Goal: Task Accomplishment & Management: Manage account settings

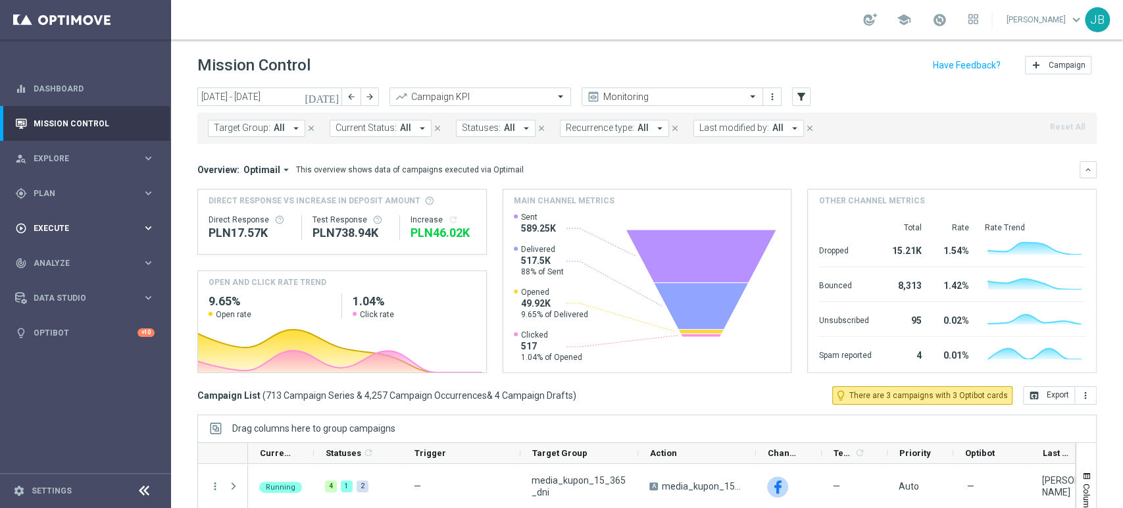
click at [69, 227] on span "Execute" at bounding box center [88, 228] width 109 height 8
click at [59, 199] on div "gps_fixed Plan" at bounding box center [78, 193] width 127 height 12
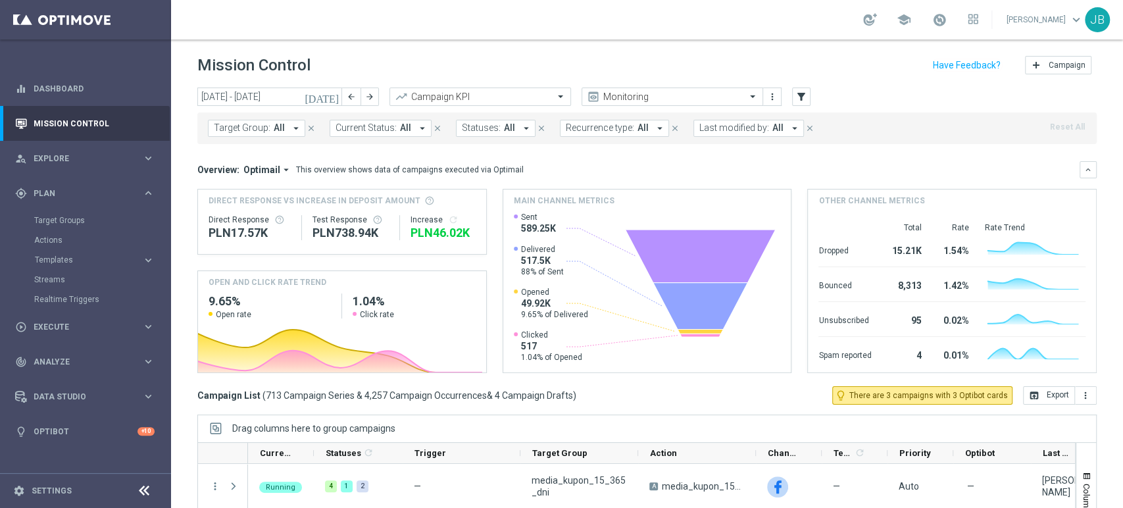
click at [62, 212] on div "Target Groups" at bounding box center [101, 220] width 135 height 20
click at [63, 216] on link "Target Groups" at bounding box center [85, 220] width 103 height 11
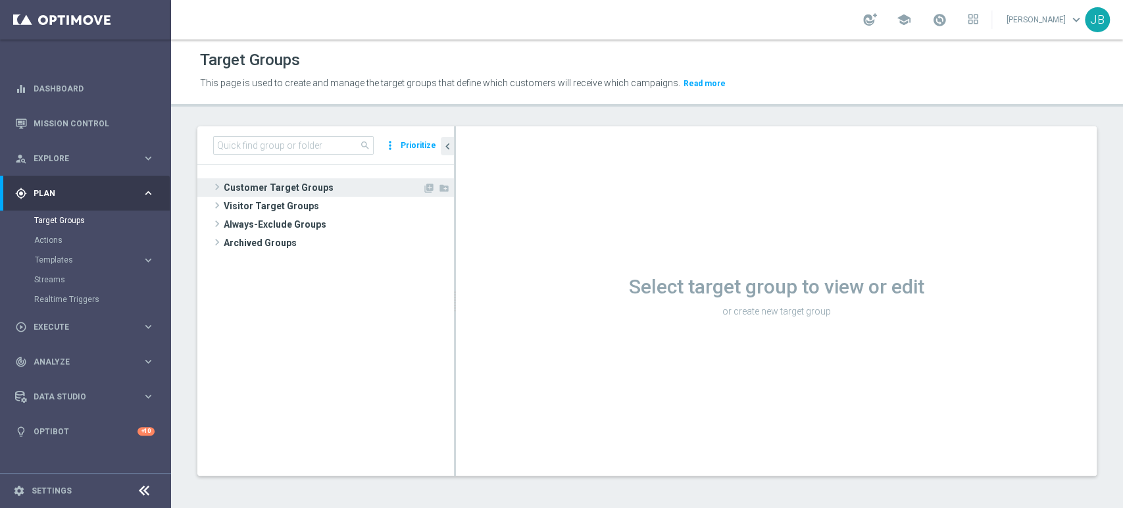
click at [236, 187] on span "Customer Target Groups" at bounding box center [323, 187] width 199 height 18
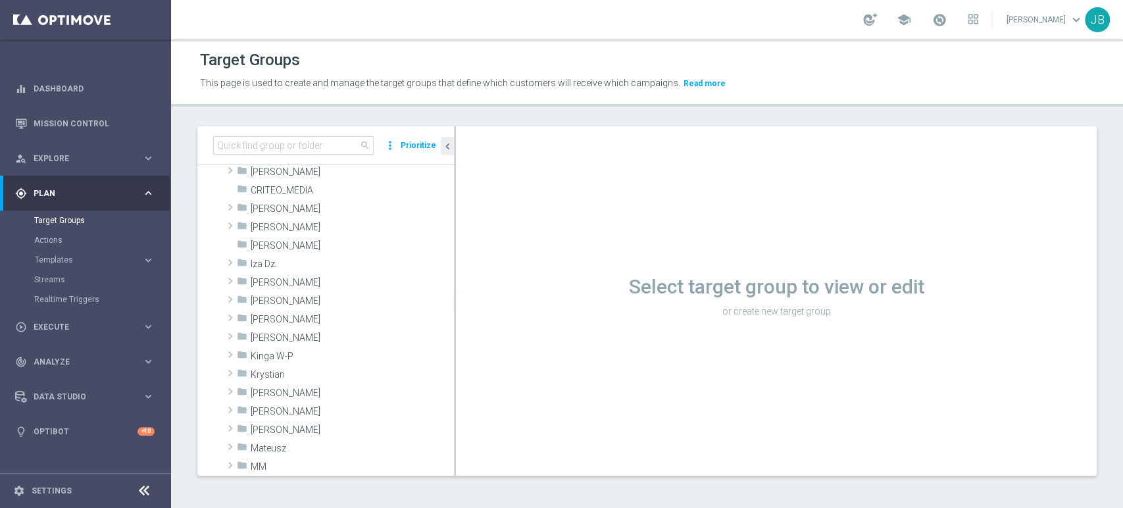
scroll to position [139, 0]
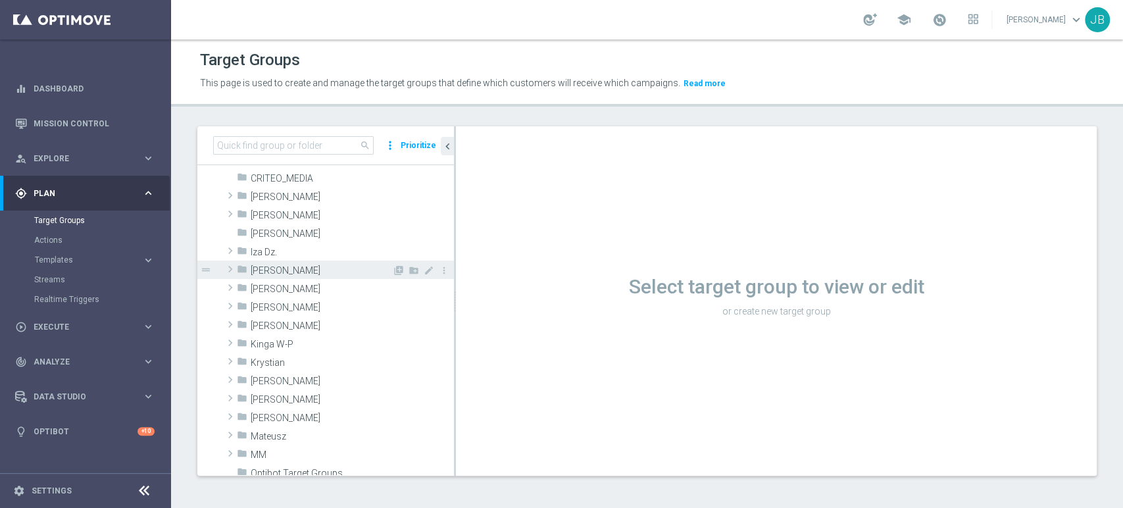
click at [301, 272] on span "Justyna B." at bounding box center [321, 270] width 141 height 11
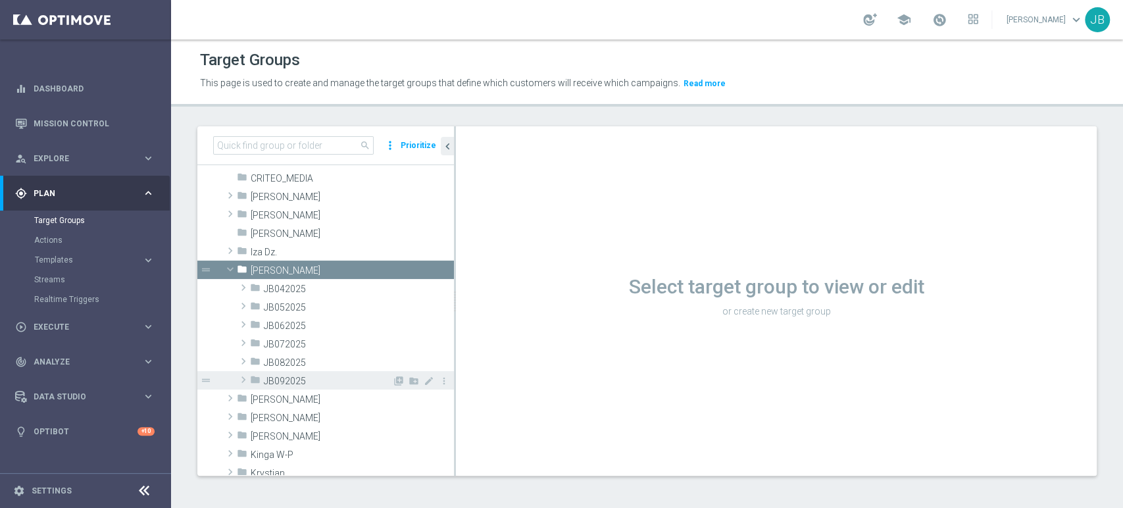
click at [293, 376] on span "JB092025" at bounding box center [328, 381] width 128 height 11
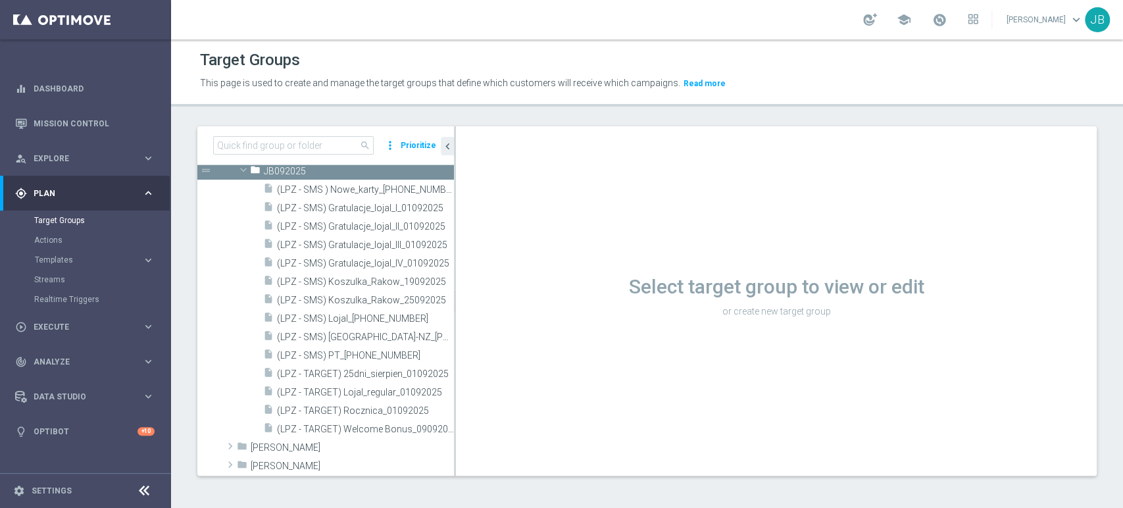
scroll to position [363, 0]
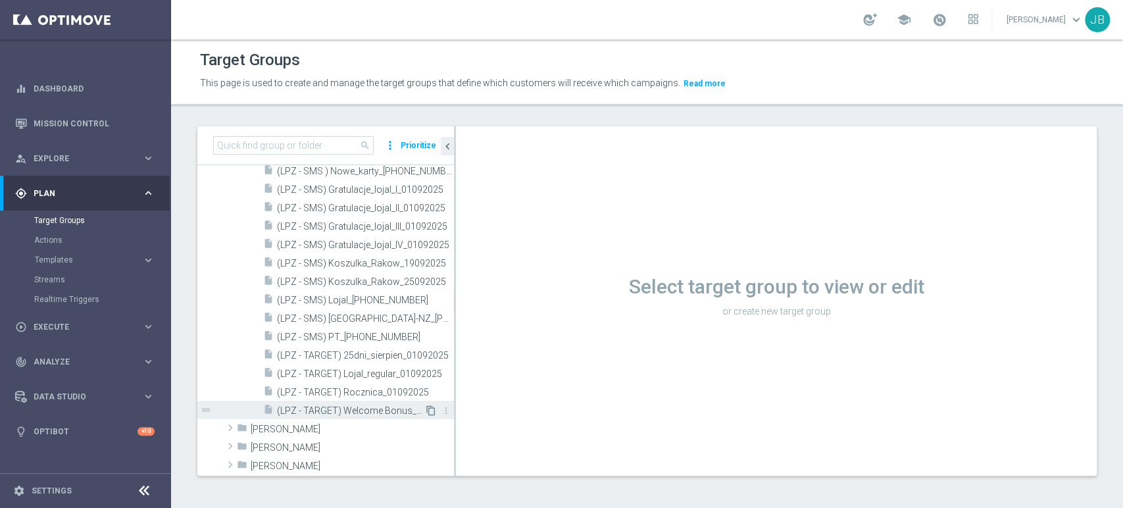
click at [425, 413] on icon "content_copy" at bounding box center [430, 410] width 11 height 11
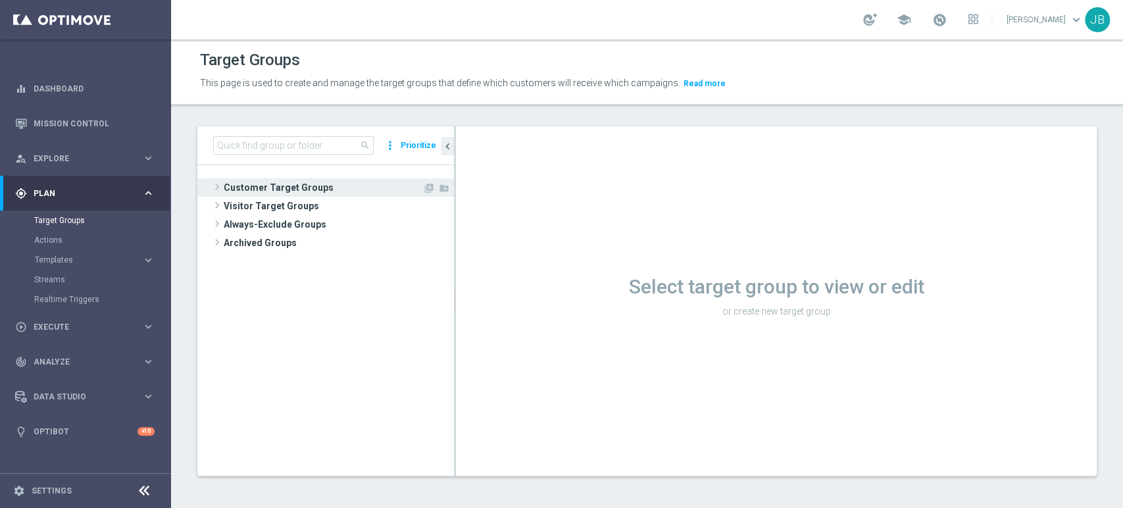
click at [304, 185] on span "Customer Target Groups" at bounding box center [323, 187] width 199 height 18
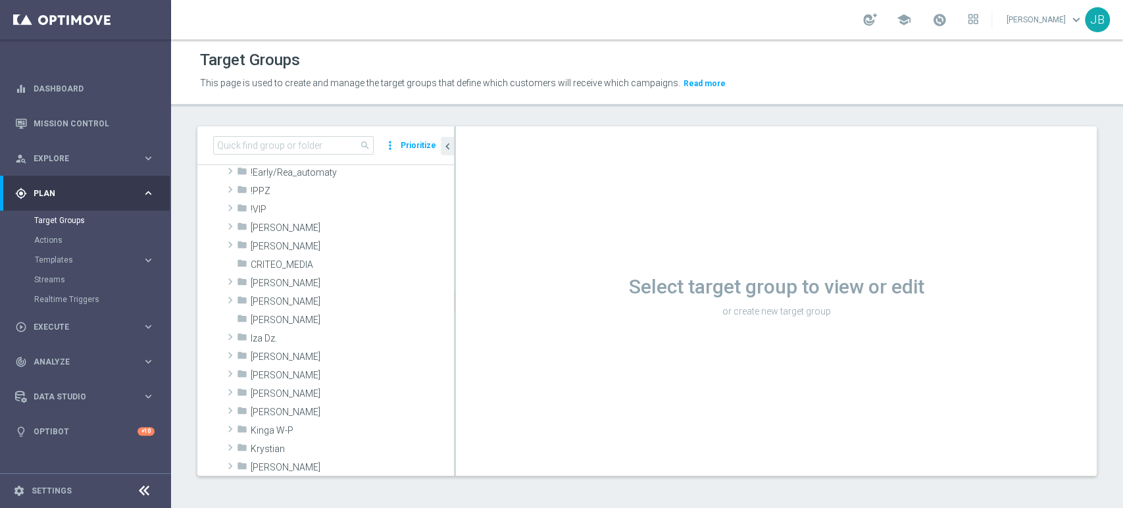
scroll to position [12, 0]
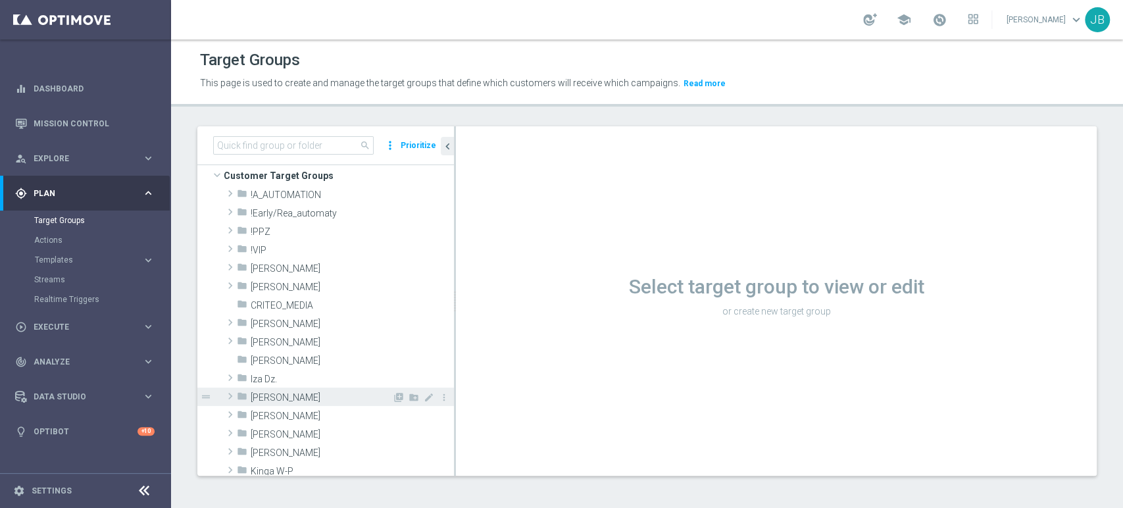
click at [262, 399] on span "Justyna B." at bounding box center [321, 397] width 141 height 11
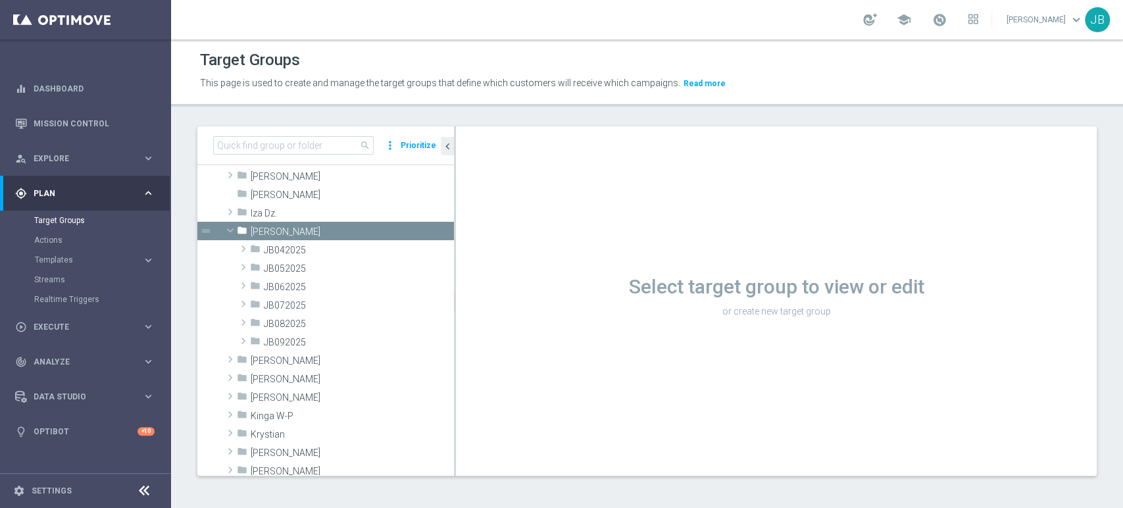
scroll to position [187, 0]
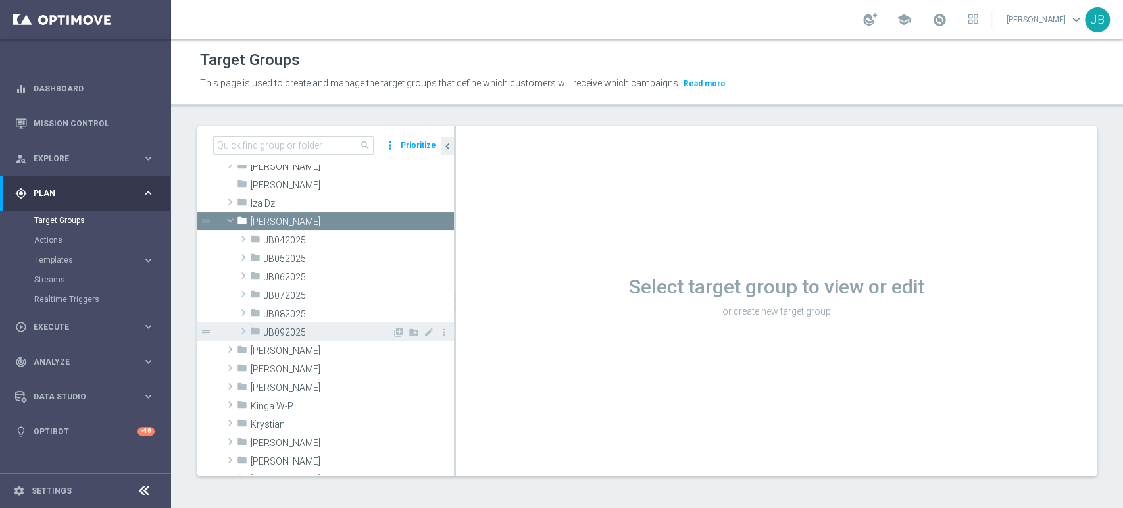
click at [308, 327] on span "JB092025" at bounding box center [328, 332] width 128 height 11
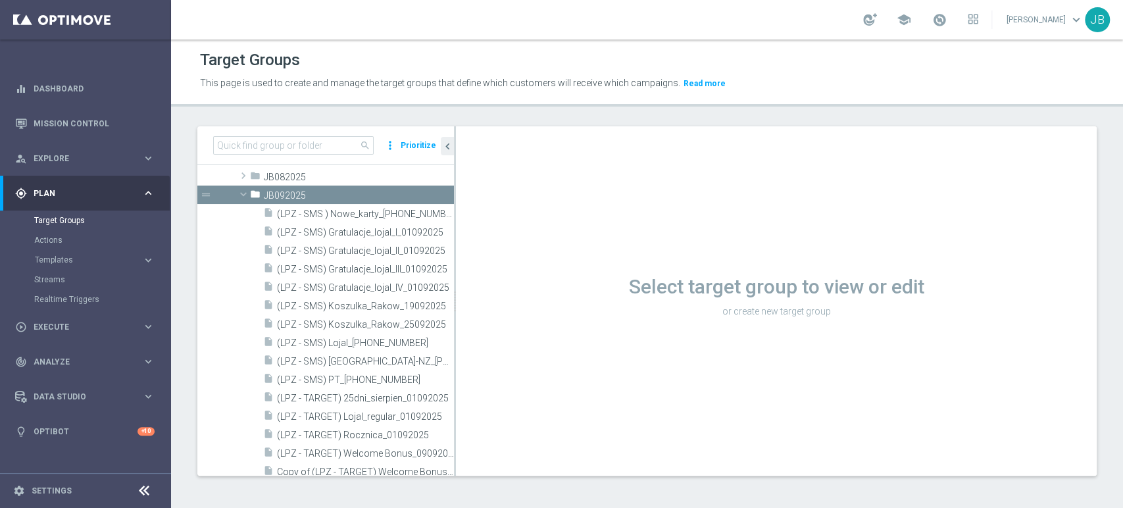
scroll to position [373, 0]
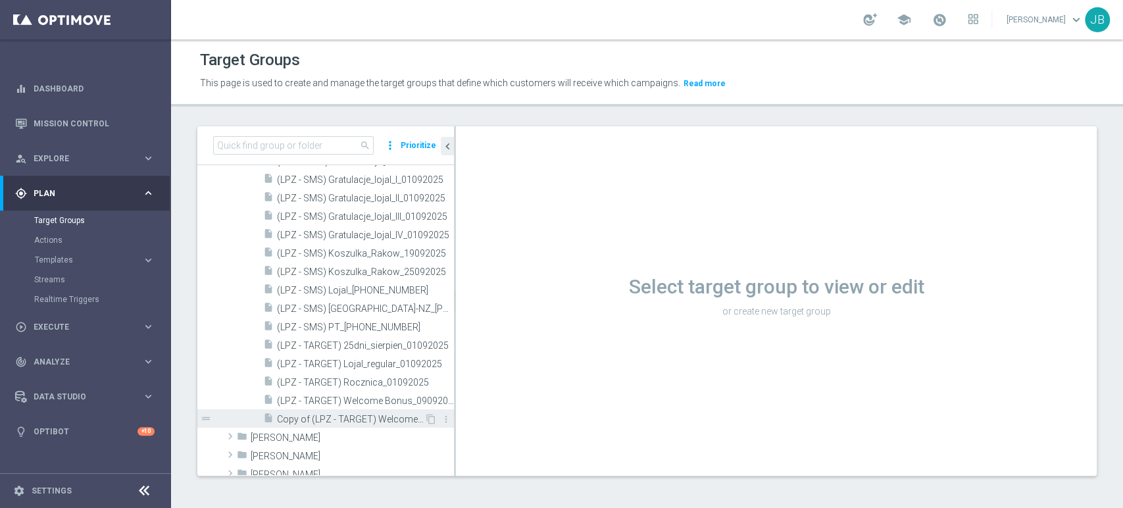
click at [374, 414] on span "Copy of (LPZ - TARGET) Welcome Bonus_09092025" at bounding box center [350, 419] width 147 height 11
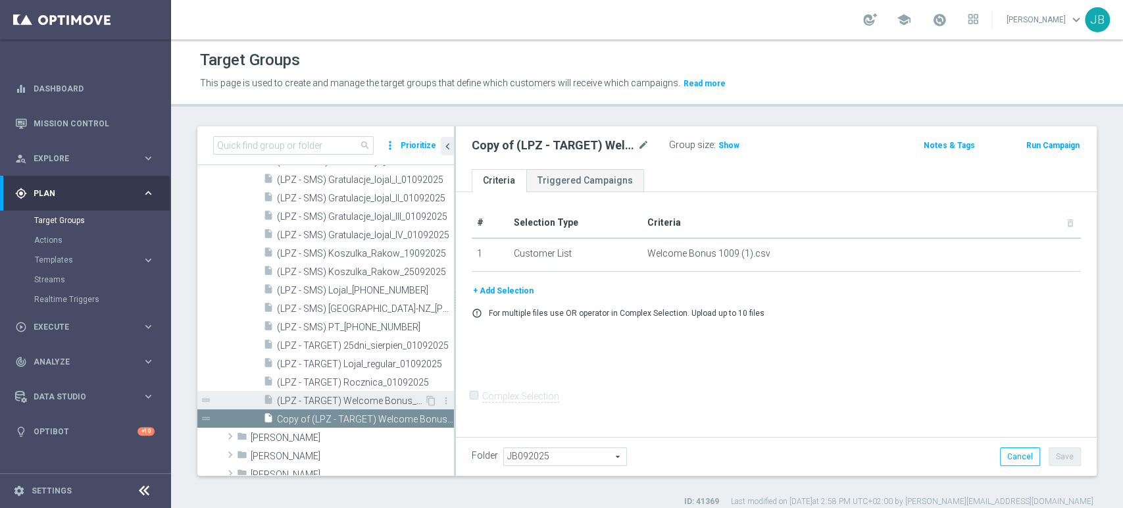
click at [356, 406] on div "insert_drive_file (LPZ - TARGET) Welcome Bonus_09092025" at bounding box center [343, 400] width 161 height 18
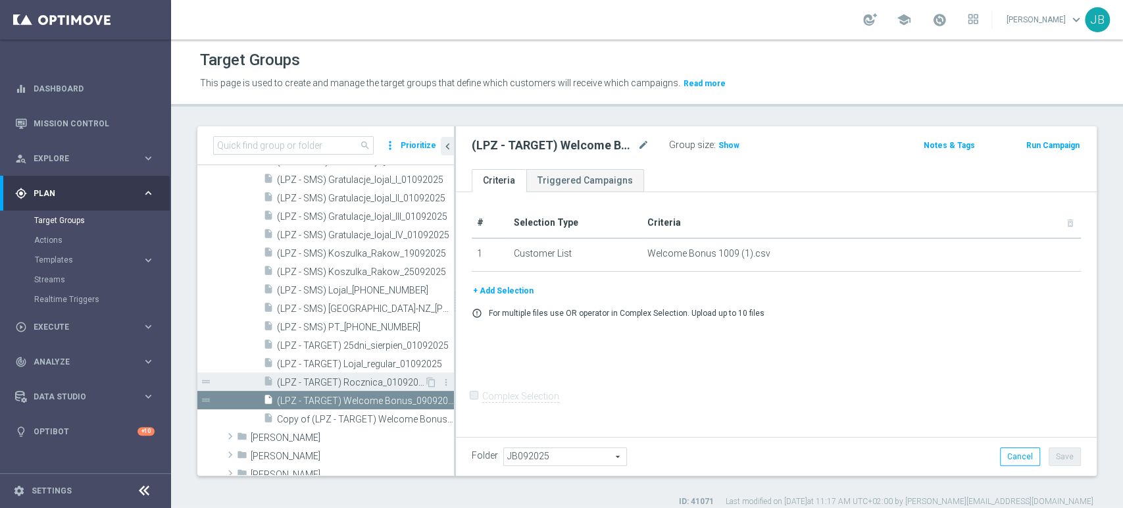
click at [388, 382] on span "(LPZ - TARGET) Rocznica_01092025" at bounding box center [350, 382] width 147 height 11
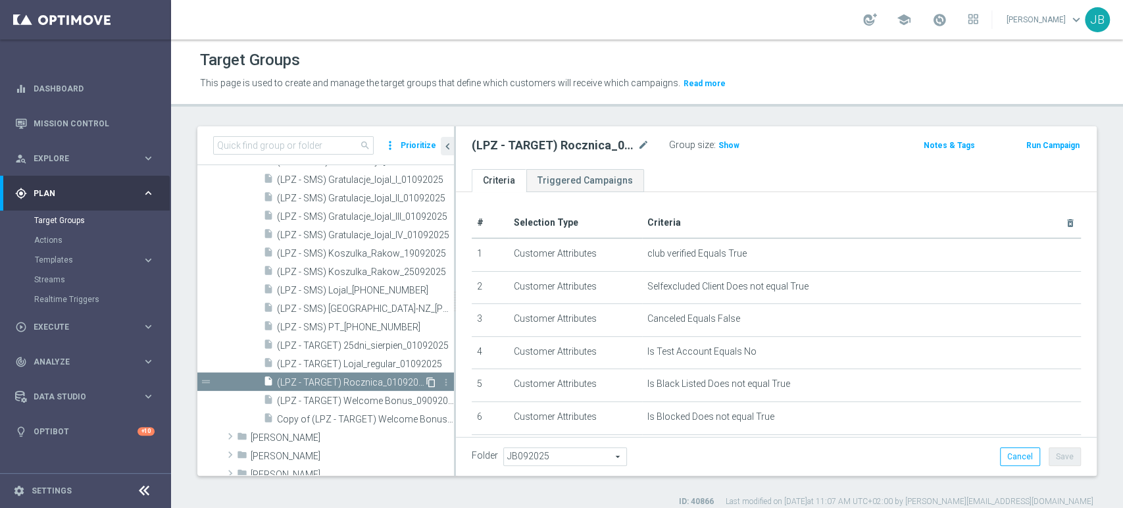
click at [425, 381] on icon "content_copy" at bounding box center [430, 382] width 11 height 11
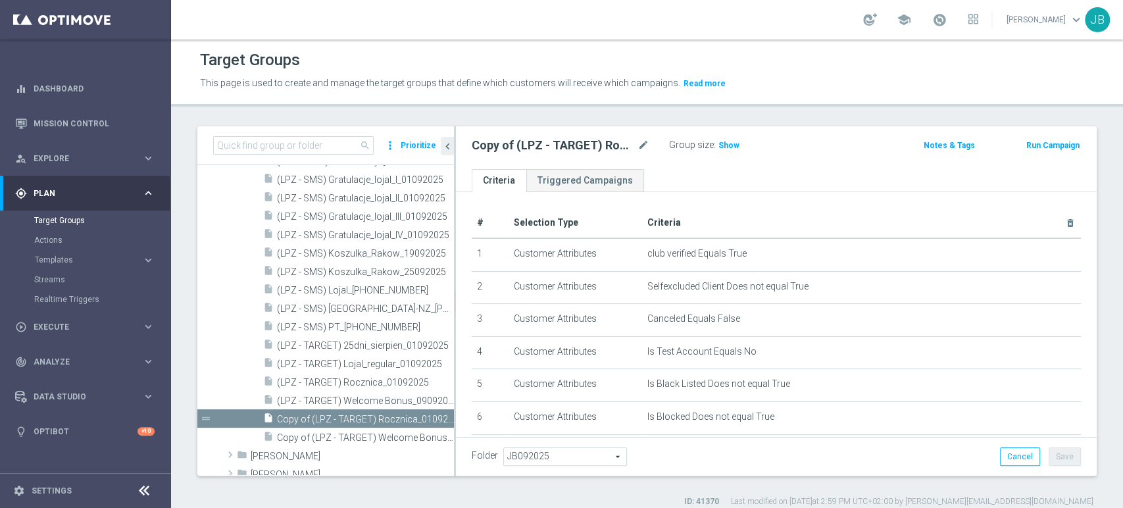
scroll to position [409, 0]
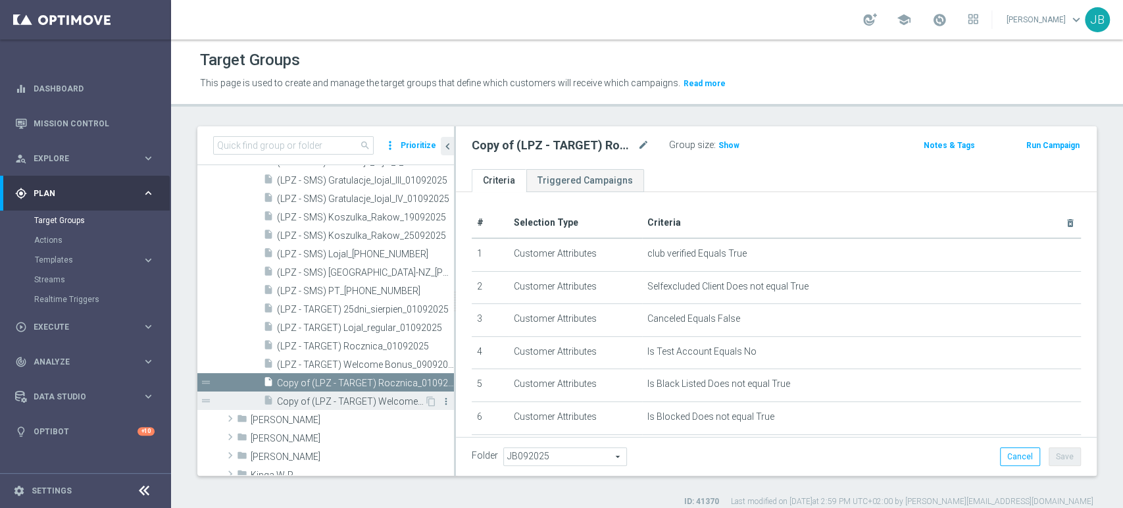
click at [441, 401] on icon "more_vert" at bounding box center [446, 401] width 11 height 11
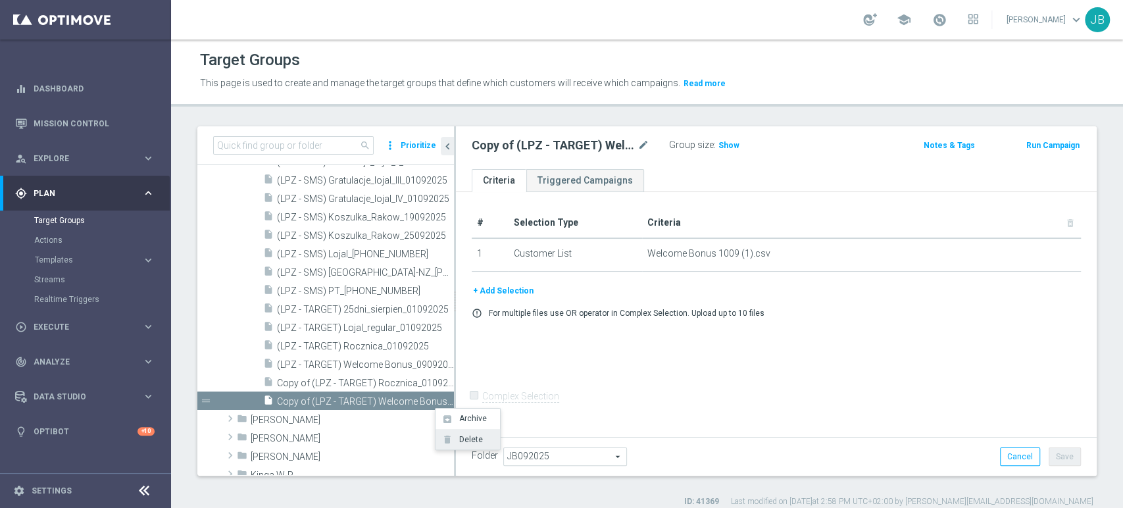
click at [450, 439] on icon "delete" at bounding box center [447, 439] width 11 height 11
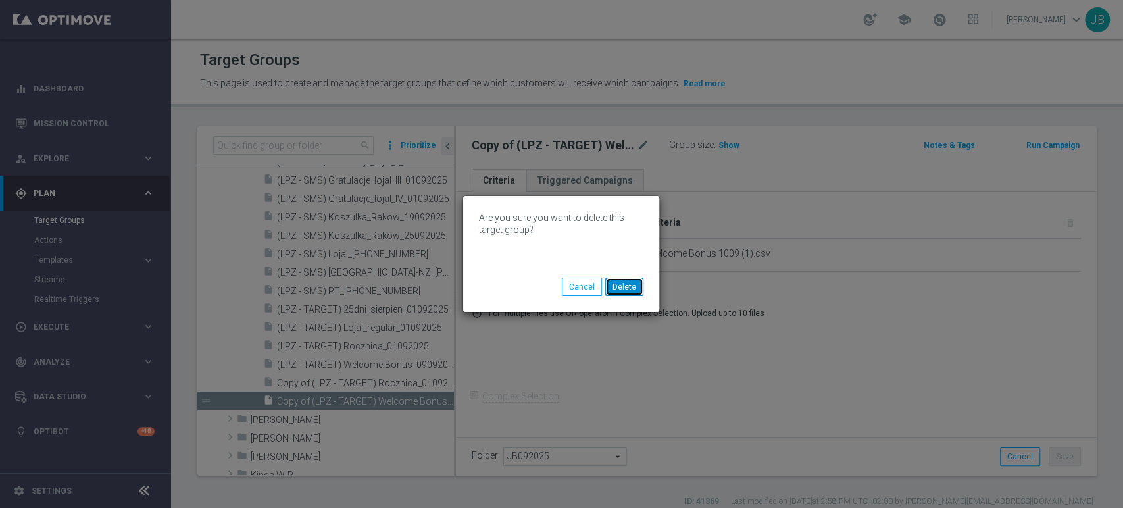
click at [631, 279] on button "Delete" at bounding box center [624, 287] width 38 height 18
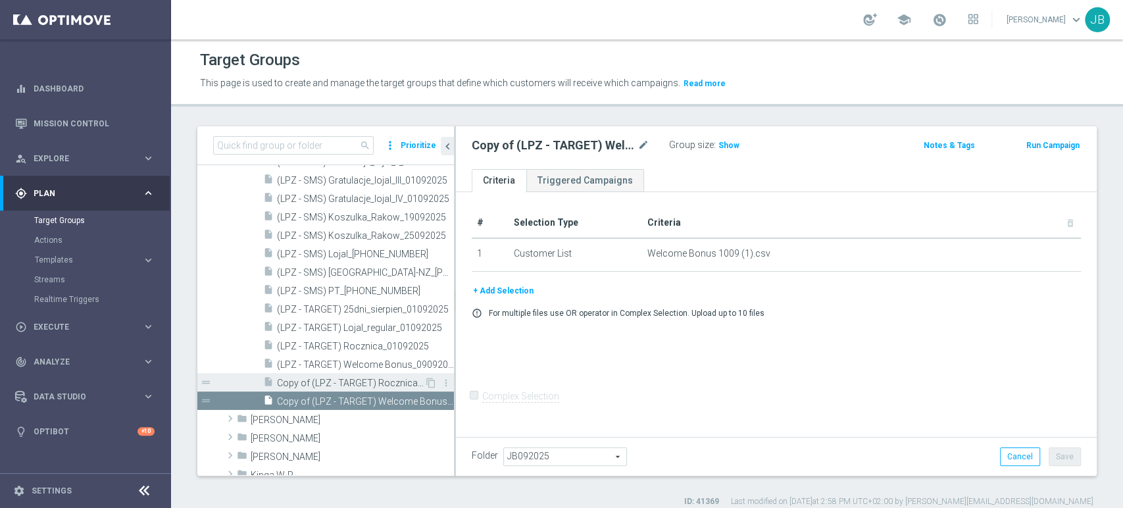
click at [391, 378] on span "Copy of (LPZ - TARGET) Rocznica_01092025" at bounding box center [350, 382] width 147 height 11
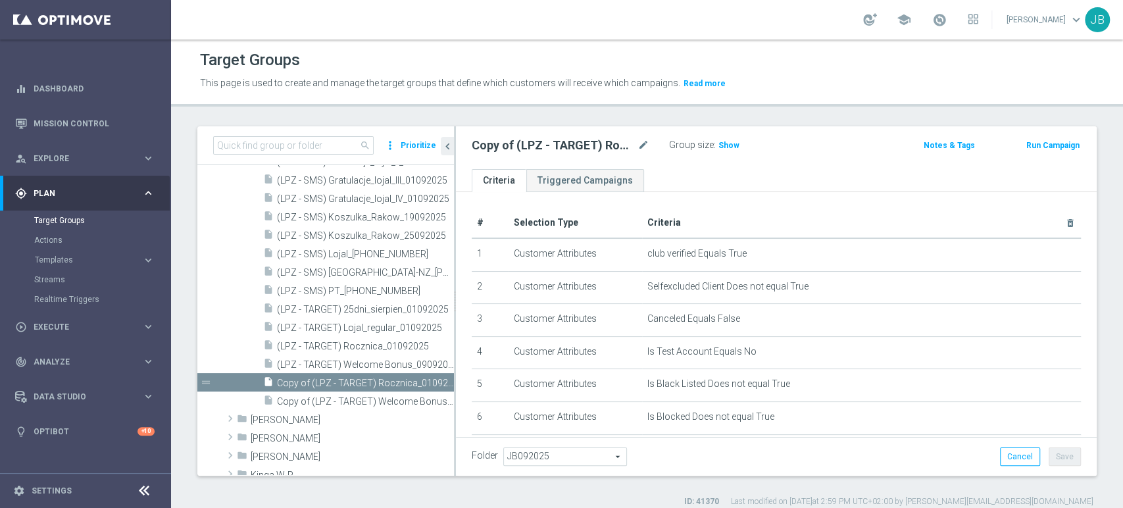
scroll to position [224, 0]
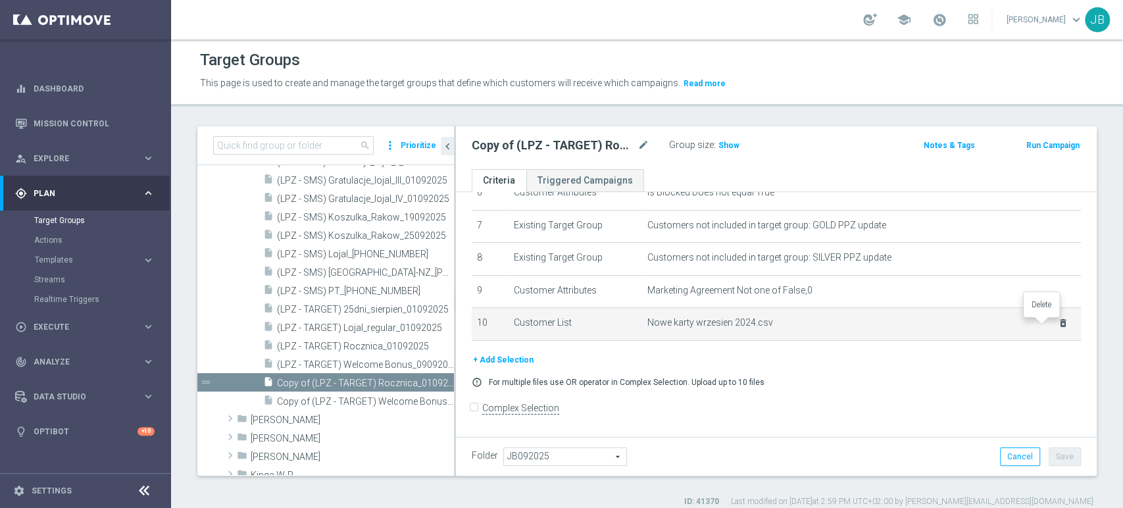
click at [1057, 327] on icon "delete_forever" at bounding box center [1062, 323] width 11 height 11
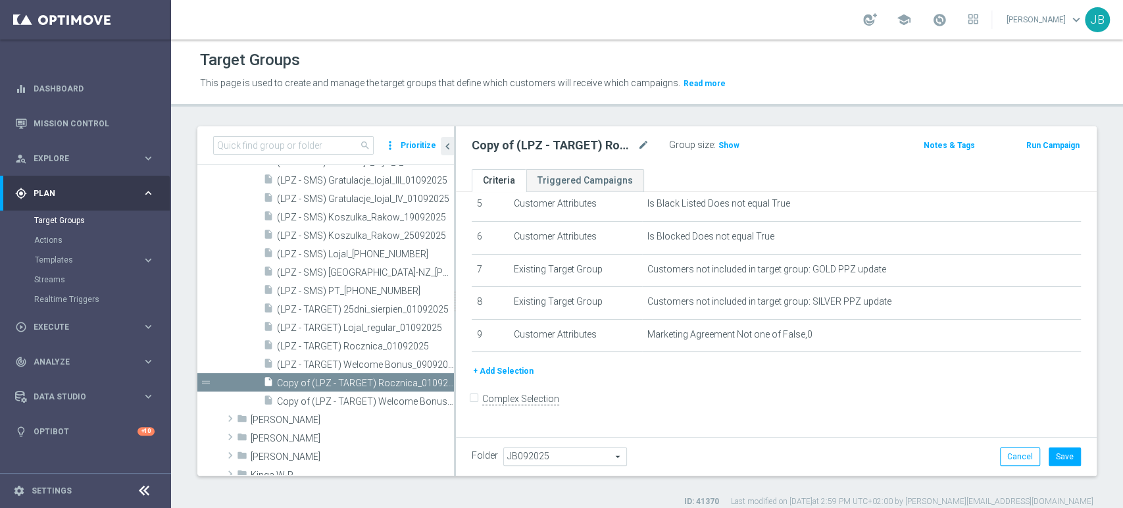
scroll to position [171, 0]
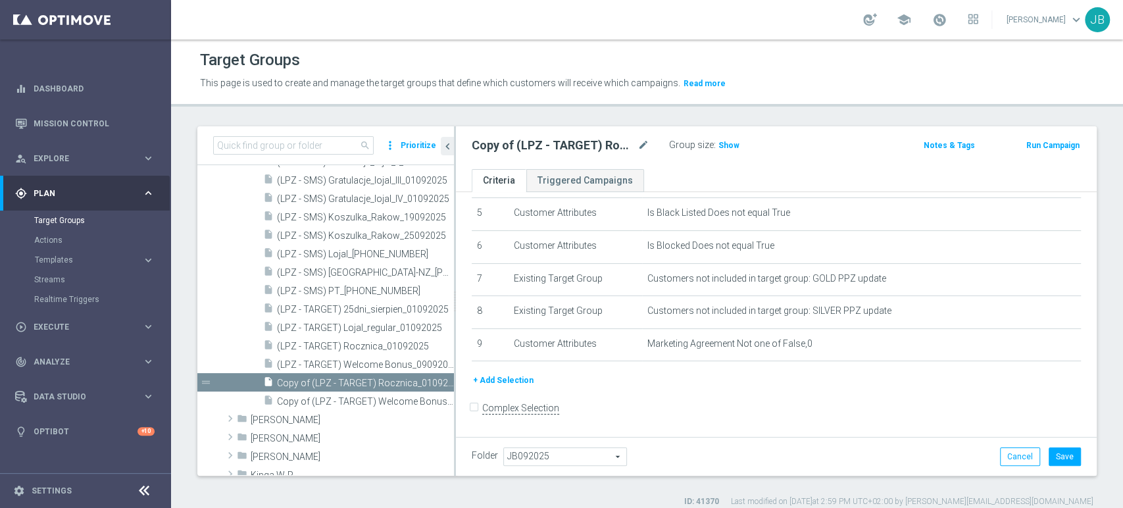
click at [508, 387] on button "+ Add Selection" at bounding box center [503, 380] width 63 height 14
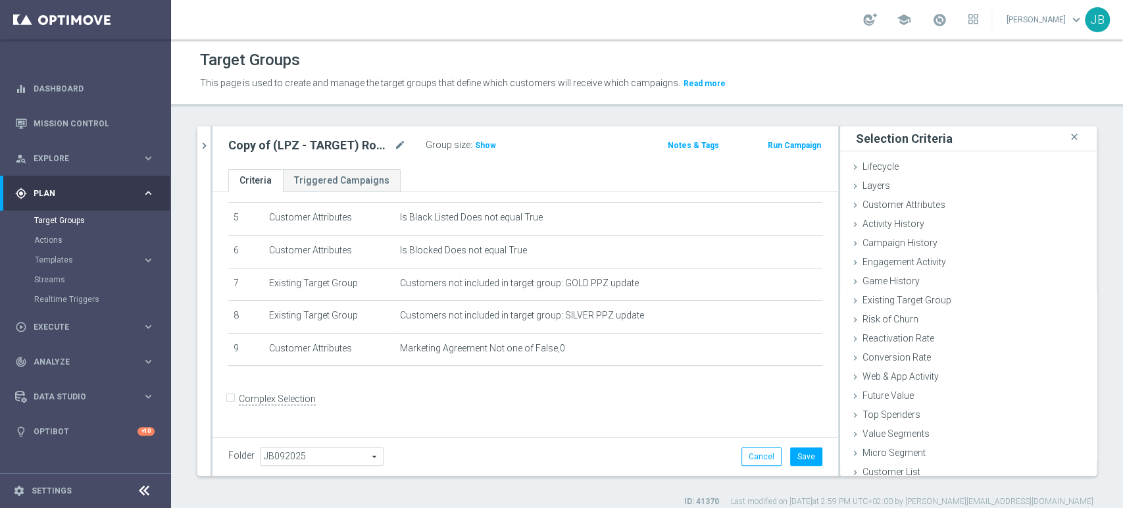
scroll to position [157, 0]
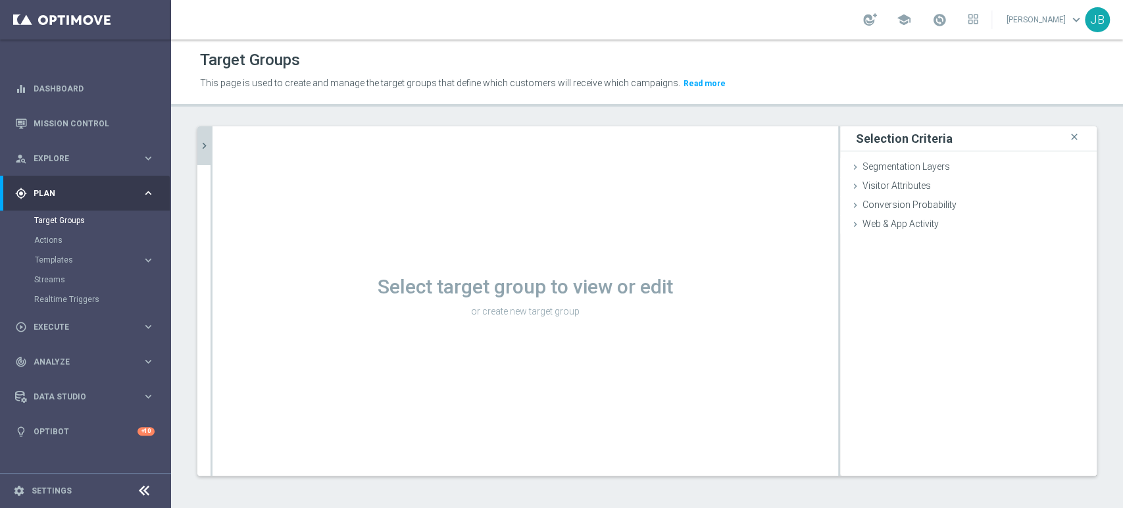
click at [204, 145] on icon "chevron_right" at bounding box center [204, 145] width 12 height 12
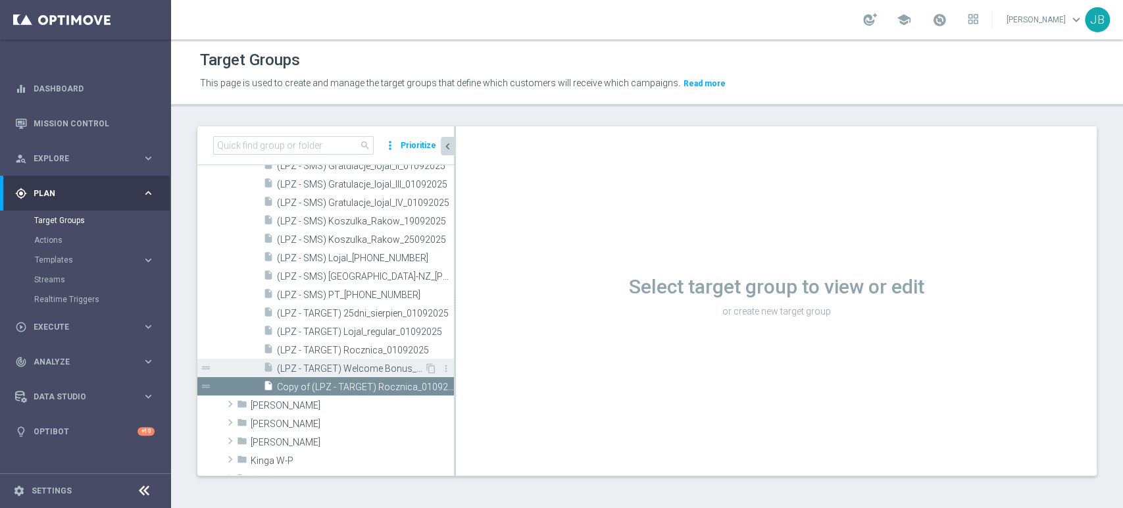
click at [374, 369] on span "(LPZ - TARGET) Welcome Bonus_09092025" at bounding box center [350, 368] width 147 height 11
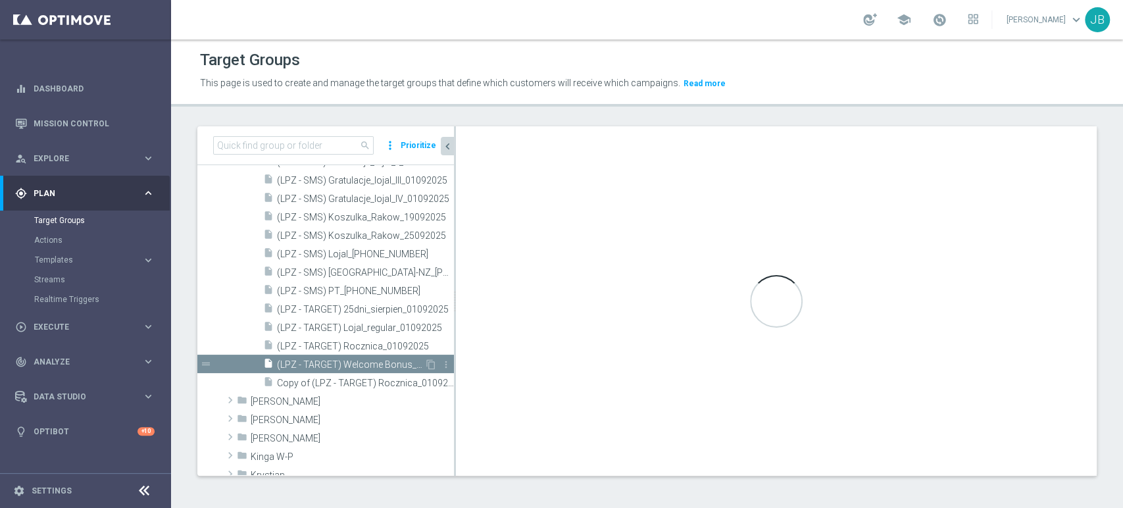
scroll to position [392, 0]
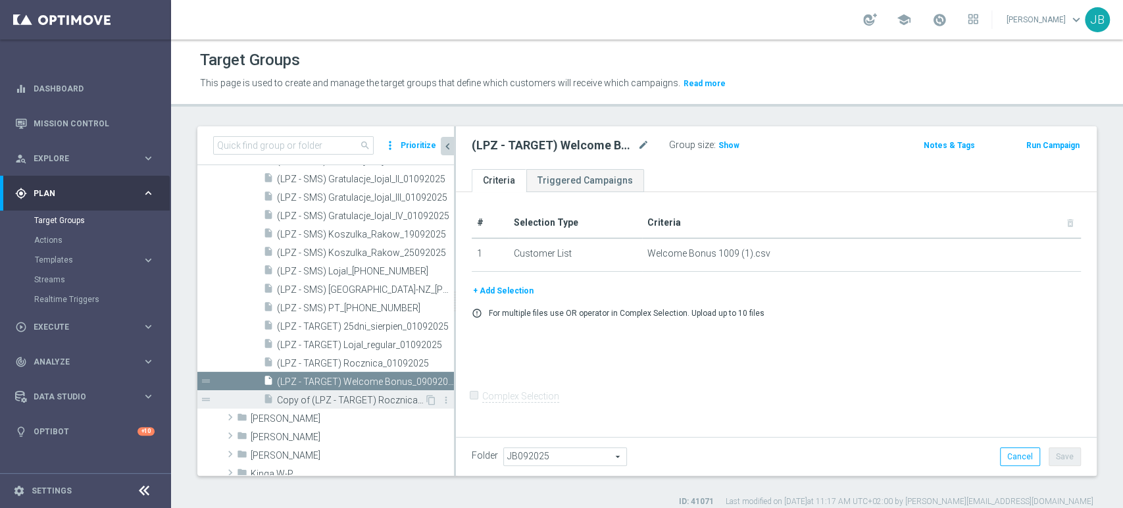
click at [375, 395] on span "Copy of (LPZ - TARGET) Rocznica_01092025" at bounding box center [350, 400] width 147 height 11
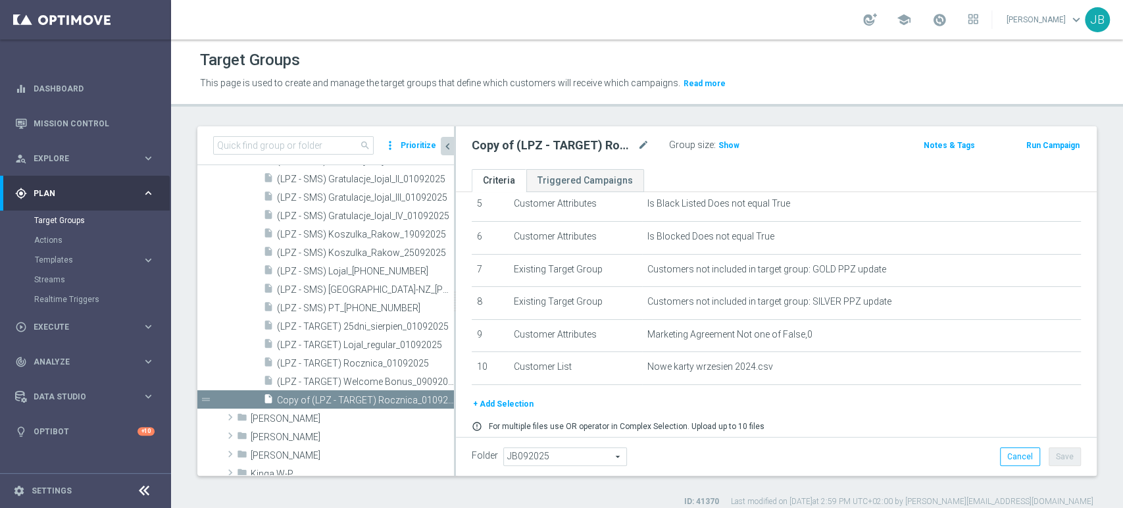
scroll to position [224, 0]
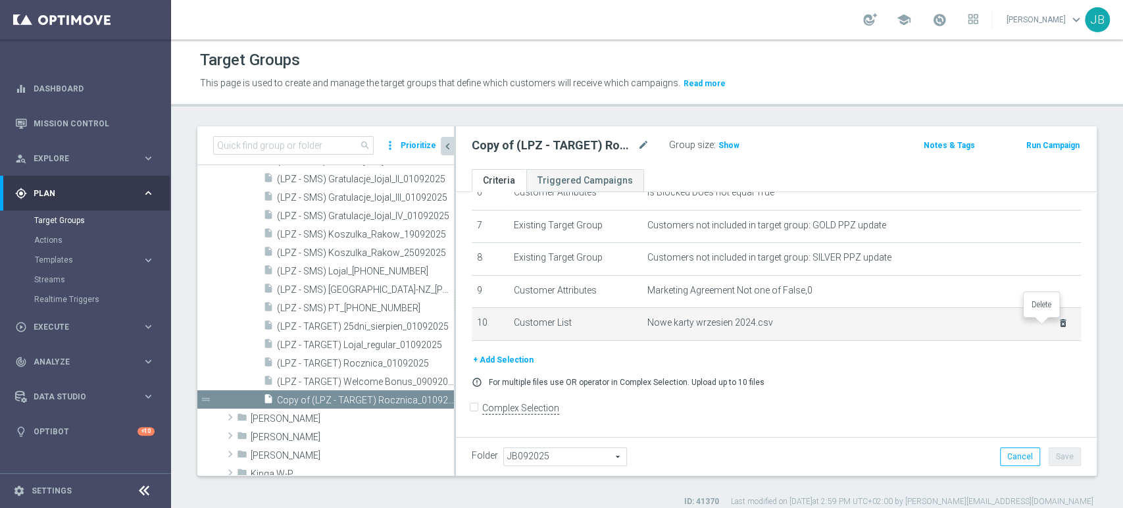
click at [1057, 325] on icon "delete_forever" at bounding box center [1062, 323] width 11 height 11
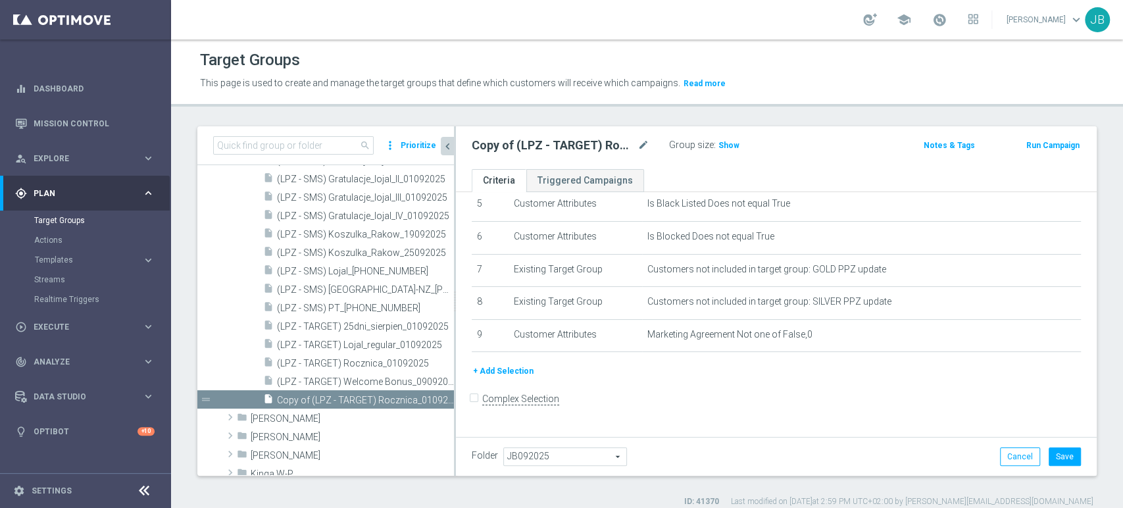
scroll to position [171, 0]
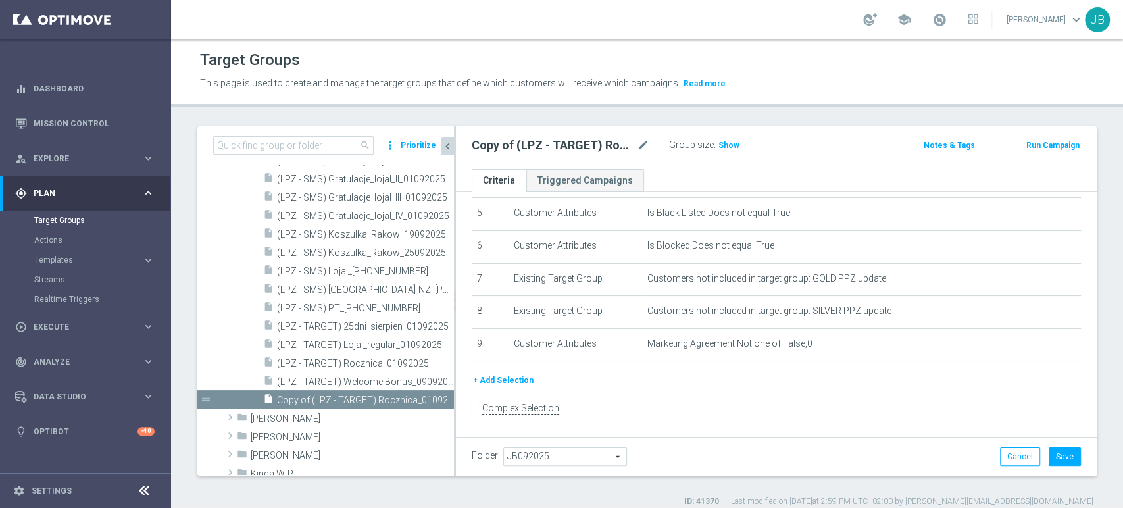
click at [510, 382] on button "+ Add Selection" at bounding box center [503, 380] width 63 height 14
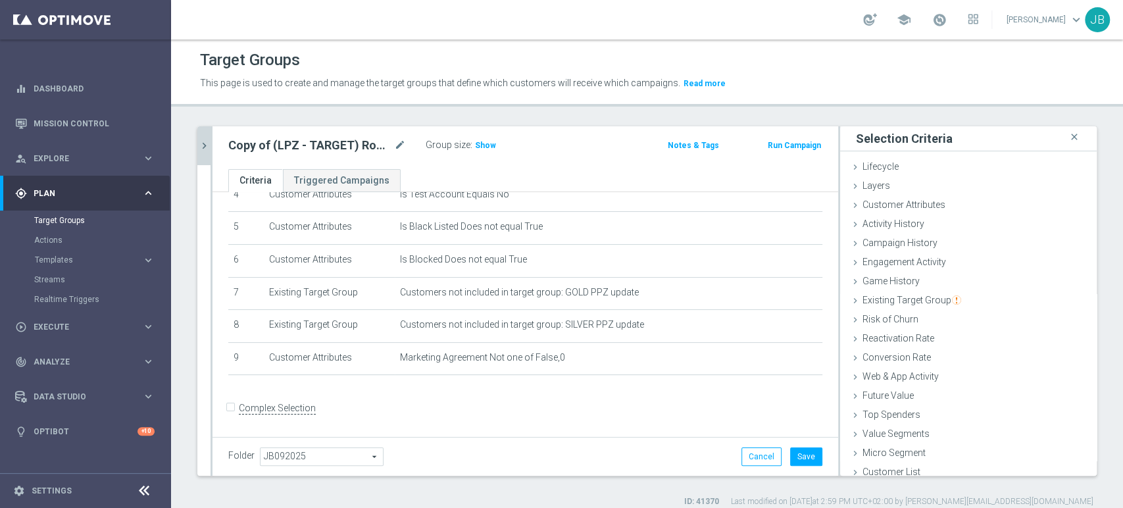
scroll to position [7, 0]
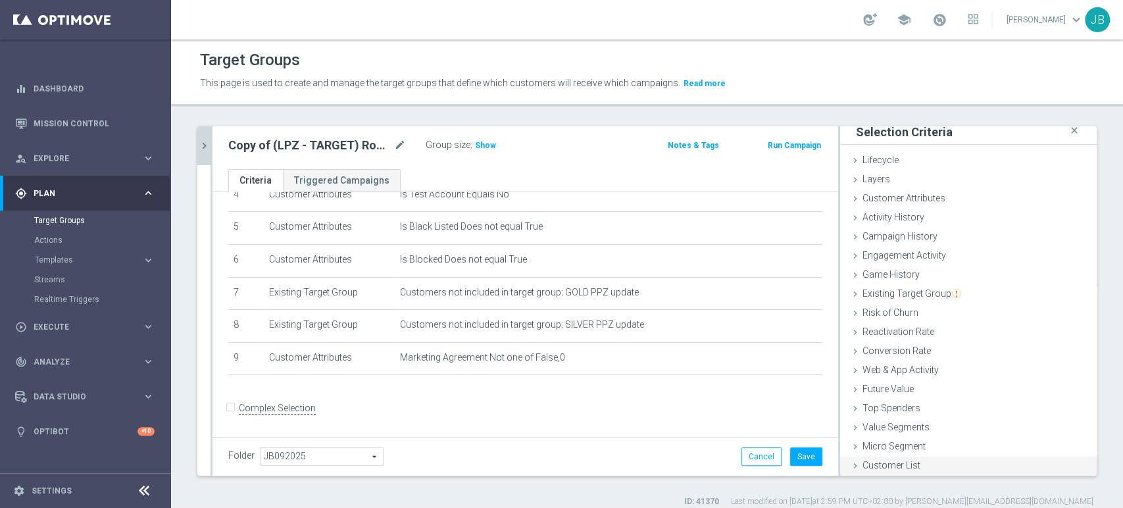
click at [888, 461] on span "Customer List" at bounding box center [891, 465] width 58 height 11
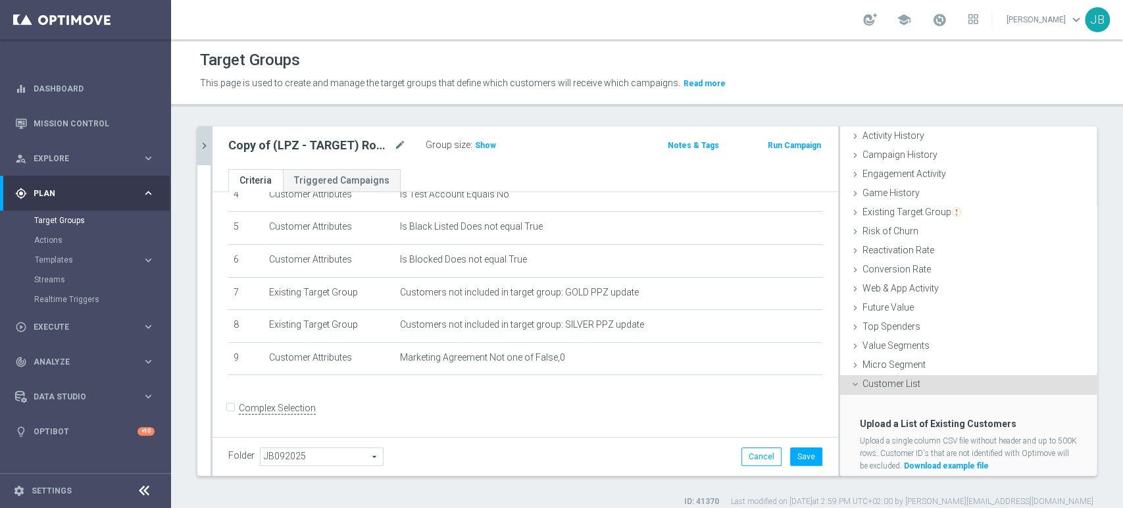
scroll to position [124, 0]
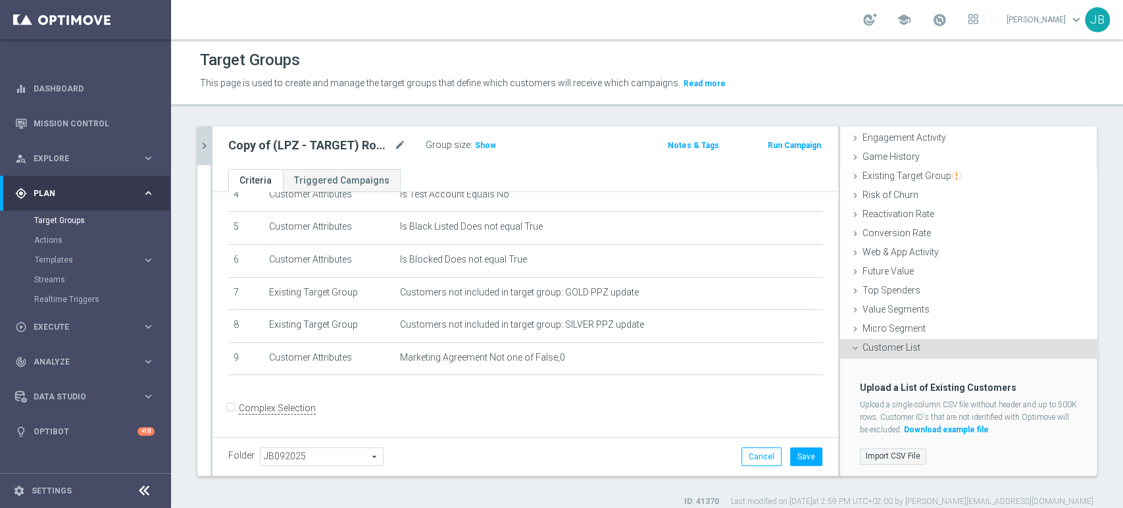
click at [895, 452] on label "Import CSV File" at bounding box center [893, 456] width 66 height 16
click at [0, 0] on input "Import CSV File" at bounding box center [0, 0] width 0 height 0
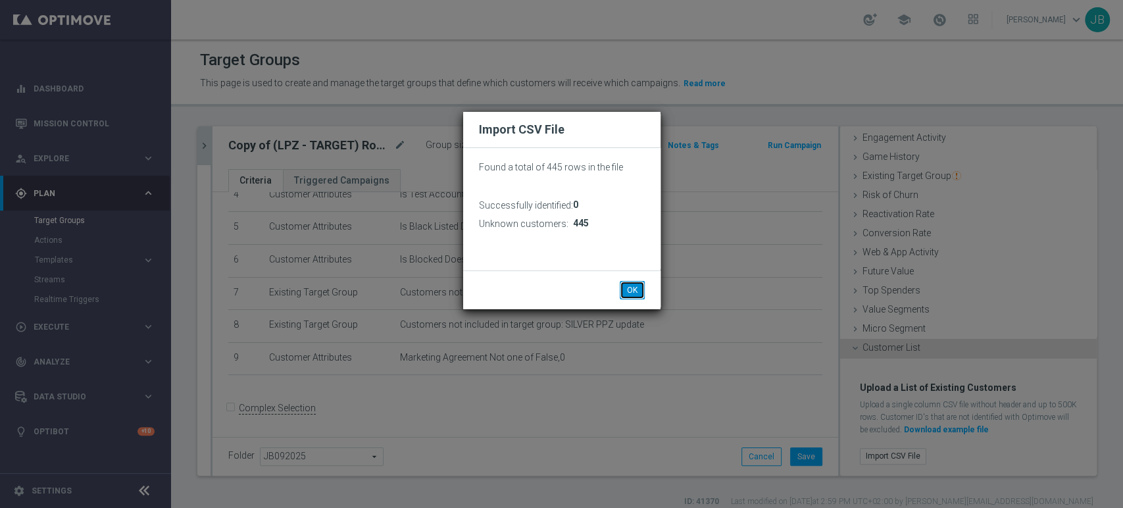
click at [625, 285] on button "OK" at bounding box center [631, 290] width 25 height 18
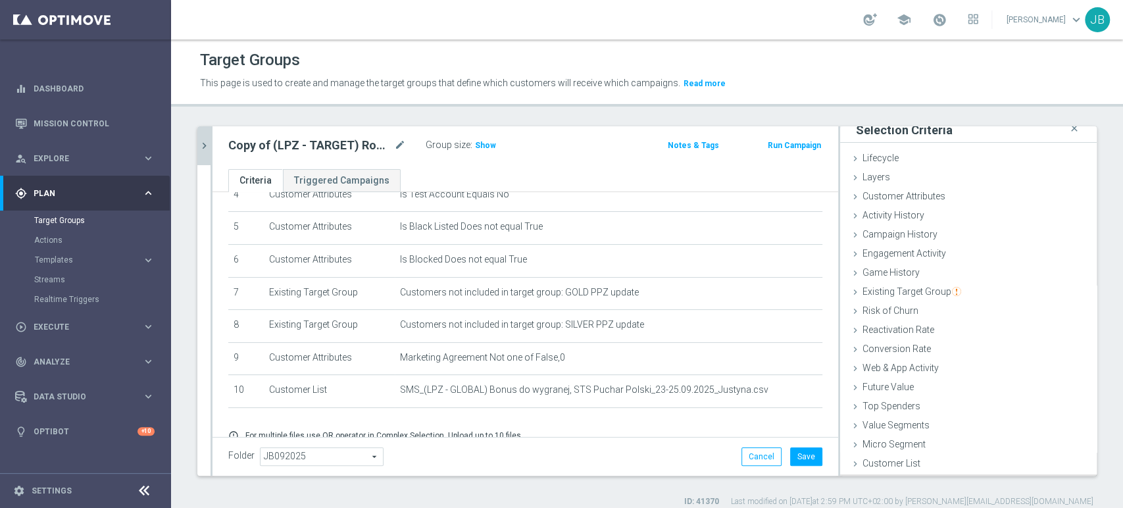
scroll to position [7, 0]
click at [875, 472] on div "Customer List done selection saved" at bounding box center [968, 466] width 256 height 20
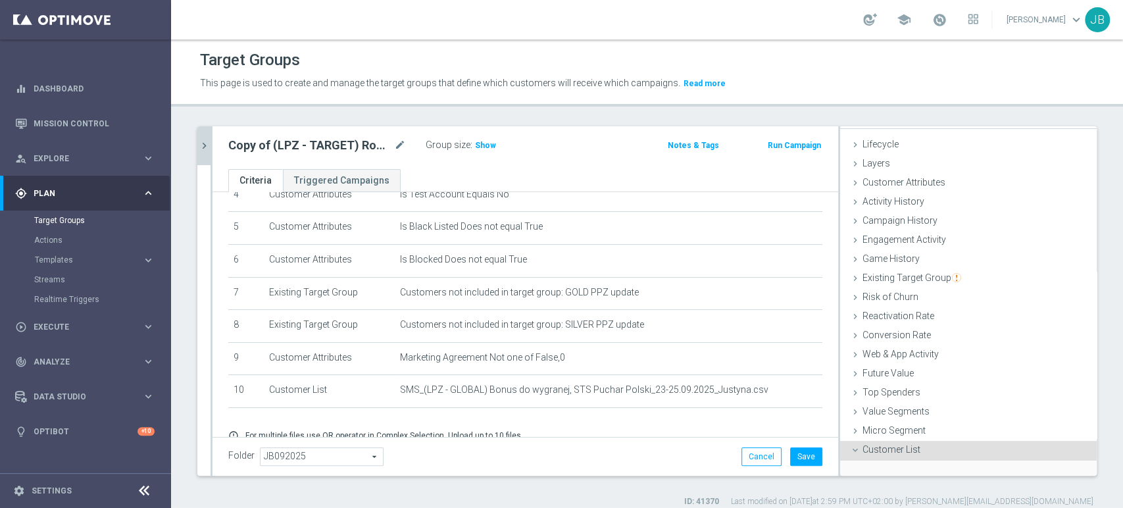
scroll to position [124, 0]
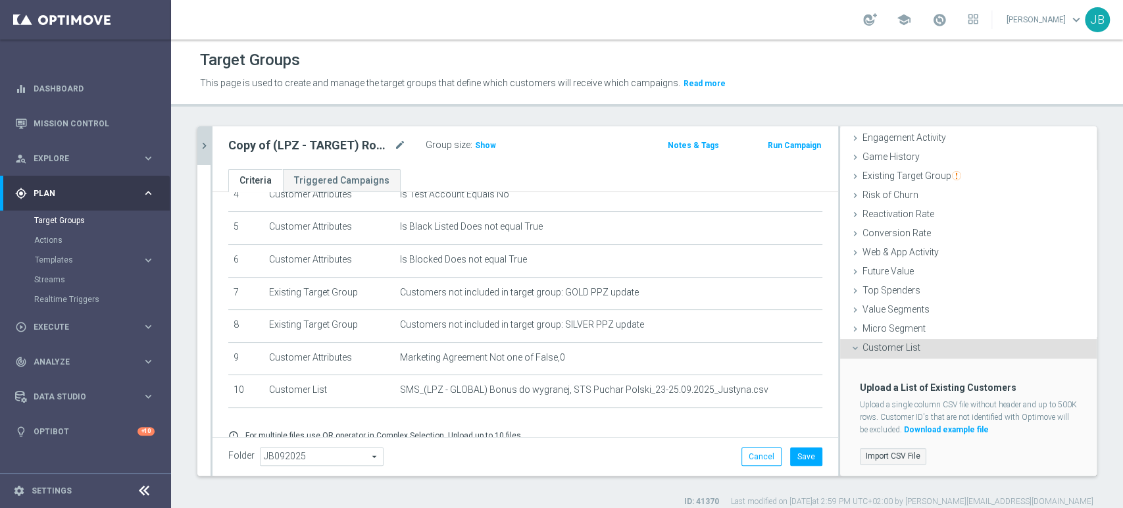
click at [894, 462] on label "Import CSV File" at bounding box center [893, 456] width 66 height 16
click at [0, 0] on input "Import CSV File" at bounding box center [0, 0] width 0 height 0
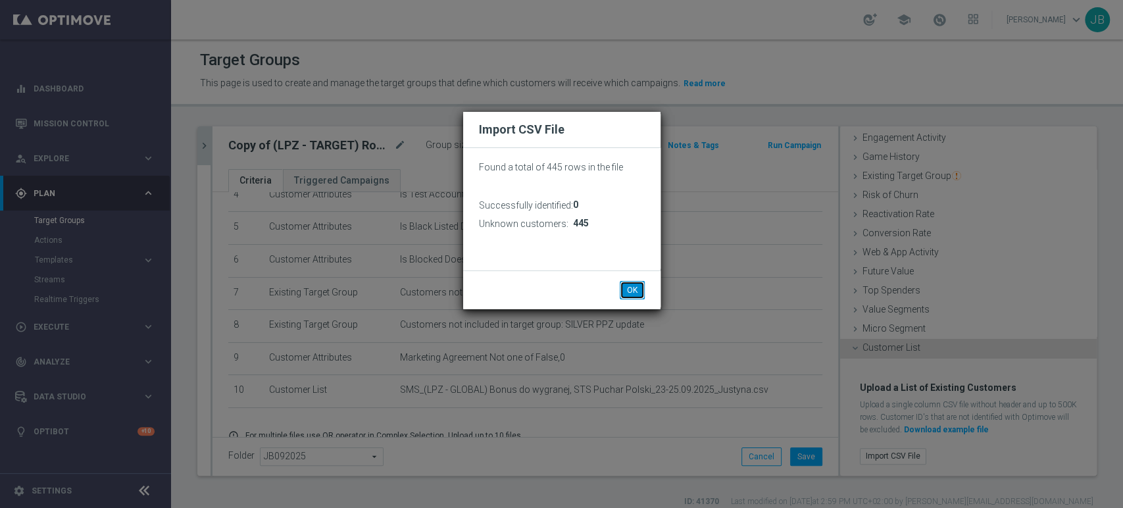
click at [635, 294] on button "OK" at bounding box center [631, 290] width 25 height 18
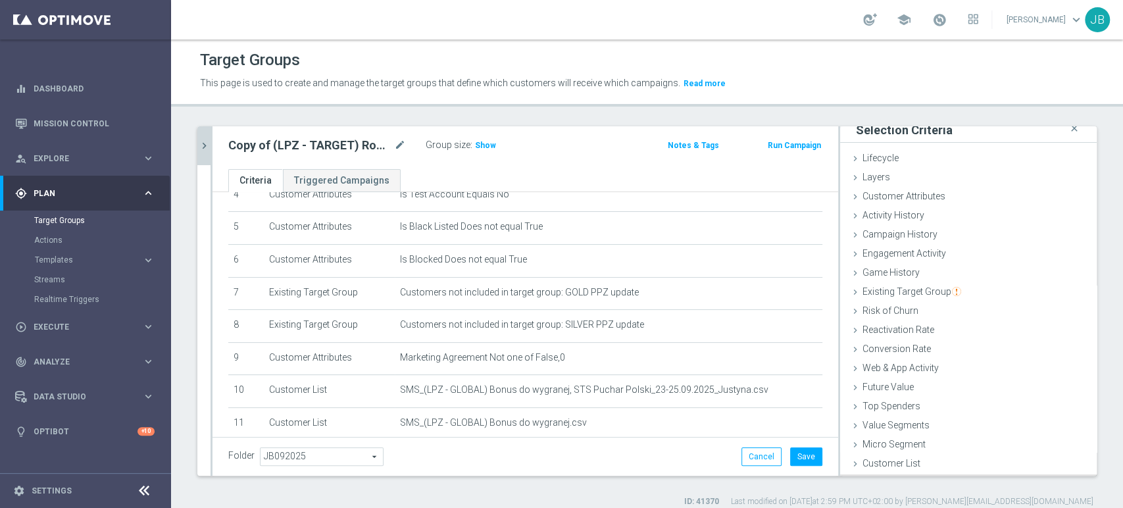
scroll to position [7, 0]
click at [909, 472] on div "Customer List done selection saved" at bounding box center [968, 466] width 256 height 20
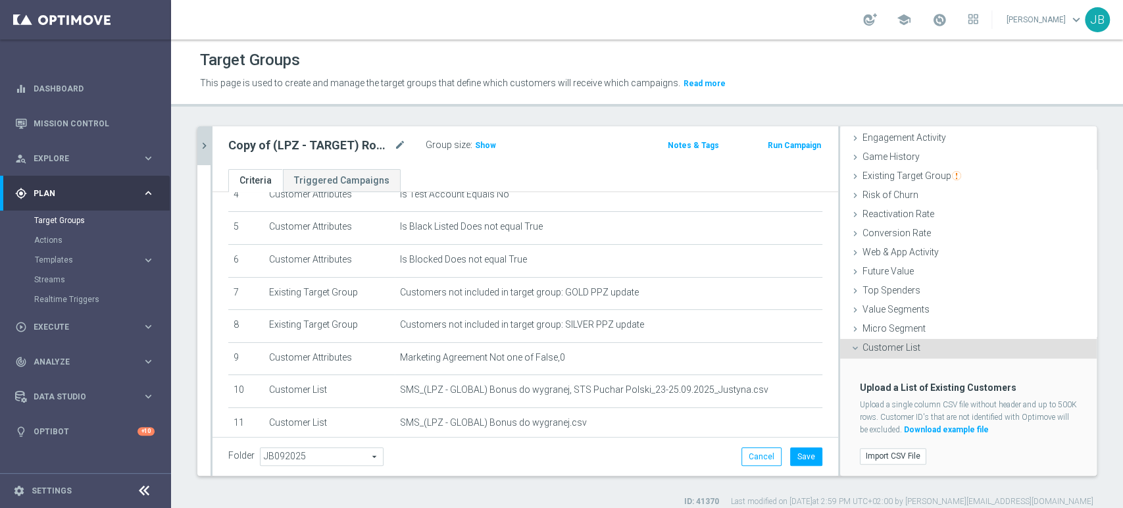
scroll to position [243, 0]
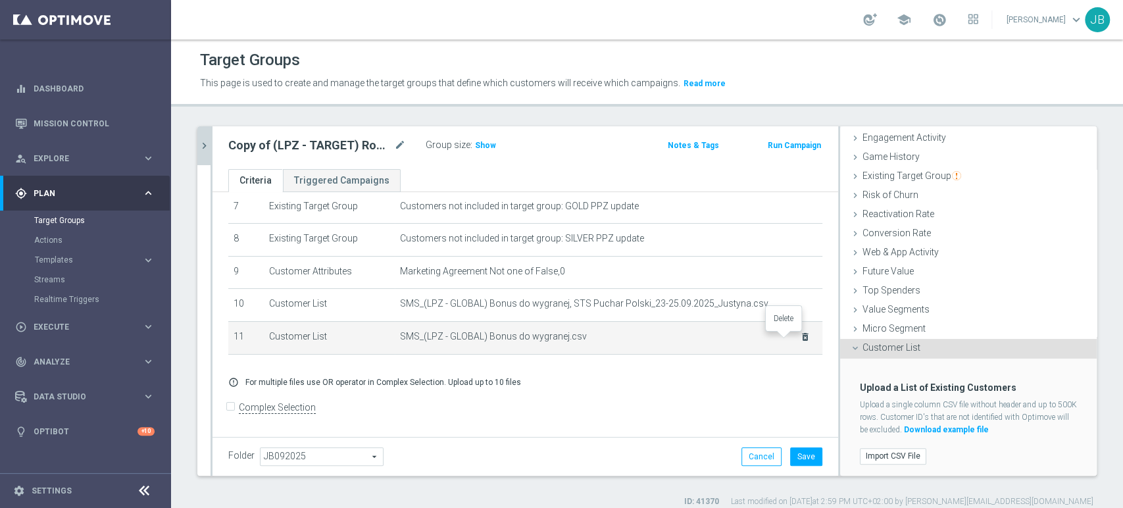
click at [800, 335] on icon "delete_forever" at bounding box center [805, 336] width 11 height 11
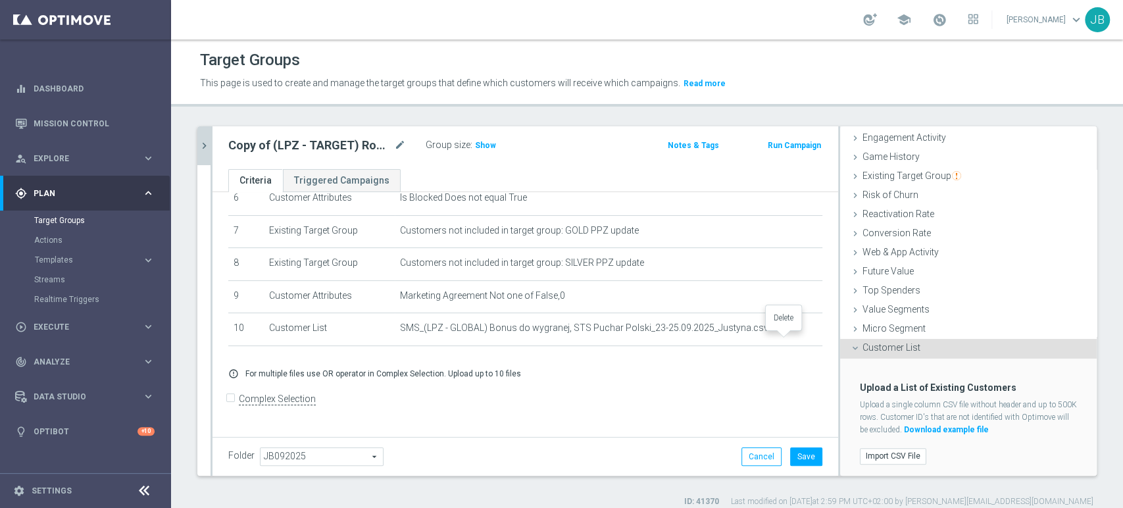
scroll to position [210, 0]
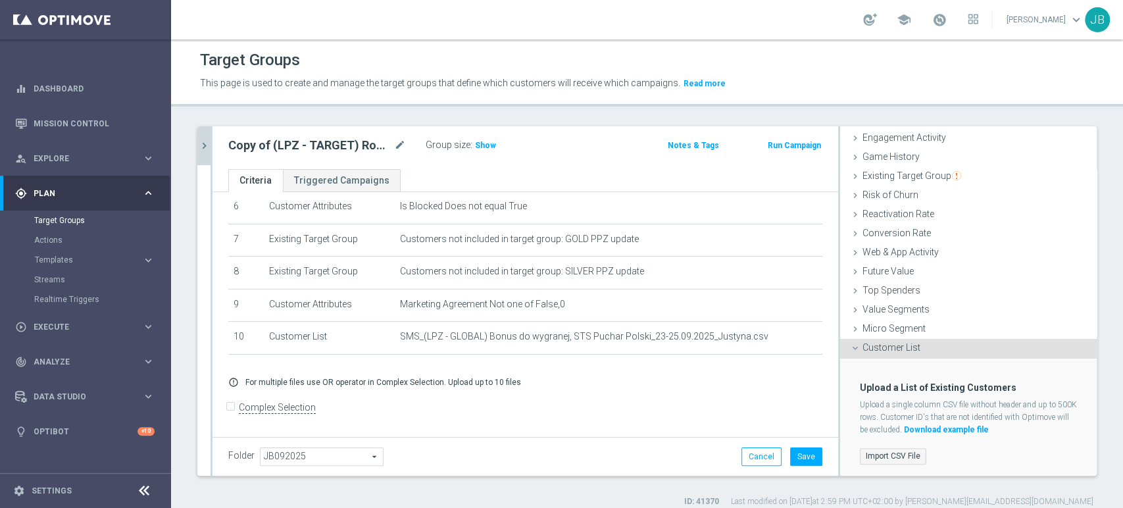
click at [879, 462] on label "Import CSV File" at bounding box center [893, 456] width 66 height 16
click at [0, 0] on input "Import CSV File" at bounding box center [0, 0] width 0 height 0
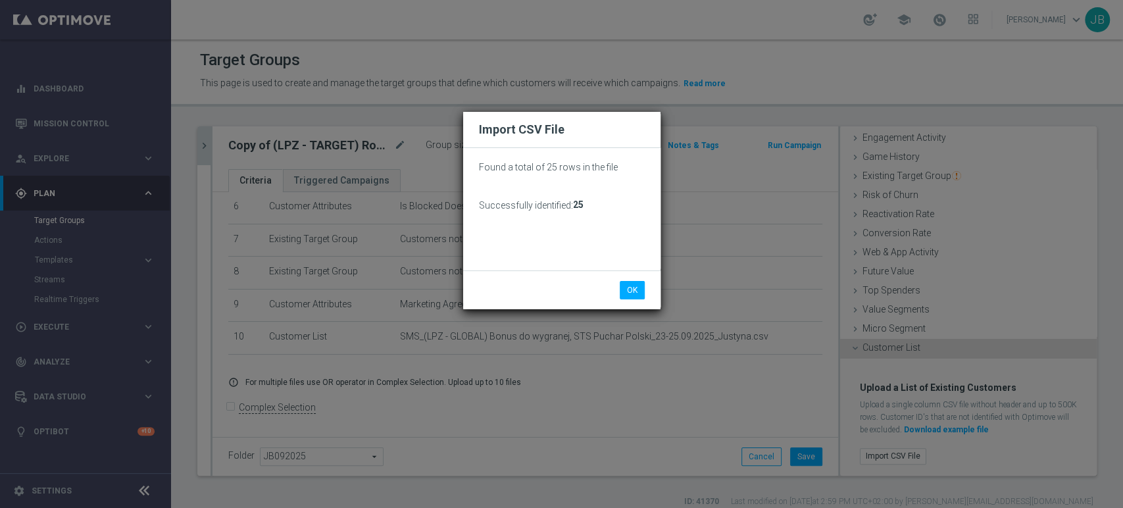
click at [641, 299] on div "OK Cancel" at bounding box center [561, 289] width 197 height 39
click at [636, 293] on button "OK" at bounding box center [631, 290] width 25 height 18
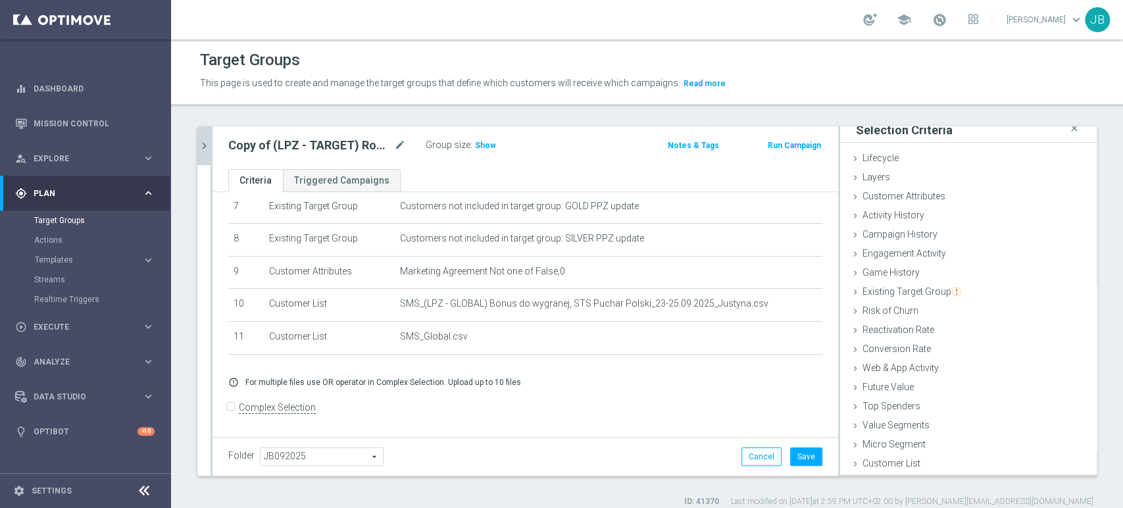
scroll to position [7, 0]
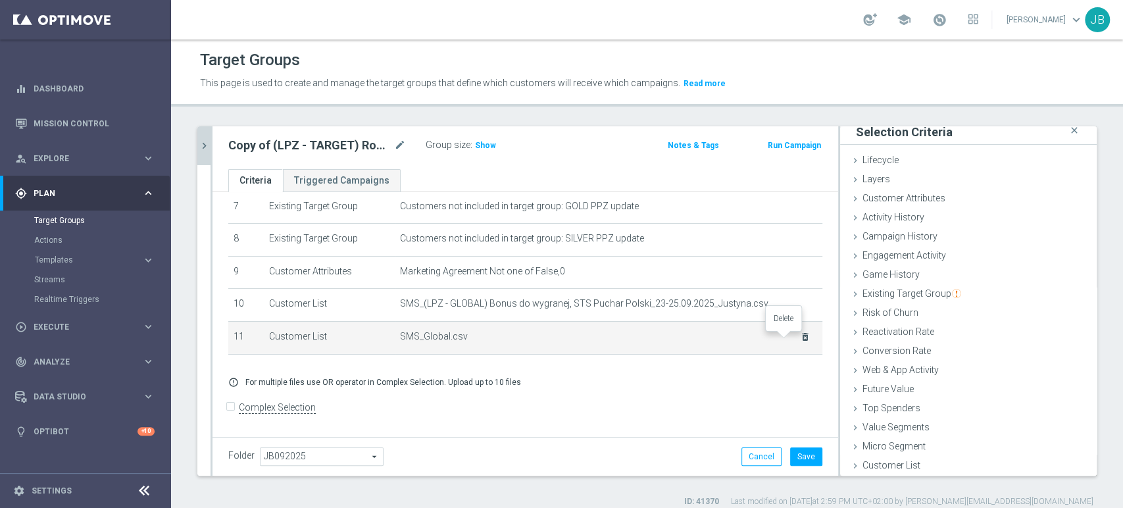
click at [800, 339] on icon "delete_forever" at bounding box center [805, 336] width 11 height 11
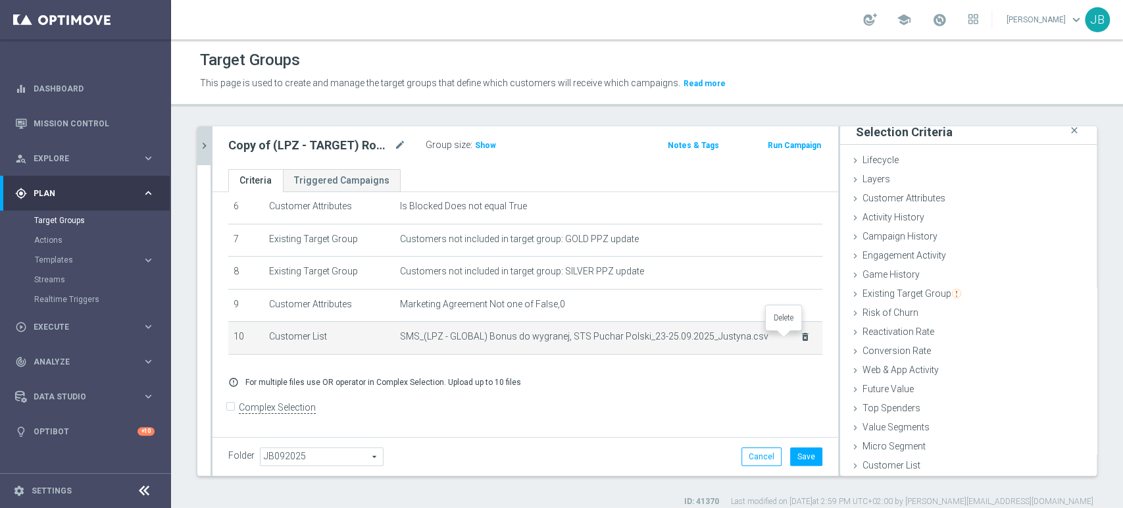
click at [800, 339] on icon "delete_forever" at bounding box center [805, 336] width 11 height 11
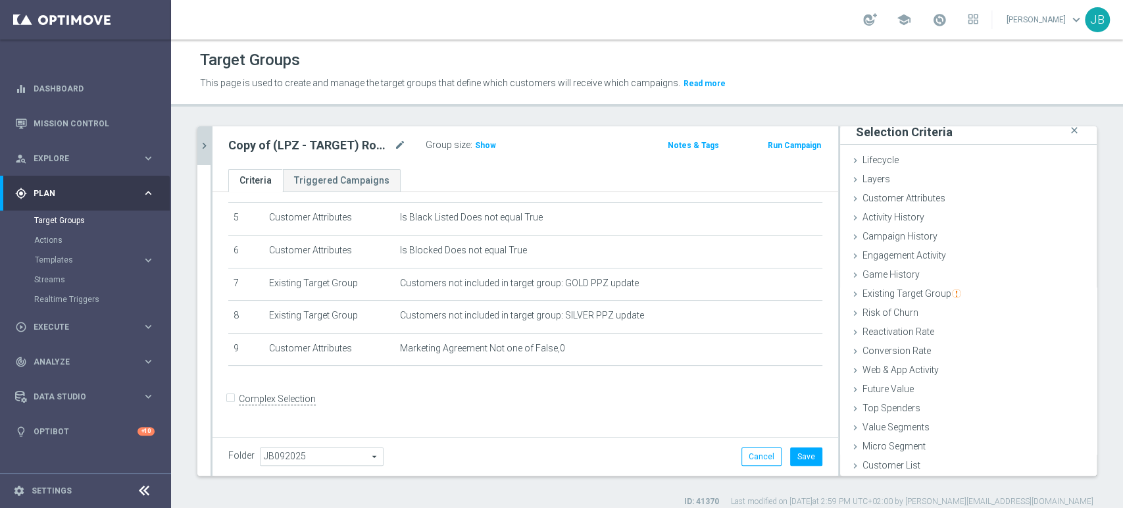
scroll to position [157, 0]
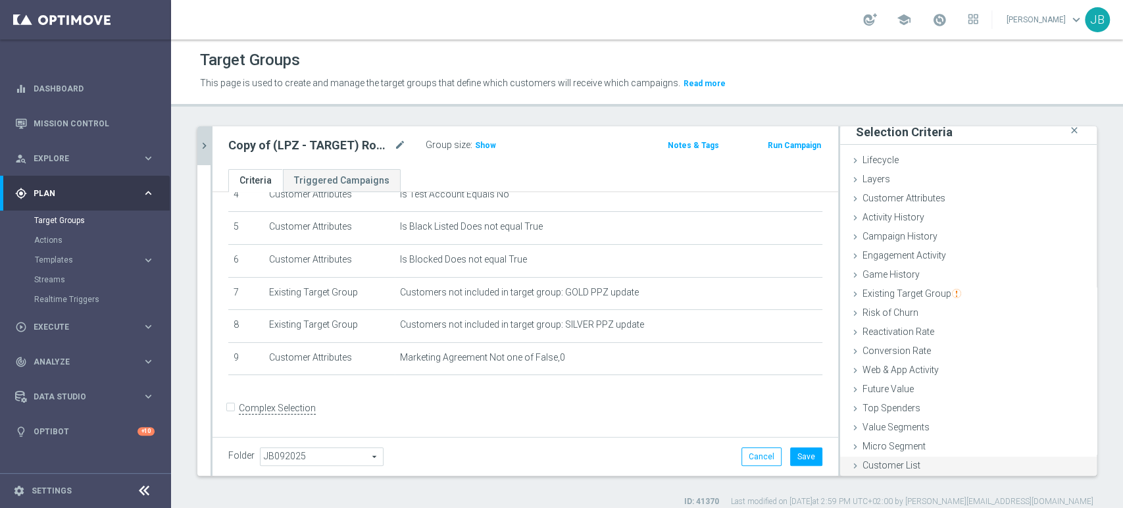
click at [889, 456] on div "Customer List done selection saved" at bounding box center [968, 466] width 256 height 20
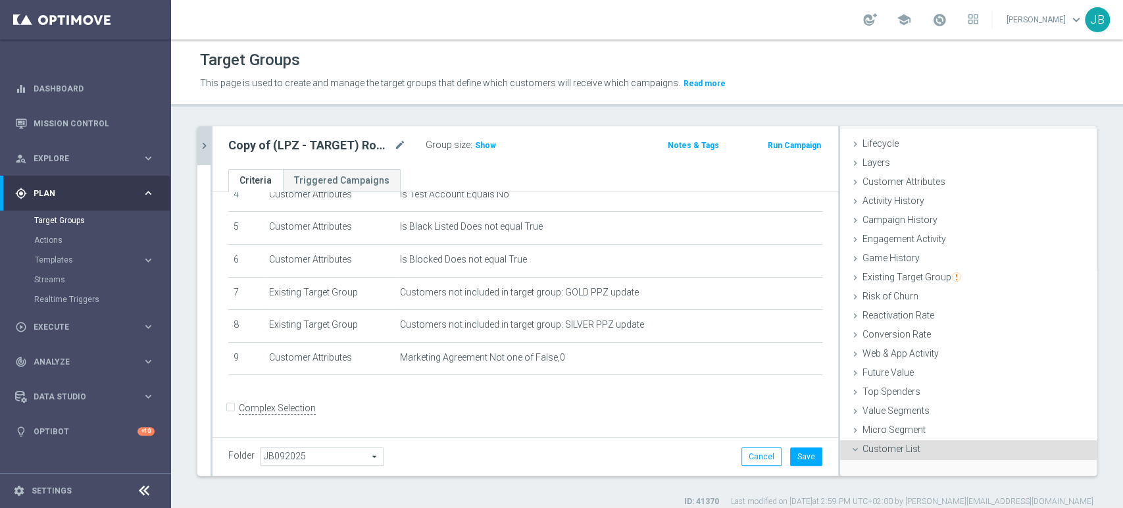
scroll to position [124, 0]
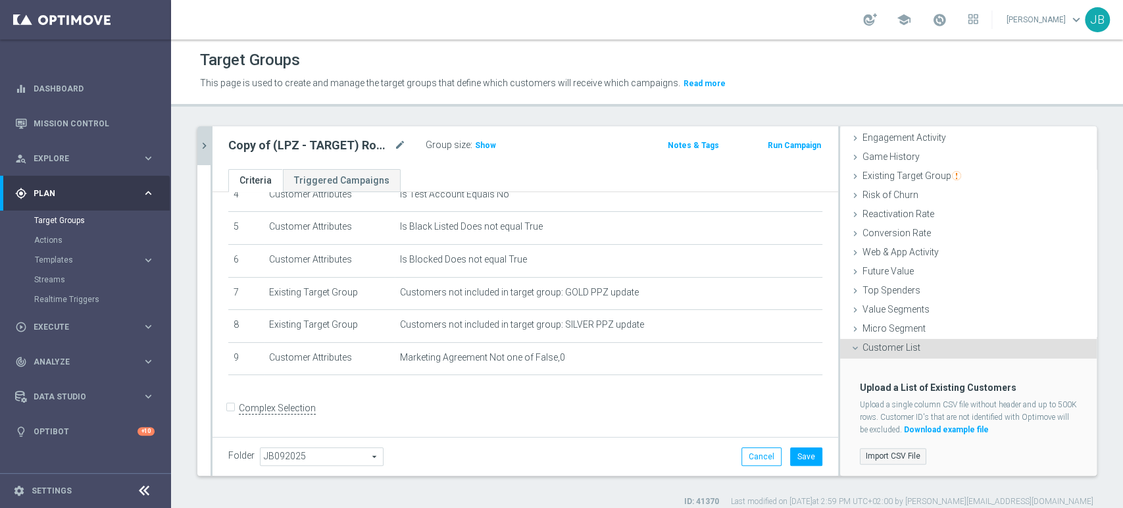
click at [881, 448] on label "Import CSV File" at bounding box center [893, 456] width 66 height 16
click at [0, 0] on input "Import CSV File" at bounding box center [0, 0] width 0 height 0
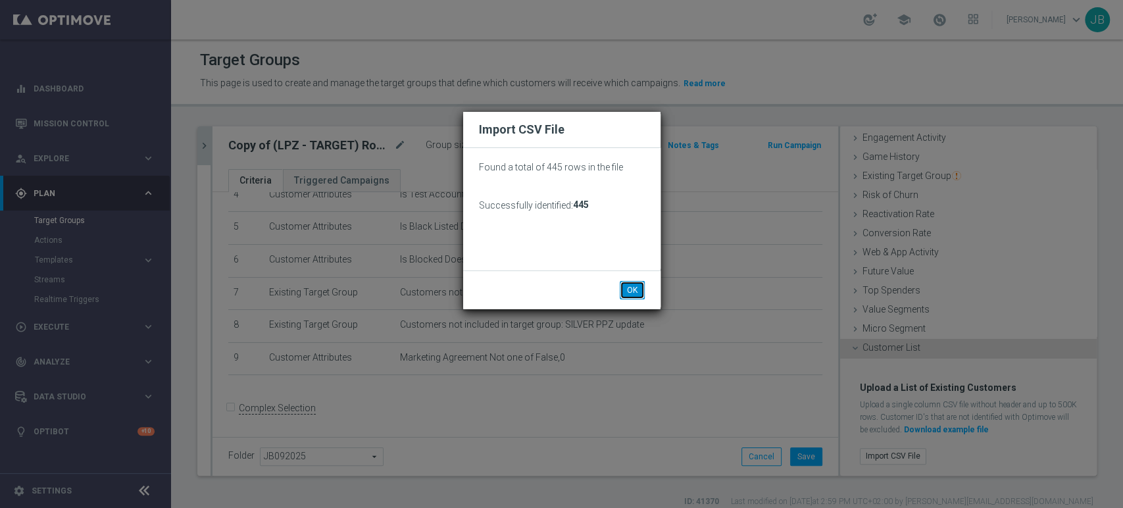
click at [635, 286] on button "OK" at bounding box center [631, 290] width 25 height 18
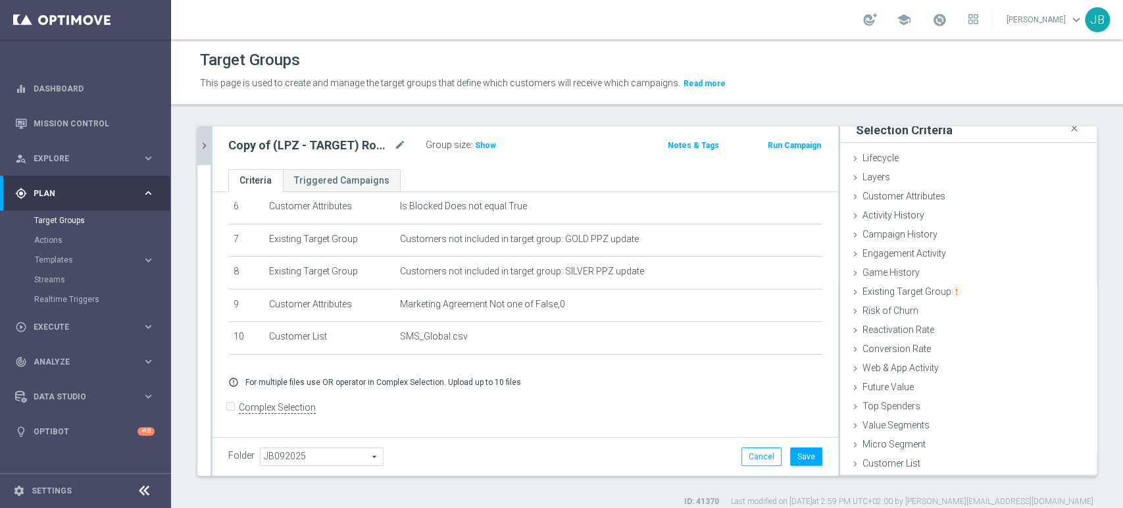
scroll to position [7, 0]
click at [489, 138] on h3 "Show" at bounding box center [485, 145] width 24 height 14
click at [800, 456] on button "Save" at bounding box center [806, 456] width 32 height 18
click at [397, 148] on icon "mode_edit" at bounding box center [400, 145] width 12 height 16
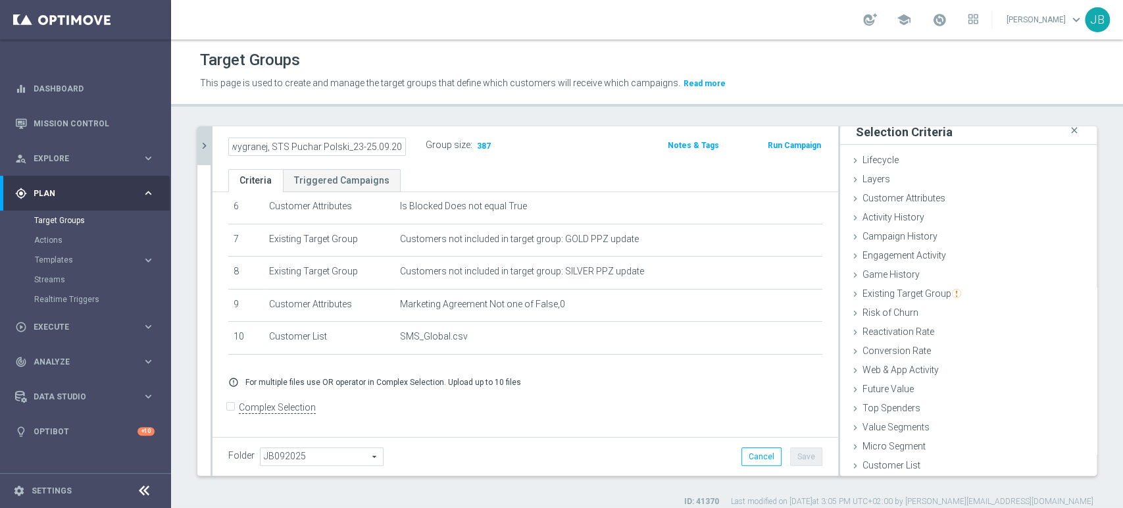
type input "(LPZ - GLOBAL) Bonus do wygranej, STS Puchar Polski_23-25.09.2025"
click at [438, 182] on ul "Criteria Triggered Campaigns" at bounding box center [524, 180] width 625 height 23
click at [802, 464] on button "Save" at bounding box center [806, 456] width 32 height 18
click at [635, 506] on div "ID: 41370 Last modified on 26 Sep 2025 at 3:05 PM UTC+02:00 by justyna.baranows…" at bounding box center [645, 501] width 896 height 12
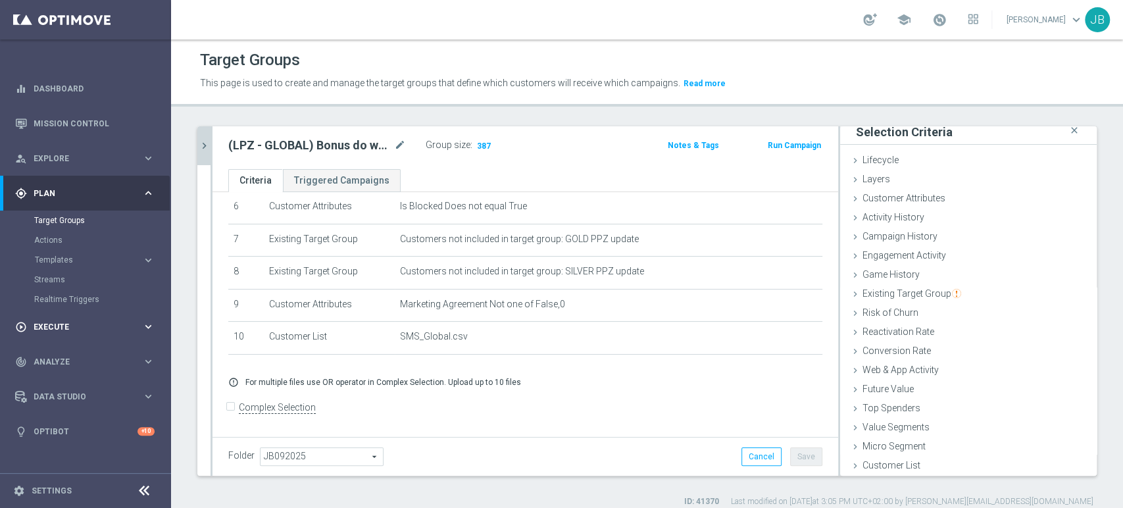
click at [65, 324] on span "Execute" at bounding box center [88, 327] width 109 height 8
click at [485, 143] on span "387" at bounding box center [483, 147] width 16 height 12
click at [389, 143] on h2 "(LPZ - GLOBAL) Bonus do wygranej, STS Puchar Polski_23-25.09.2025" at bounding box center [309, 145] width 163 height 16
click at [405, 146] on icon "mode_edit" at bounding box center [400, 145] width 12 height 16
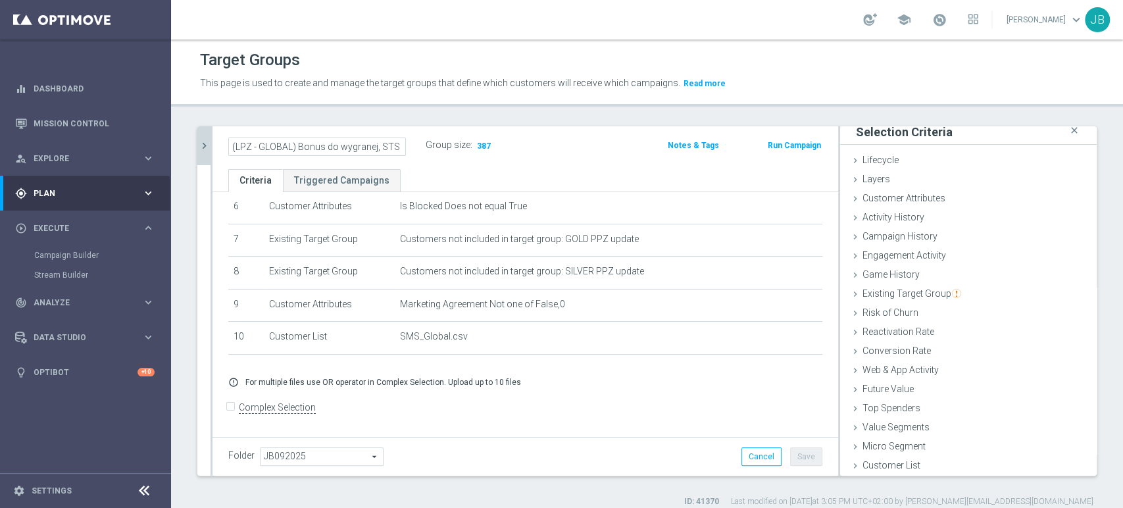
scroll to position [0, 110]
click at [62, 254] on link "Campaign Builder" at bounding box center [85, 255] width 103 height 11
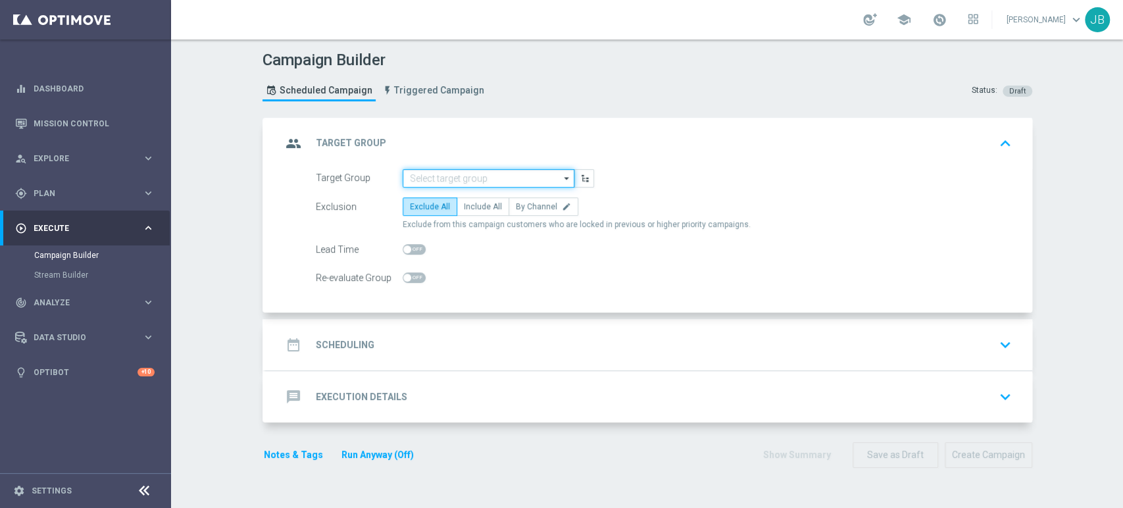
click at [434, 174] on input at bounding box center [488, 178] width 172 height 18
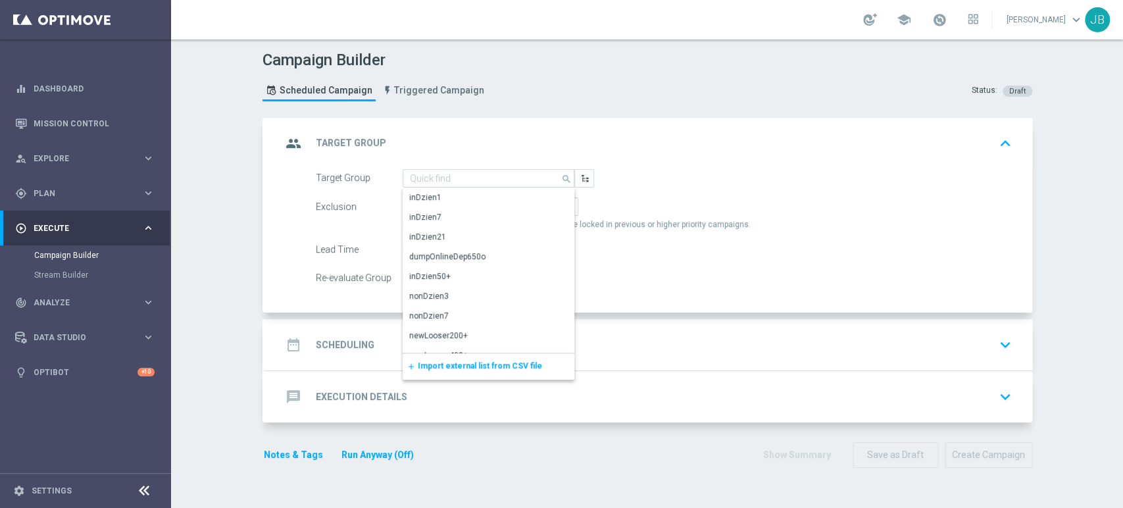
click at [448, 361] on span "Import external list from CSV file" at bounding box center [480, 365] width 124 height 9
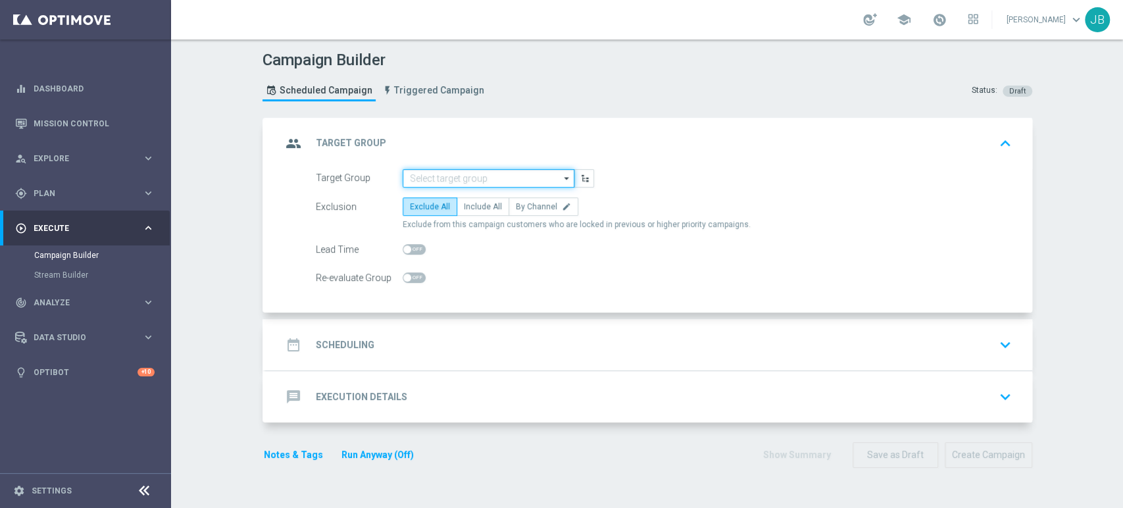
click at [484, 179] on input at bounding box center [488, 178] width 172 height 18
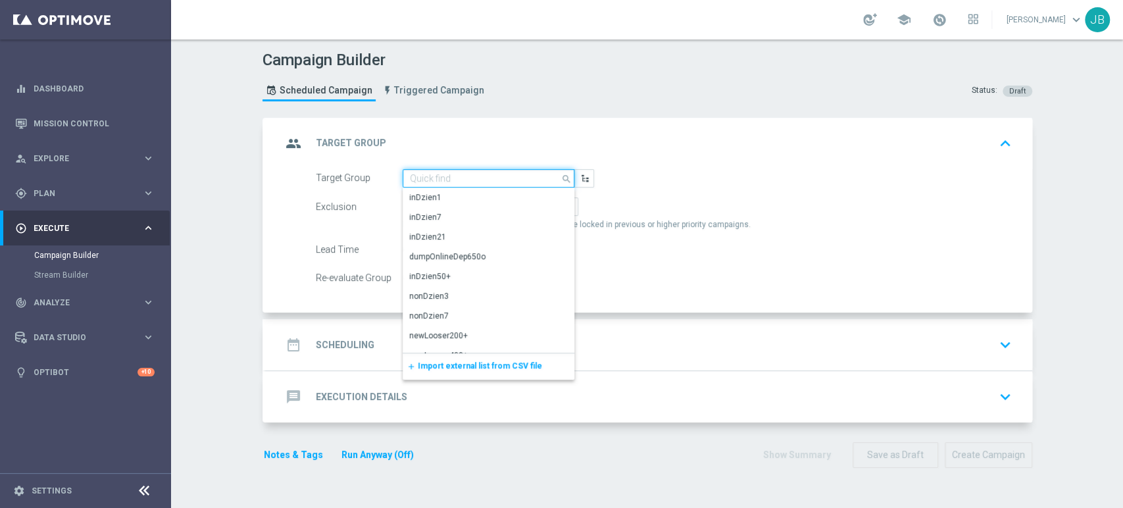
paste input "(LPZ - GLOBAL) Bonus do wygranej, STS Puchar Polski_23-25.09.2025"
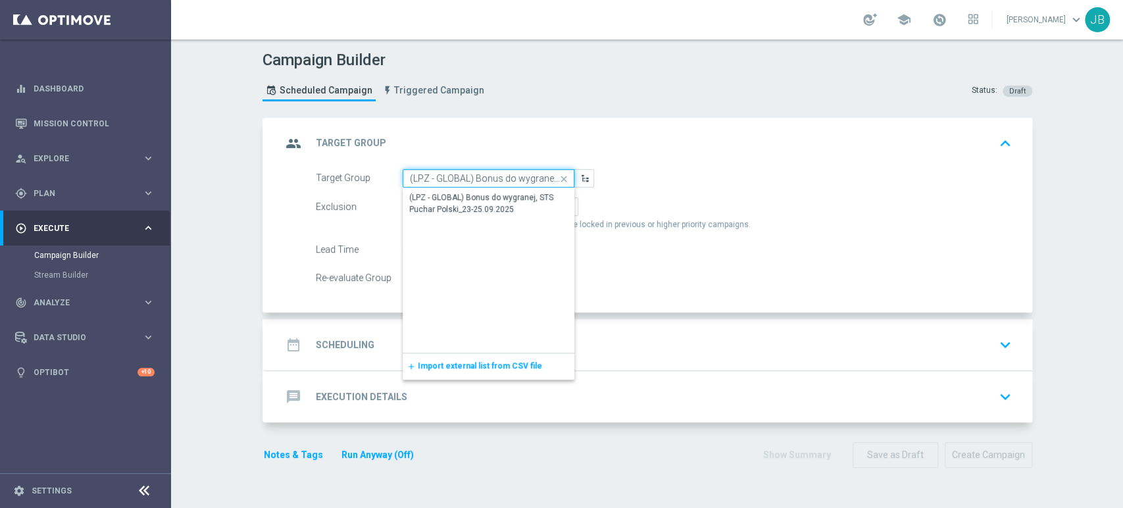
scroll to position [0, 129]
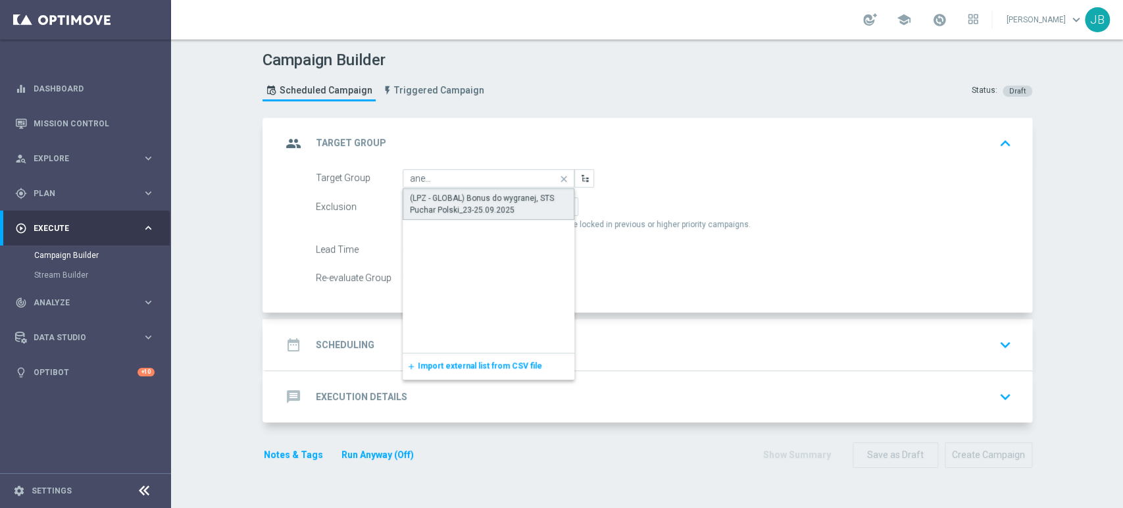
click at [482, 203] on div "(LPZ - GLOBAL) Bonus do wygranej, STS Puchar Polski_23-25.09.2025" at bounding box center [489, 204] width 158 height 24
type input "(LPZ - GLOBAL) Bonus do wygranej, STS Puchar Polski_23-25.09.2025"
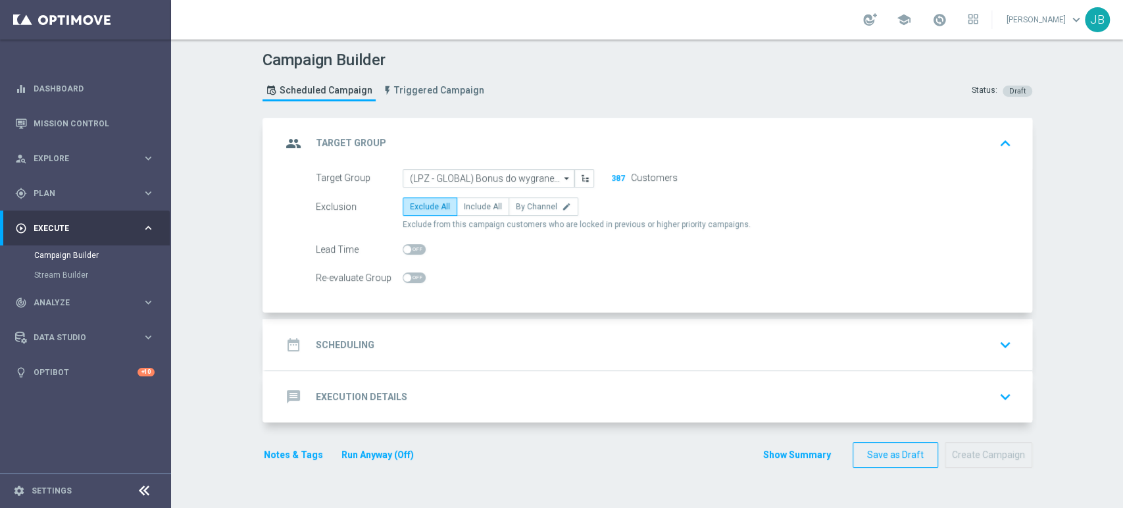
click at [482, 203] on span "Include All" at bounding box center [483, 206] width 38 height 9
click at [472, 205] on input "Include All" at bounding box center [468, 209] width 9 height 9
radio input "true"
click at [441, 338] on div "date_range Scheduling keyboard_arrow_down" at bounding box center [648, 344] width 735 height 25
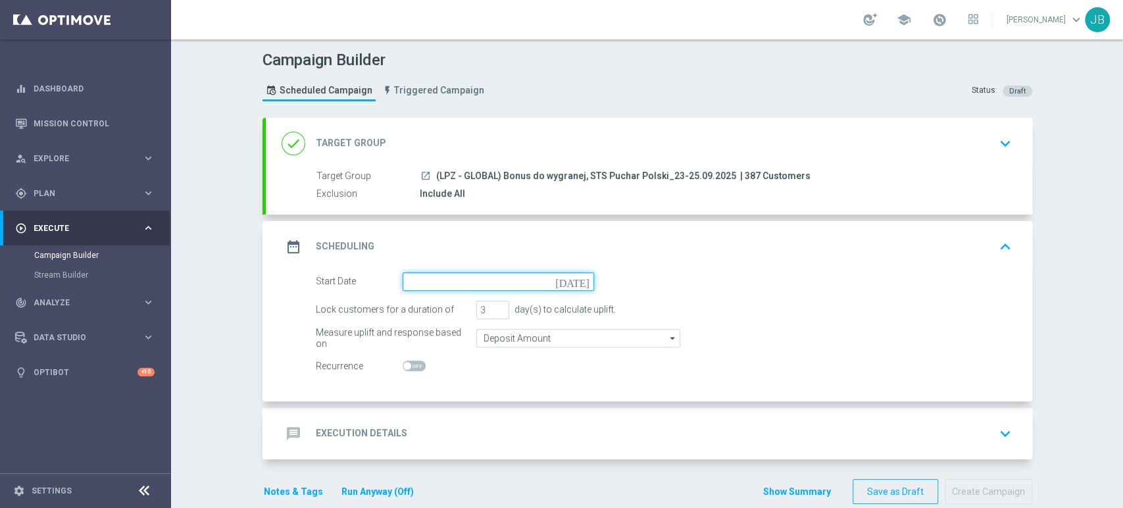
click at [460, 289] on input at bounding box center [497, 281] width 191 height 18
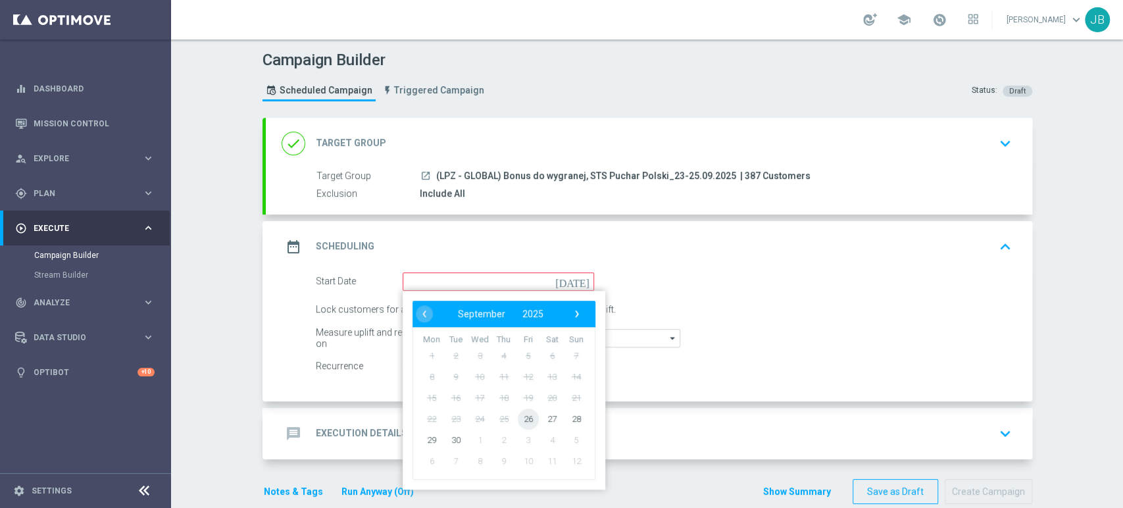
click at [517, 418] on span "26" at bounding box center [527, 418] width 21 height 21
type input "26 Sep 2025"
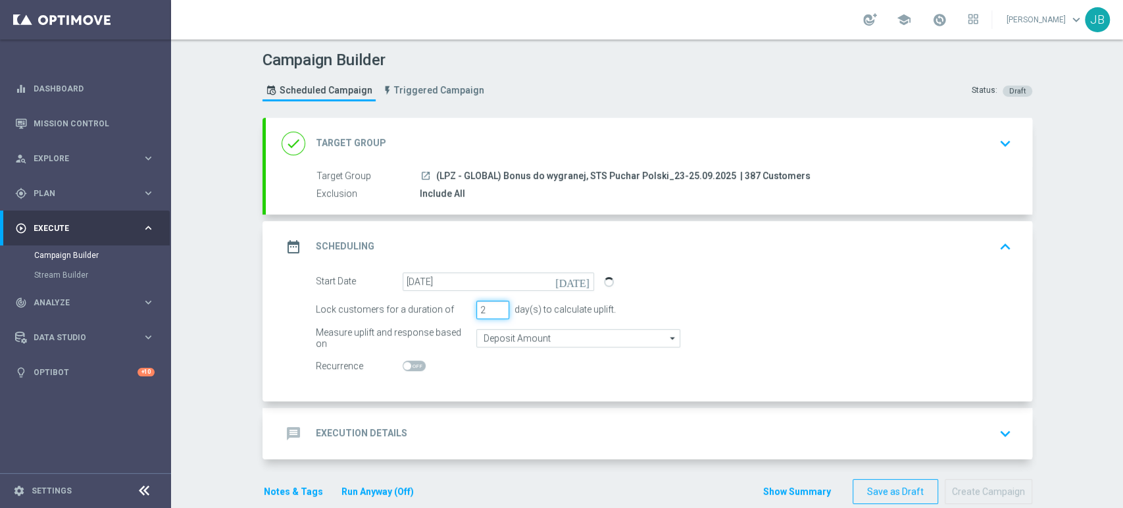
click at [489, 312] on input "2" at bounding box center [492, 310] width 33 height 18
type input "1"
click at [489, 312] on input "1" at bounding box center [492, 310] width 33 height 18
click at [402, 437] on div "message Execution Details keyboard_arrow_down" at bounding box center [648, 433] width 735 height 25
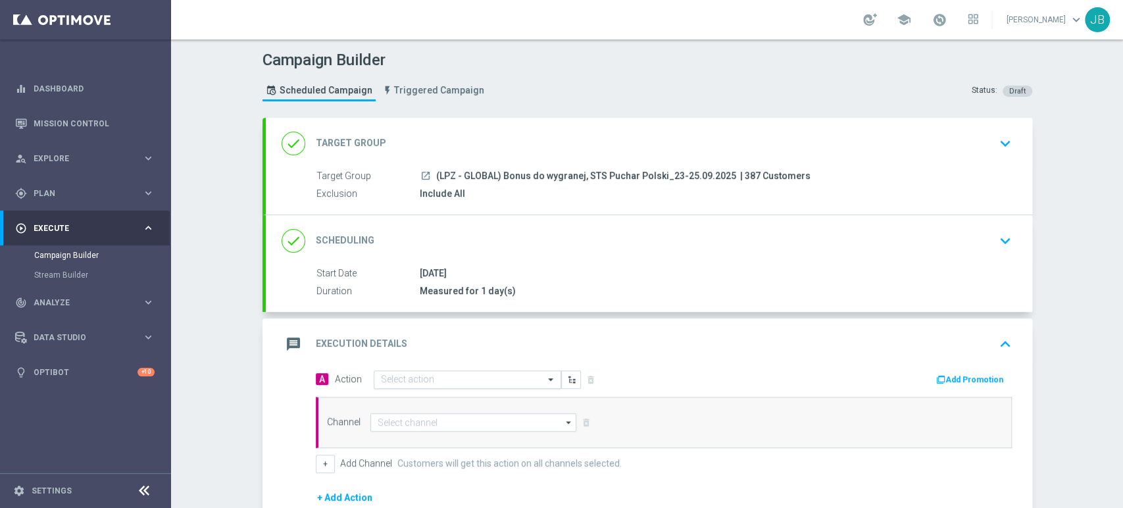
click at [418, 377] on input "text" at bounding box center [454, 379] width 147 height 11
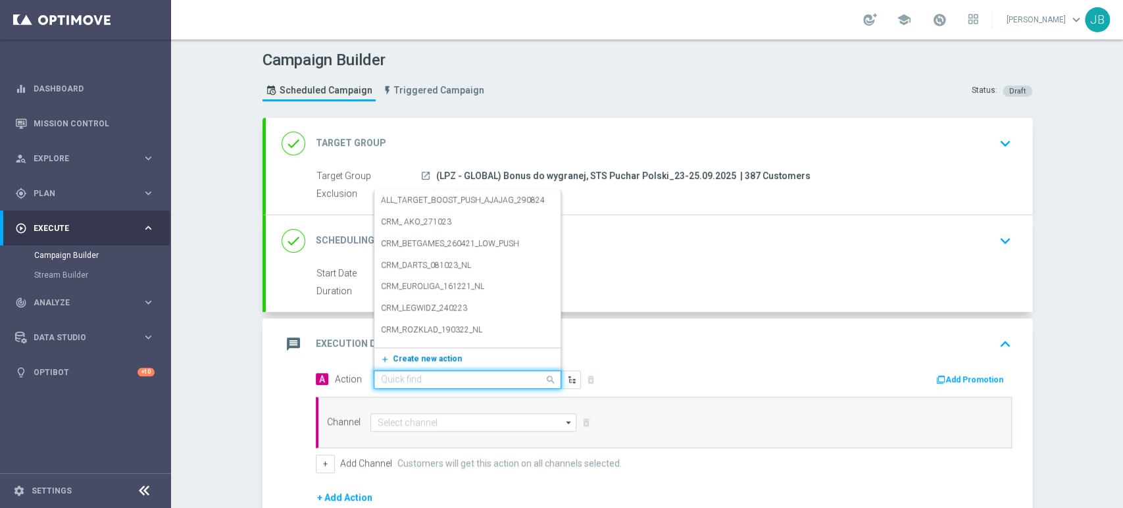
click at [416, 356] on span "Create new action" at bounding box center [427, 358] width 69 height 9
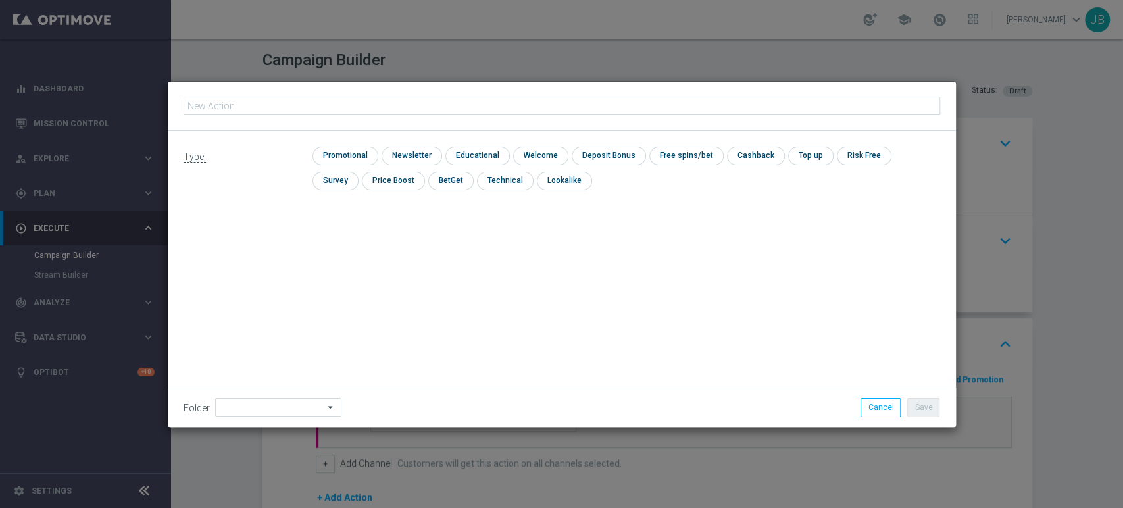
type input "(LPZ - GLOBAL) Bonus do wygranej, STS Puchar Polski_23-25.09.2025"
click at [407, 153] on input "checkbox" at bounding box center [409, 156] width 57 height 18
checkbox input "true"
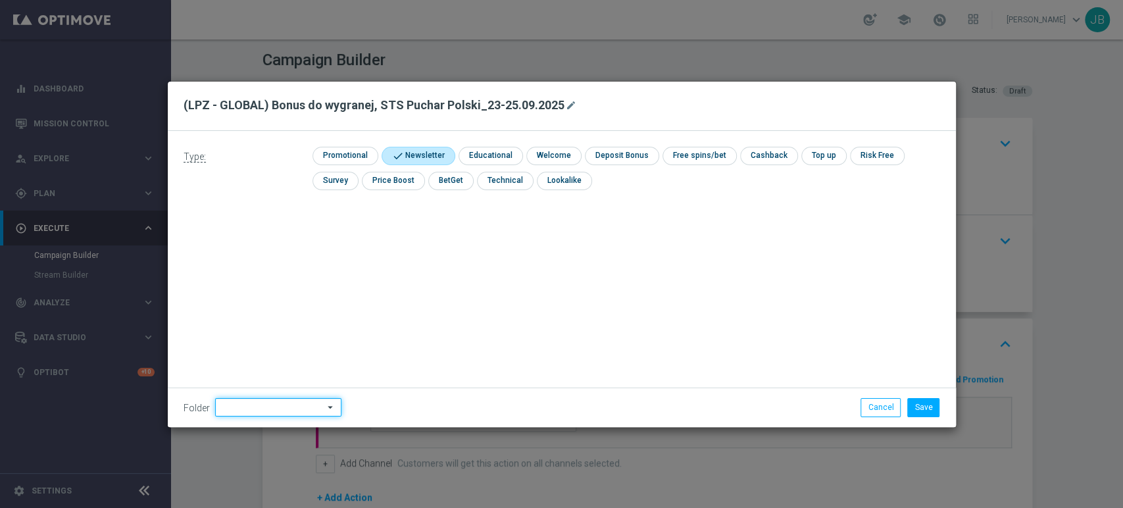
click at [270, 416] on input at bounding box center [278, 407] width 126 height 18
click at [279, 279] on div "Justyna B." at bounding box center [276, 274] width 122 height 20
type input "Justyna B."
click at [923, 409] on button "Save" at bounding box center [923, 407] width 32 height 18
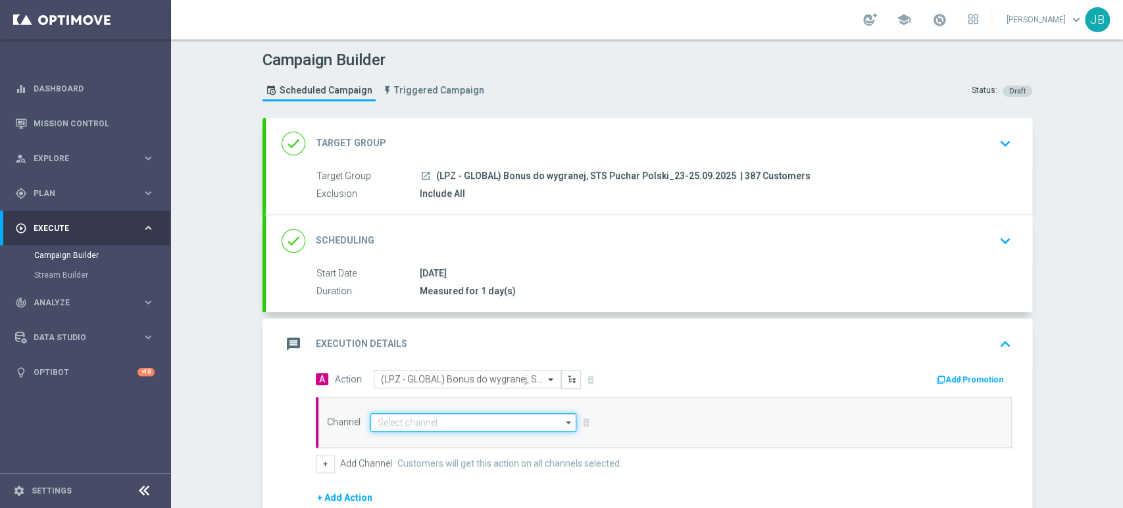
click at [406, 427] on input at bounding box center [473, 422] width 206 height 18
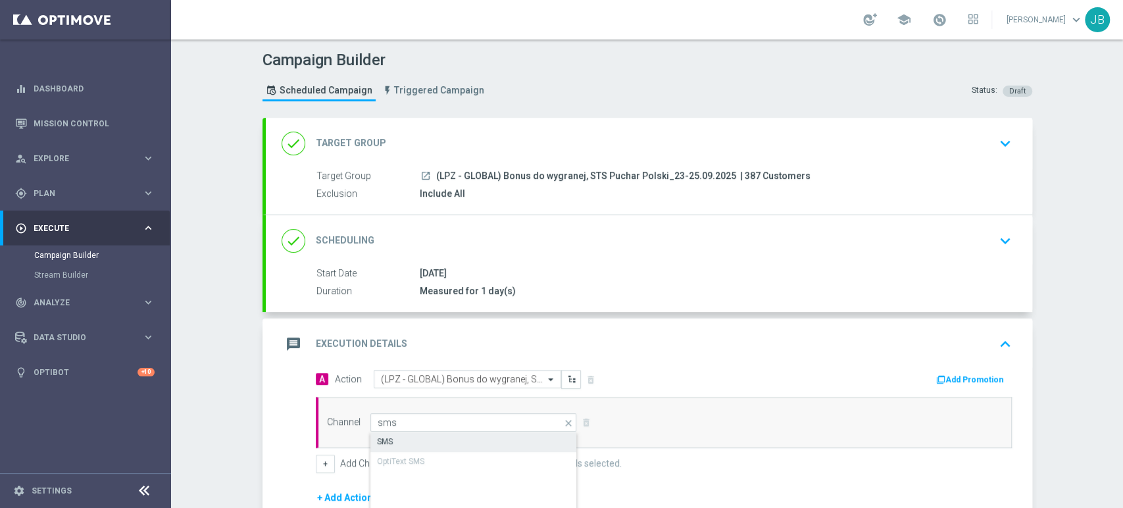
click at [406, 435] on div "SMS" at bounding box center [473, 441] width 207 height 18
type input "SMS"
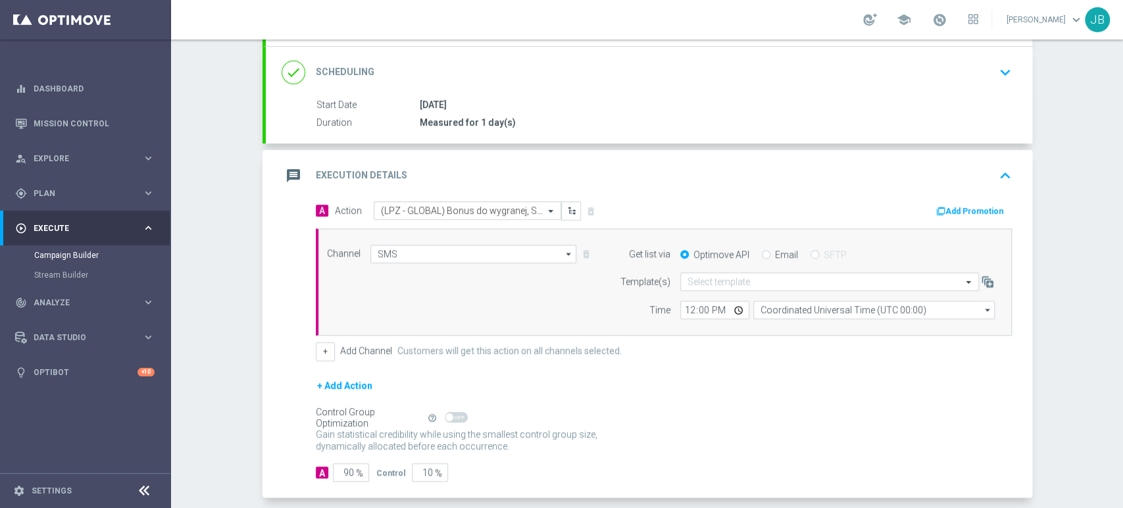
scroll to position [173, 0]
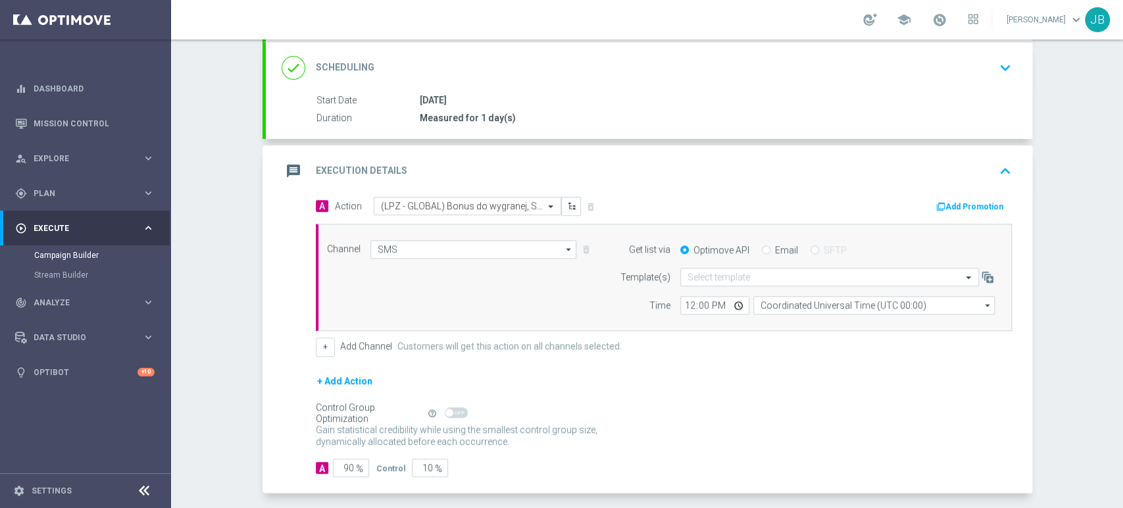
drag, startPoint x: 1121, startPoint y: 313, endPoint x: 1121, endPoint y: 424, distance: 110.5
click at [1121, 424] on div "Campaign Builder Scheduled Campaign Triggered Campaign Status: Draft done Targe…" at bounding box center [647, 273] width 952 height 468
click at [344, 467] on input "90" at bounding box center [351, 467] width 36 height 18
type input "0"
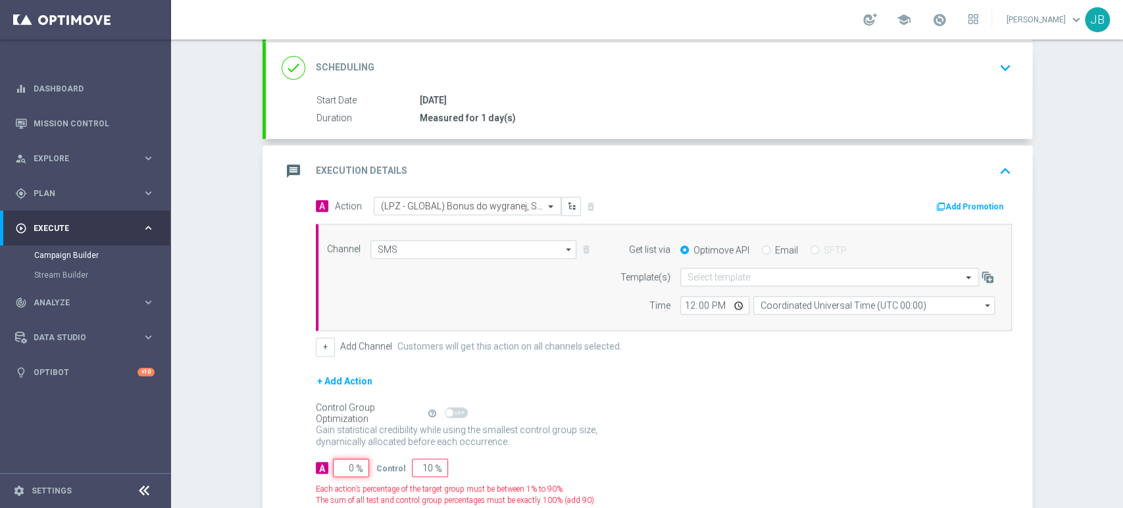
type input "100"
type input "0"
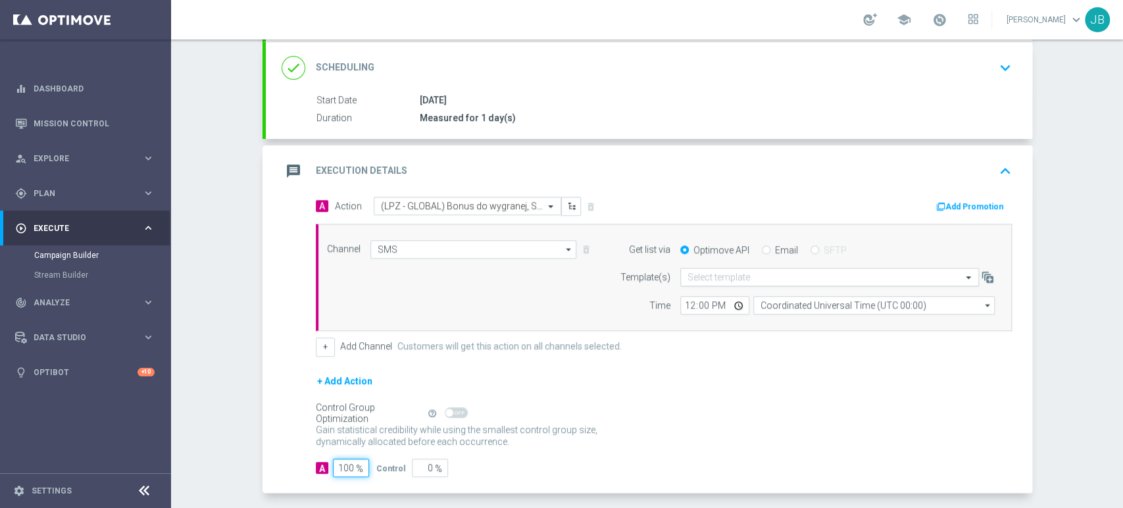
type input "100"
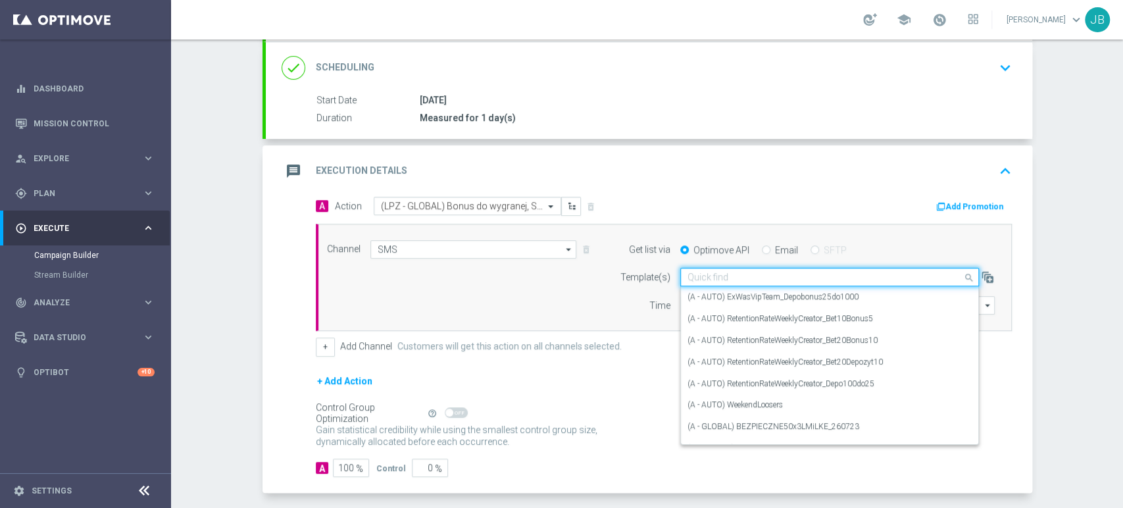
click at [731, 276] on input "text" at bounding box center [816, 277] width 258 height 11
paste input "(LPZ - GLOBAL) Bonus do wygranej, STS Puchar Polski_23-25.09.2025"
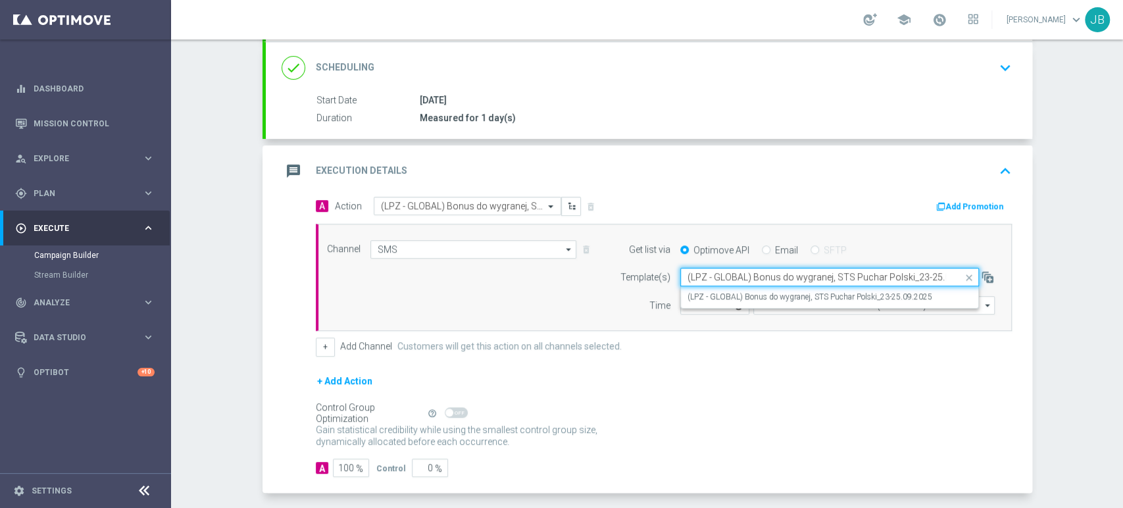
scroll to position [0, 21]
click at [727, 289] on div "(LPZ - GLOBAL) Bonus do wygranej, STS Puchar Polski_23-25.09.2025" at bounding box center [829, 297] width 284 height 22
type input "(LPZ - GLOBAL) Bonus do wygranej, STS Puchar Polski_23-25.09.2025"
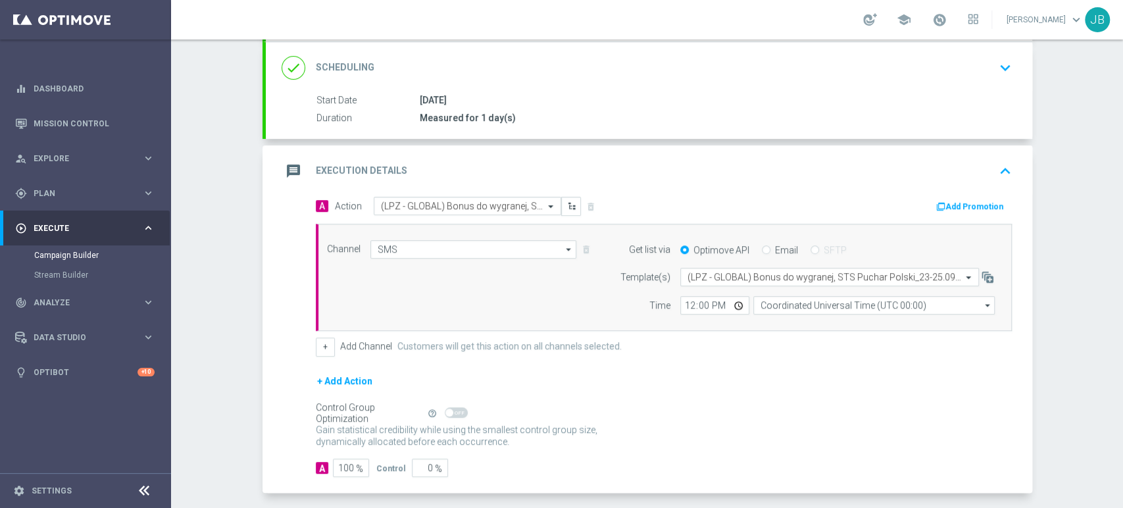
scroll to position [0, 0]
click at [680, 306] on input "12:00" at bounding box center [714, 305] width 69 height 18
type input "15:15"
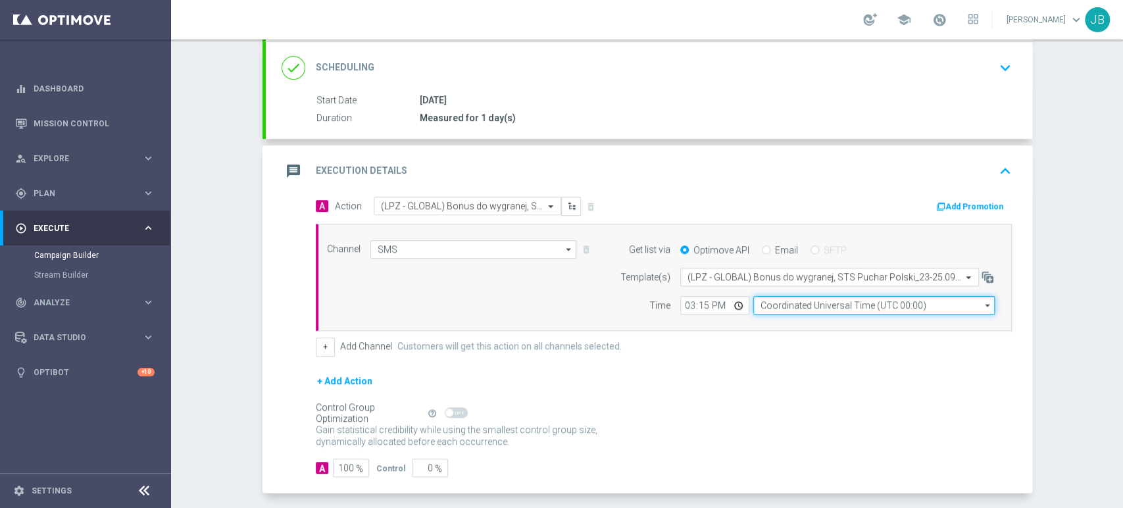
click at [768, 307] on input "Coordinated Universal Time (UTC 00:00)" at bounding box center [873, 305] width 241 height 18
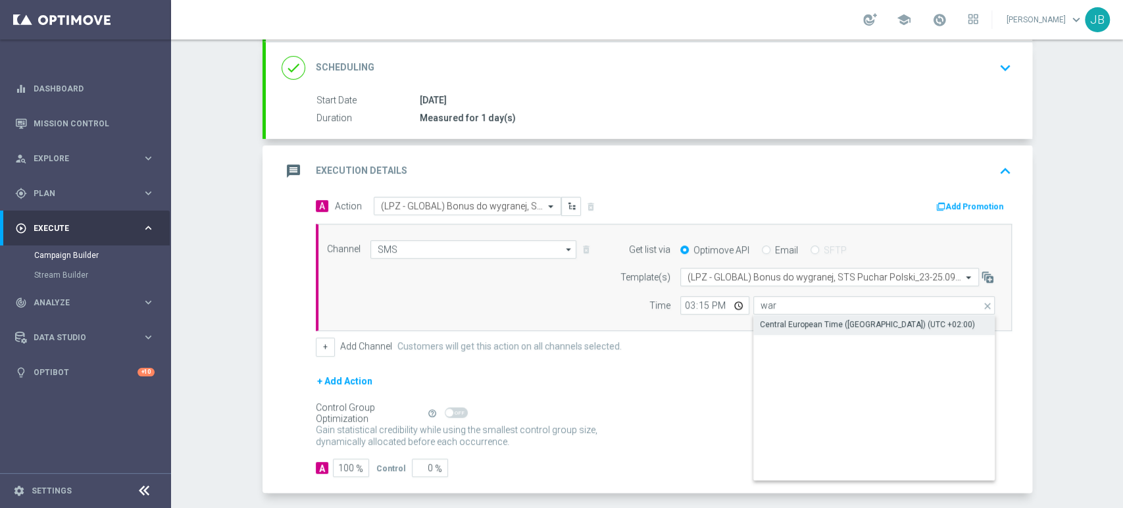
click at [768, 316] on div "Central European Time (Warsaw) (UTC +02:00)" at bounding box center [874, 324] width 242 height 18
type input "Central European Time (Warsaw) (UTC +02:00)"
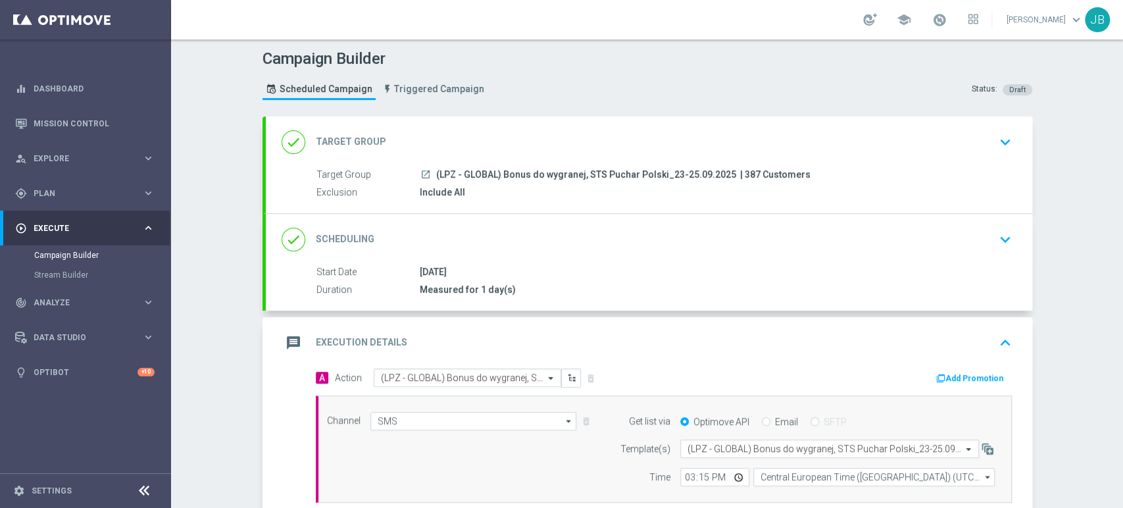
click at [1121, 102] on div "Campaign Builder Scheduled Campaign Triggered Campaign Status: Draft done Targe…" at bounding box center [647, 273] width 952 height 468
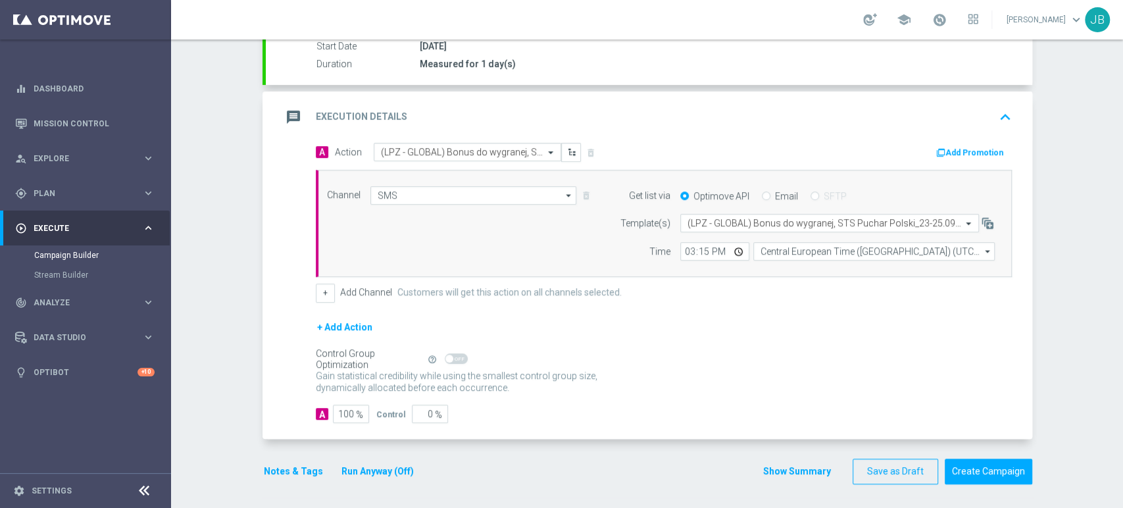
click at [1121, 442] on div "Campaign Builder Scheduled Campaign Triggered Campaign Status: Draft done Targe…" at bounding box center [647, 273] width 952 height 468
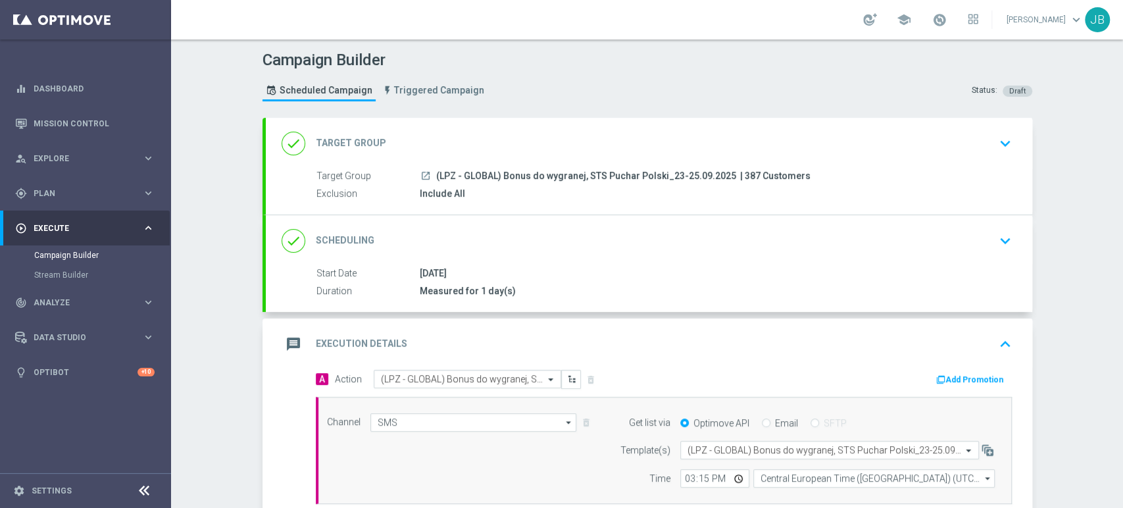
click at [1121, 108] on div "Campaign Builder Scheduled Campaign Triggered Campaign Status: Draft done Targe…" at bounding box center [647, 273] width 952 height 468
click at [1121, 157] on div "Campaign Builder Scheduled Campaign Triggered Campaign Status: Draft done Targe…" at bounding box center [647, 273] width 952 height 468
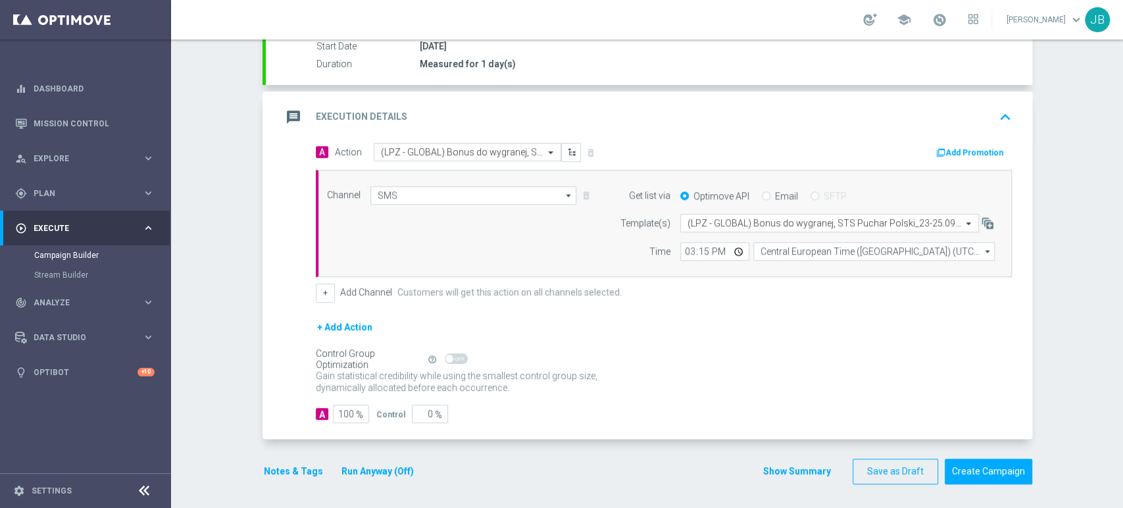
click at [1121, 399] on div "Campaign Builder Scheduled Campaign Triggered Campaign Status: Draft done Targe…" at bounding box center [647, 273] width 952 height 468
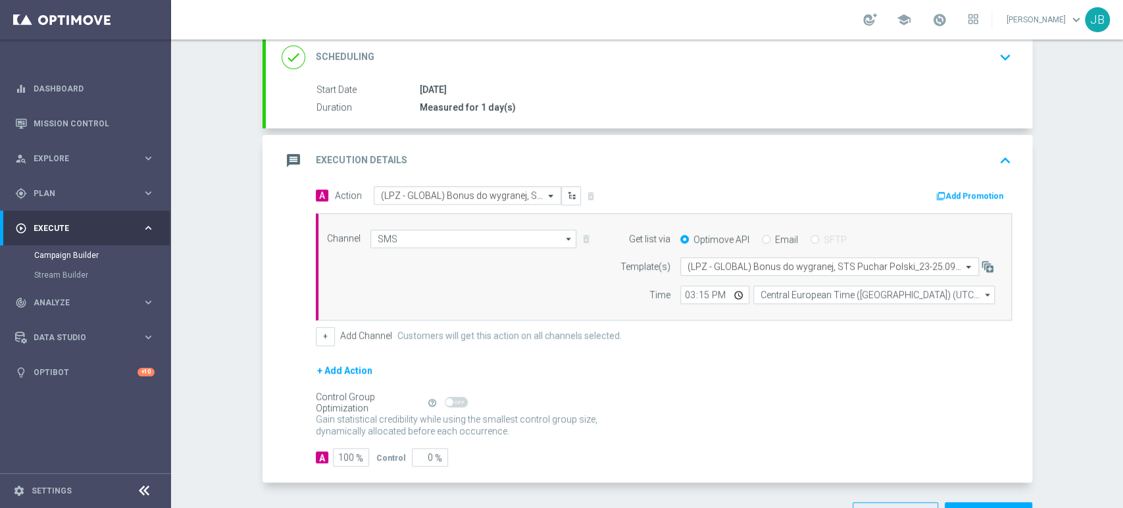
drag, startPoint x: 1121, startPoint y: 234, endPoint x: 1111, endPoint y: 191, distance: 43.9
click at [1111, 191] on div "Campaign Builder Scheduled Campaign Triggered Campaign Status: Draft done Targe…" at bounding box center [647, 273] width 952 height 468
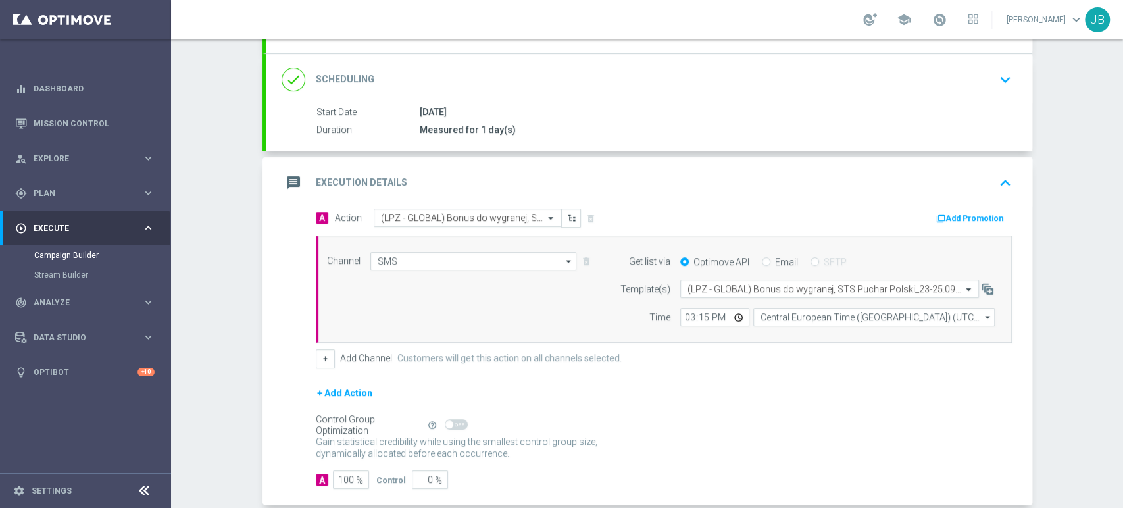
click at [979, 84] on div "done Scheduling keyboard_arrow_down" at bounding box center [648, 79] width 735 height 25
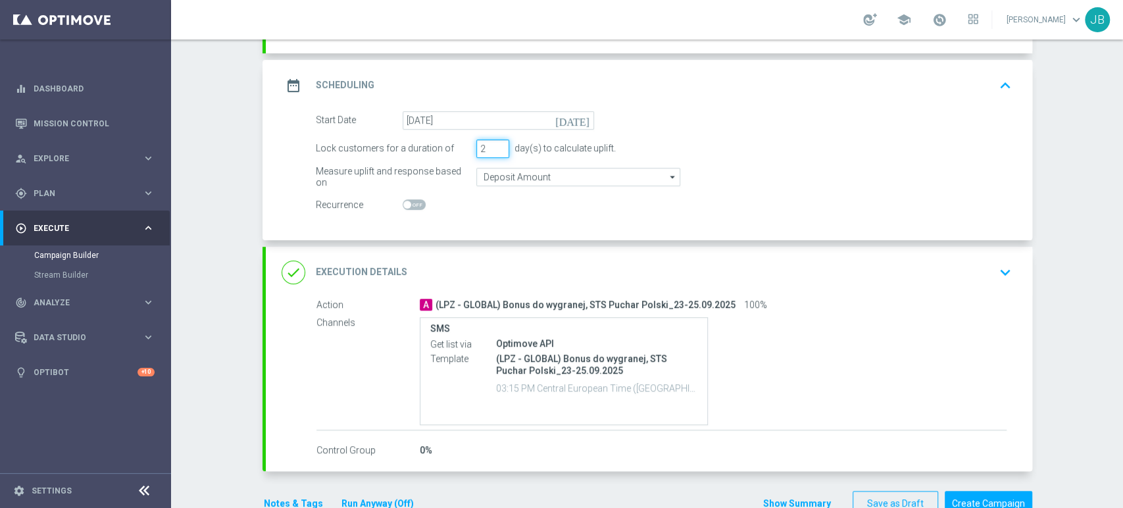
click at [492, 143] on input "2" at bounding box center [492, 148] width 33 height 18
click at [492, 143] on input "3" at bounding box center [492, 148] width 33 height 18
click at [492, 143] on input "4" at bounding box center [492, 148] width 33 height 18
click at [492, 143] on input "5" at bounding box center [492, 148] width 33 height 18
click at [492, 143] on input "6" at bounding box center [492, 148] width 33 height 18
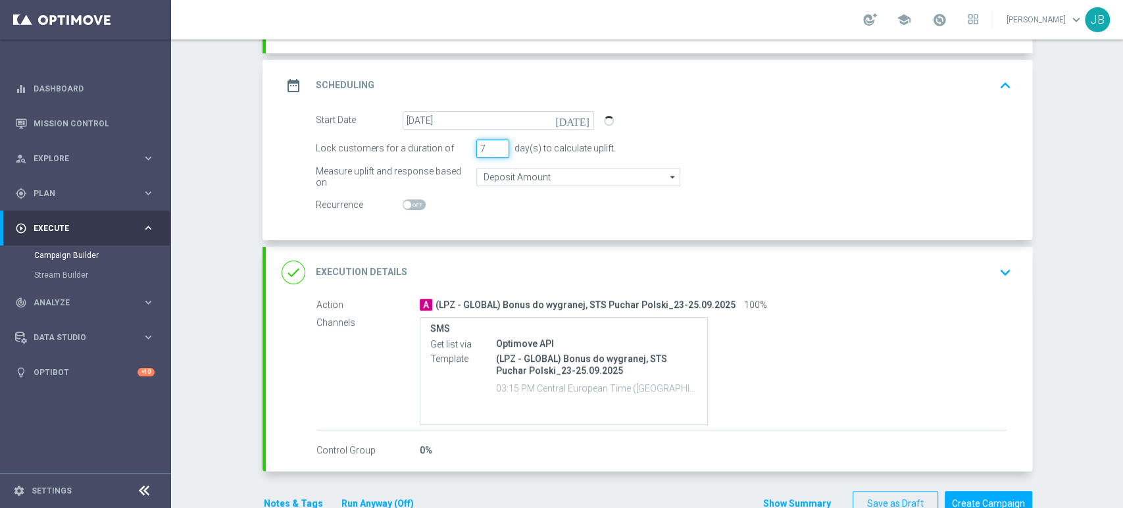
type input "7"
click at [492, 143] on input "7" at bounding box center [492, 148] width 33 height 18
click at [1048, 225] on div "Campaign Builder Scheduled Campaign Triggered Campaign Status: Draft done Targe…" at bounding box center [647, 273] width 952 height 468
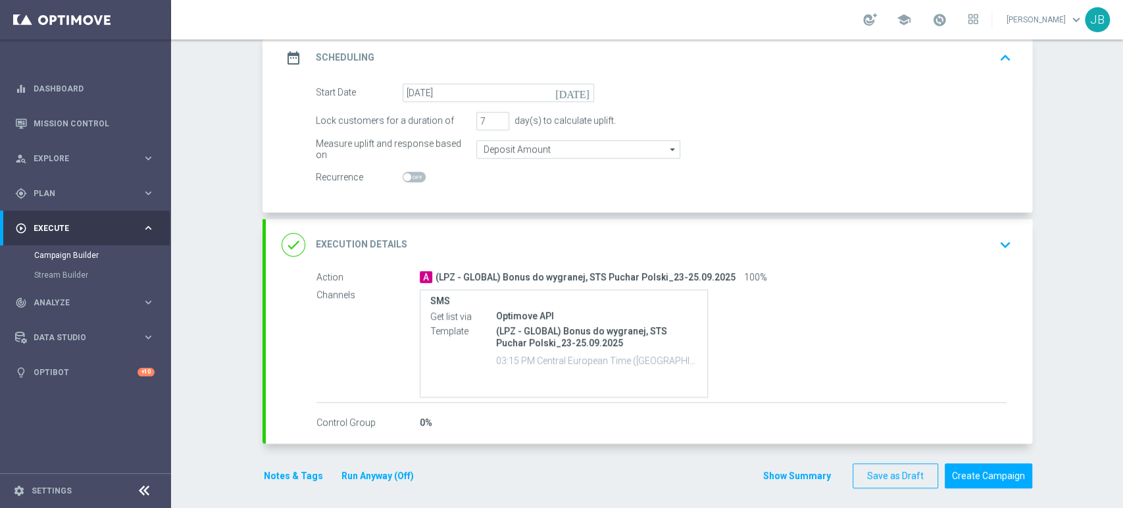
scroll to position [194, 0]
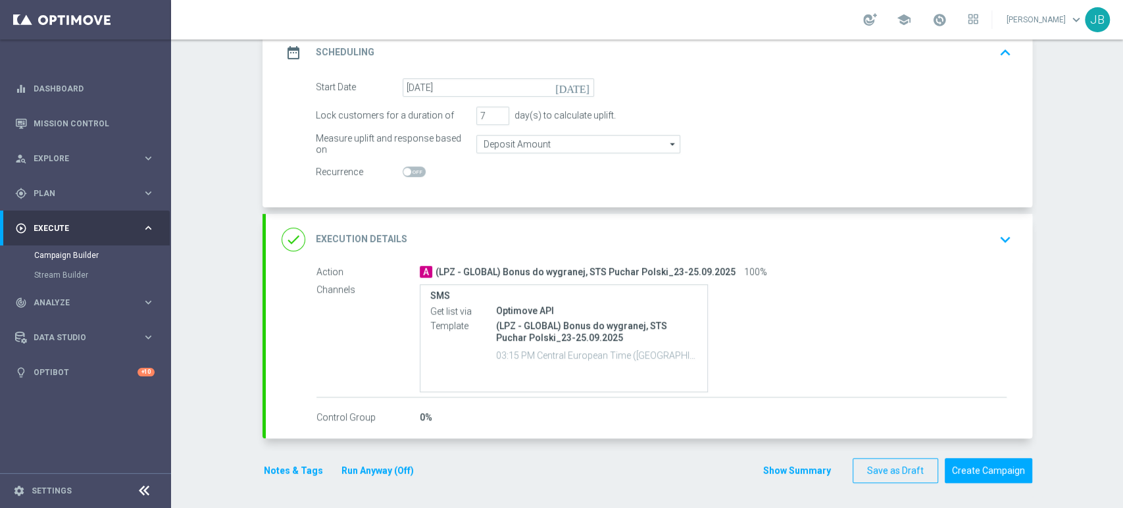
click at [947, 237] on div "done Execution Details keyboard_arrow_down" at bounding box center [648, 239] width 735 height 25
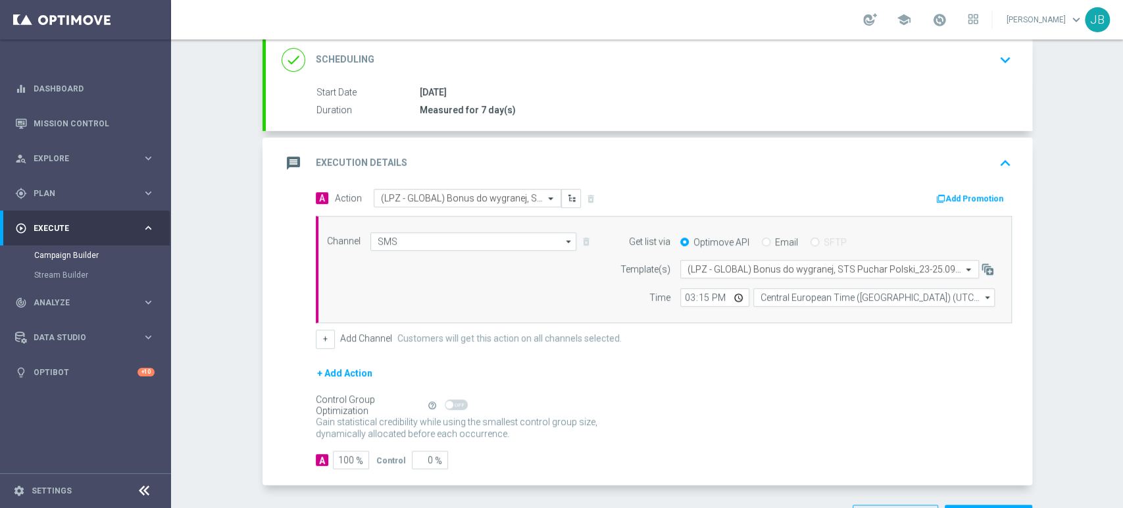
scroll to position [0, 0]
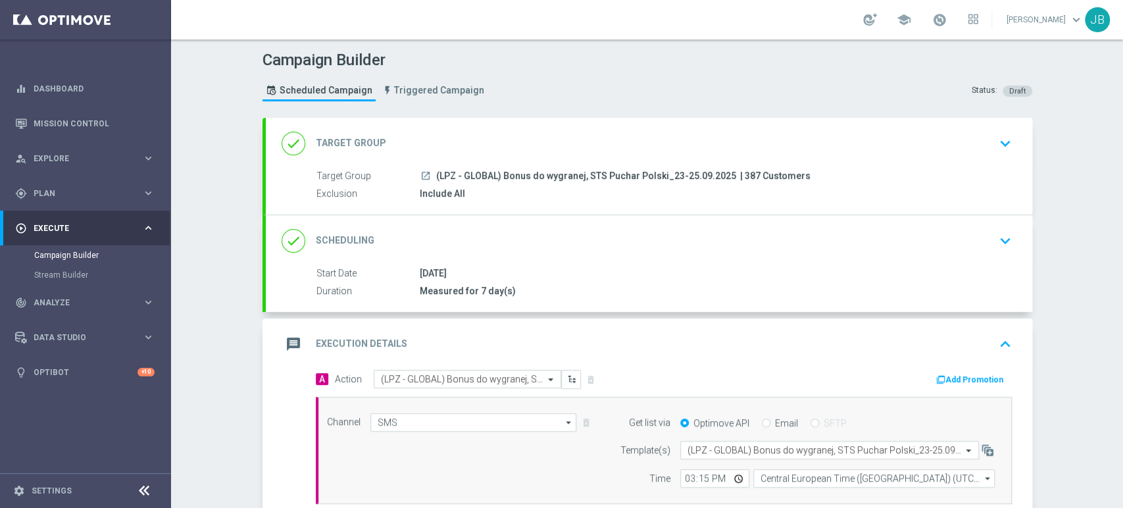
click at [1010, 137] on div "done Target Group keyboard_arrow_down" at bounding box center [649, 143] width 766 height 51
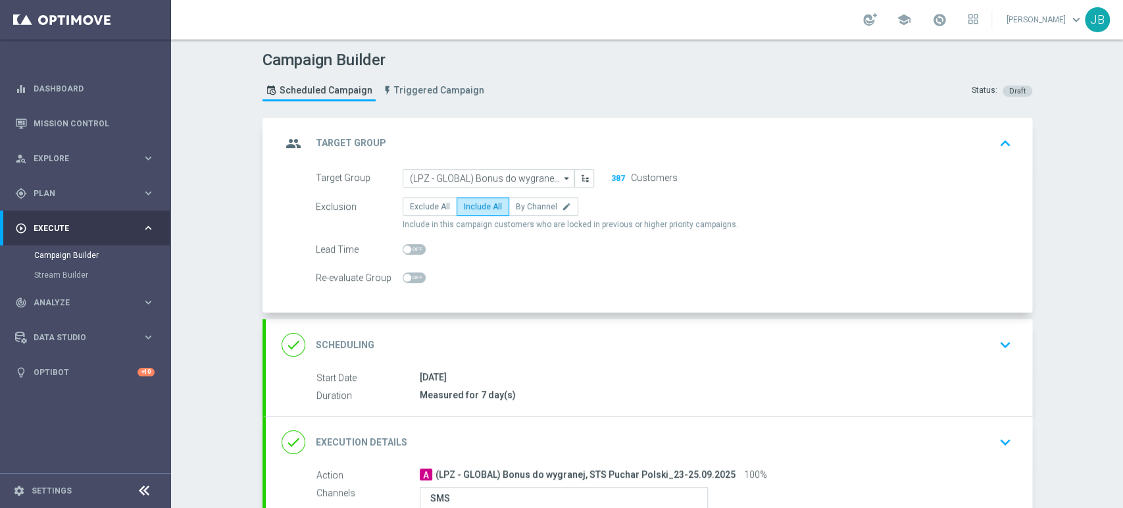
click at [957, 332] on div "done Scheduling keyboard_arrow_down" at bounding box center [648, 344] width 735 height 25
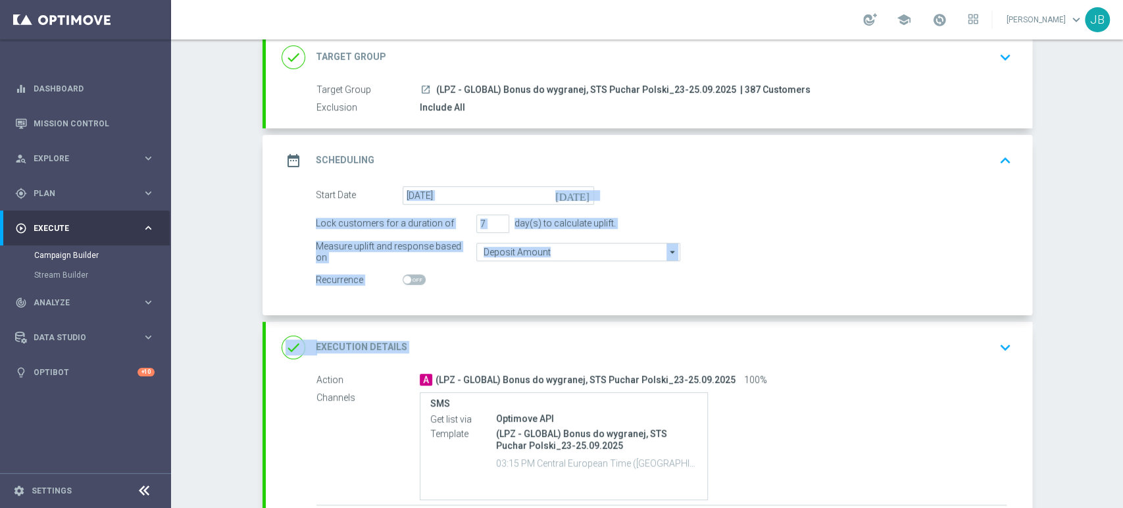
scroll to position [94, 0]
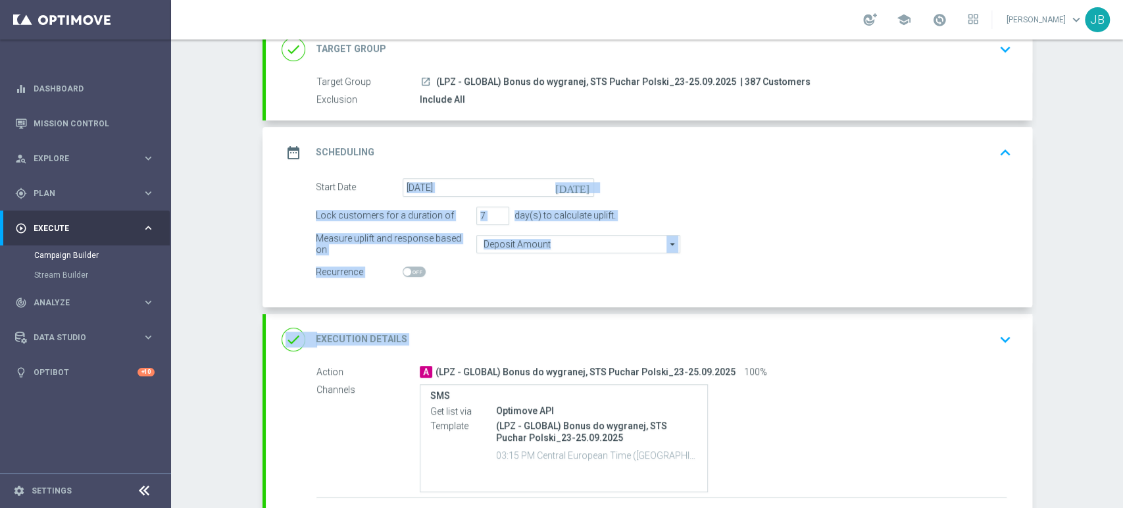
drag, startPoint x: 1121, startPoint y: 262, endPoint x: 1121, endPoint y: 325, distance: 63.1
click at [1121, 325] on div "Campaign Builder Scheduled Campaign Triggered Campaign Status: Draft done Targe…" at bounding box center [647, 273] width 952 height 468
click at [999, 341] on icon "keyboard_arrow_down" at bounding box center [1005, 339] width 20 height 20
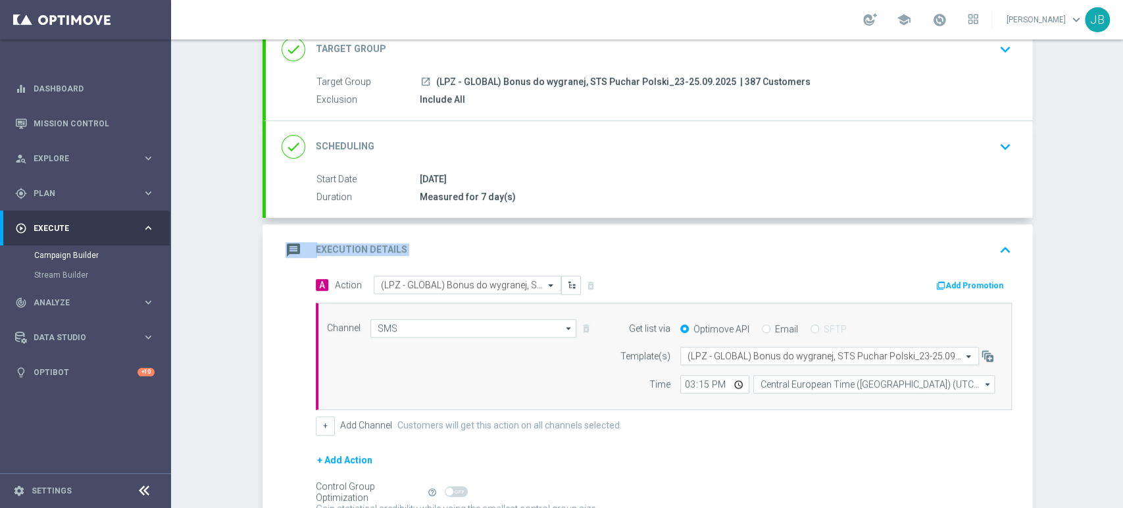
scroll to position [168, 0]
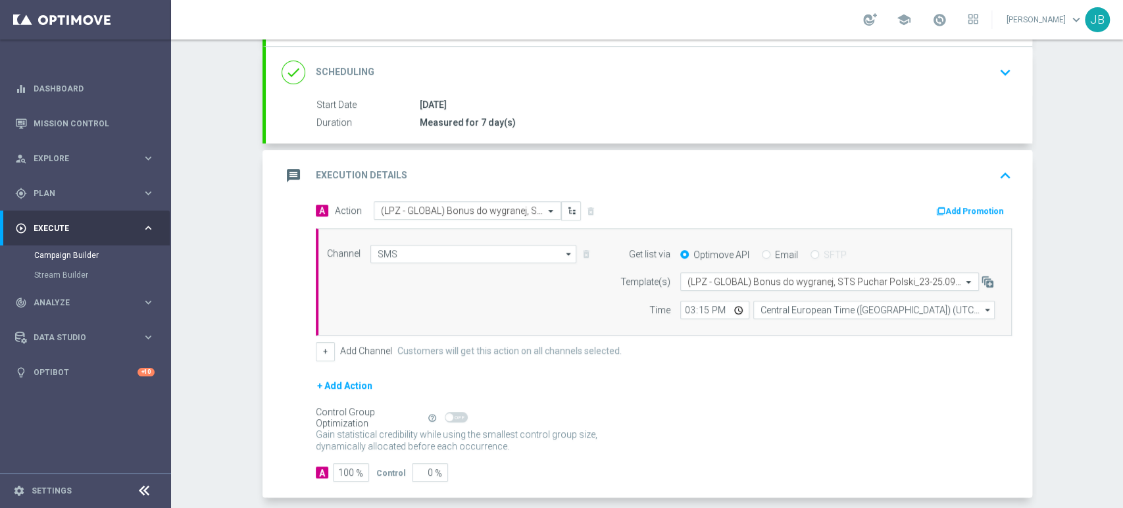
click at [1094, 445] on div "Campaign Builder Scheduled Campaign Triggered Campaign Status: Draft done Targe…" at bounding box center [647, 273] width 952 height 468
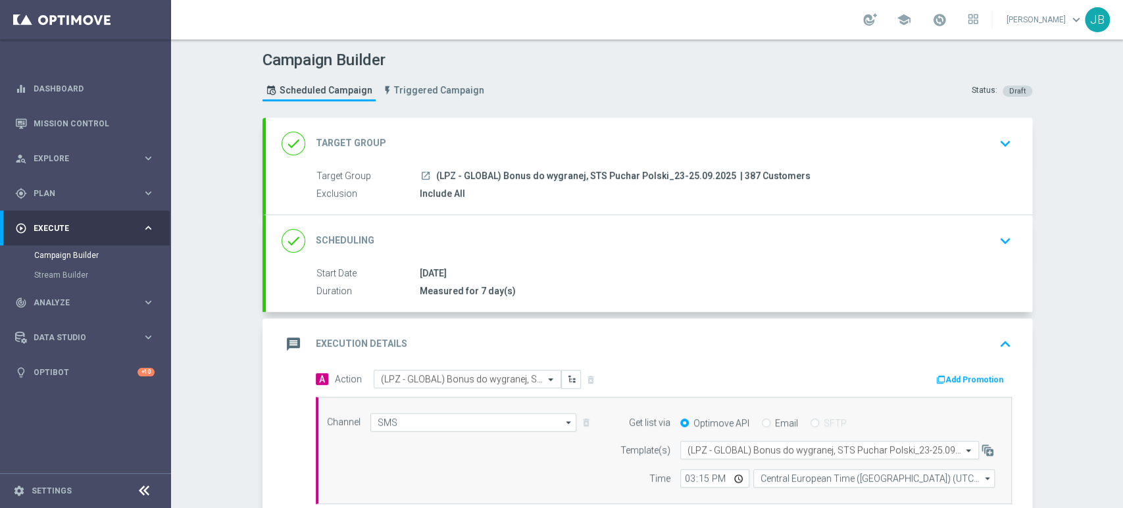
scroll to position [227, 0]
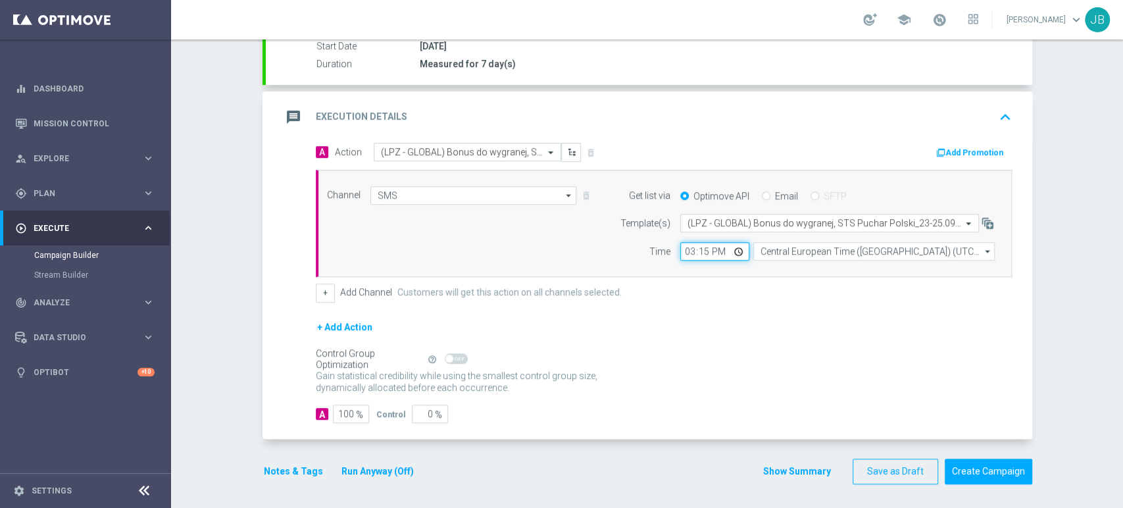
click at [705, 242] on input "15:15" at bounding box center [714, 251] width 69 height 18
click at [700, 246] on input "15:15" at bounding box center [714, 251] width 69 height 18
click at [1054, 326] on div "Campaign Builder Scheduled Campaign Triggered Campaign Status: Draft done Targe…" at bounding box center [647, 273] width 952 height 468
click at [1087, 379] on div "Campaign Builder Scheduled Campaign Triggered Campaign Status: Draft done Targe…" at bounding box center [647, 273] width 952 height 468
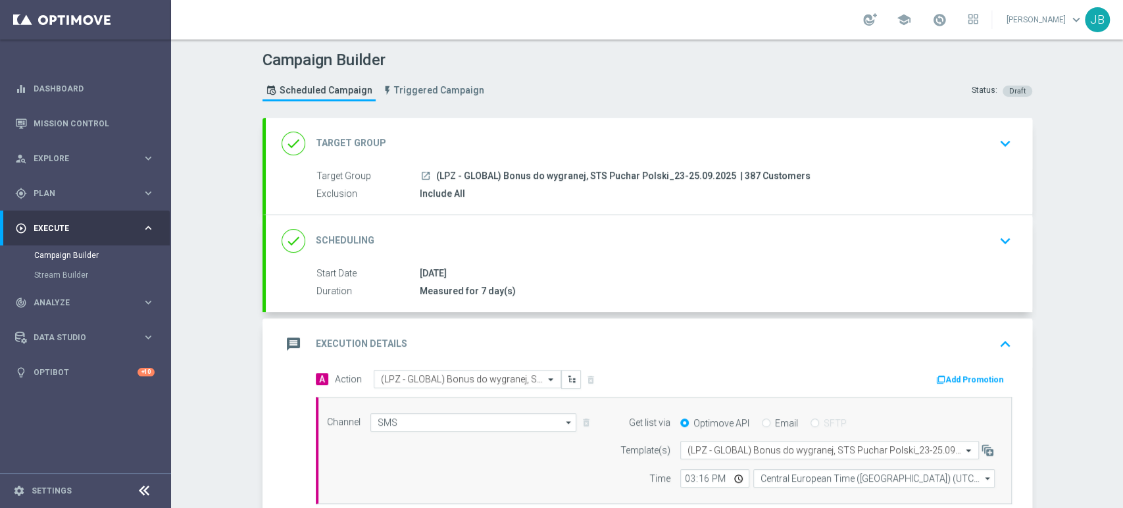
click at [1121, 91] on div "Campaign Builder Scheduled Campaign Triggered Campaign Status: Draft done Targe…" at bounding box center [647, 273] width 952 height 468
click at [968, 149] on div "done Target Group keyboard_arrow_down" at bounding box center [648, 143] width 735 height 25
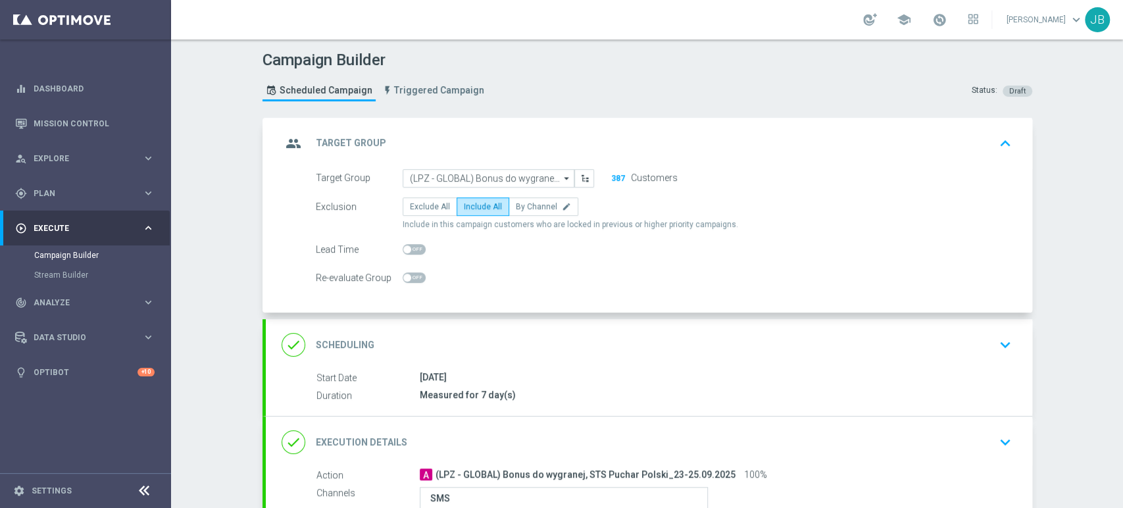
click at [1005, 353] on icon "keyboard_arrow_down" at bounding box center [1005, 345] width 20 height 20
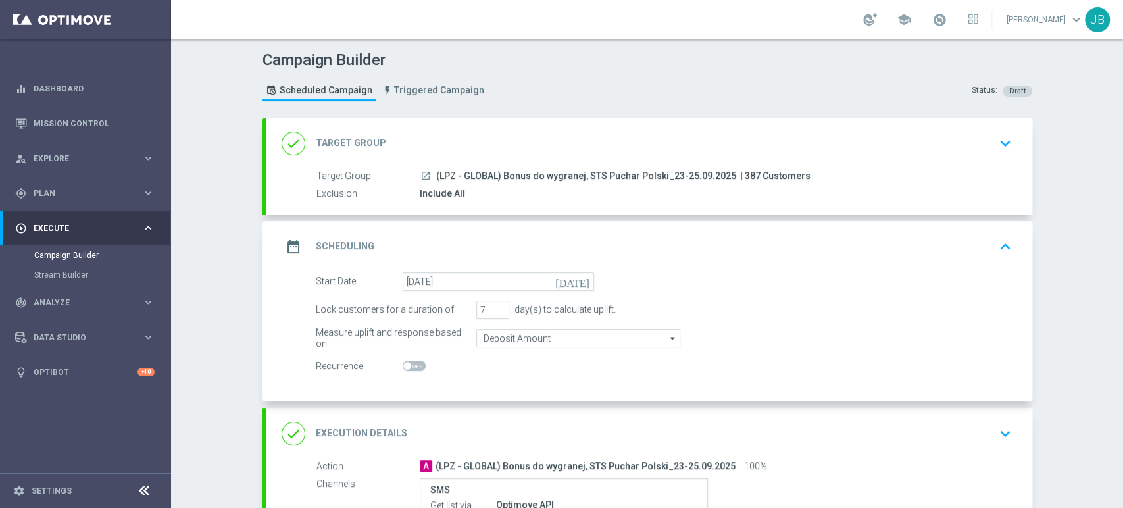
click at [1057, 404] on div "Campaign Builder Scheduled Campaign Triggered Campaign Status: Draft done Targe…" at bounding box center [647, 273] width 952 height 468
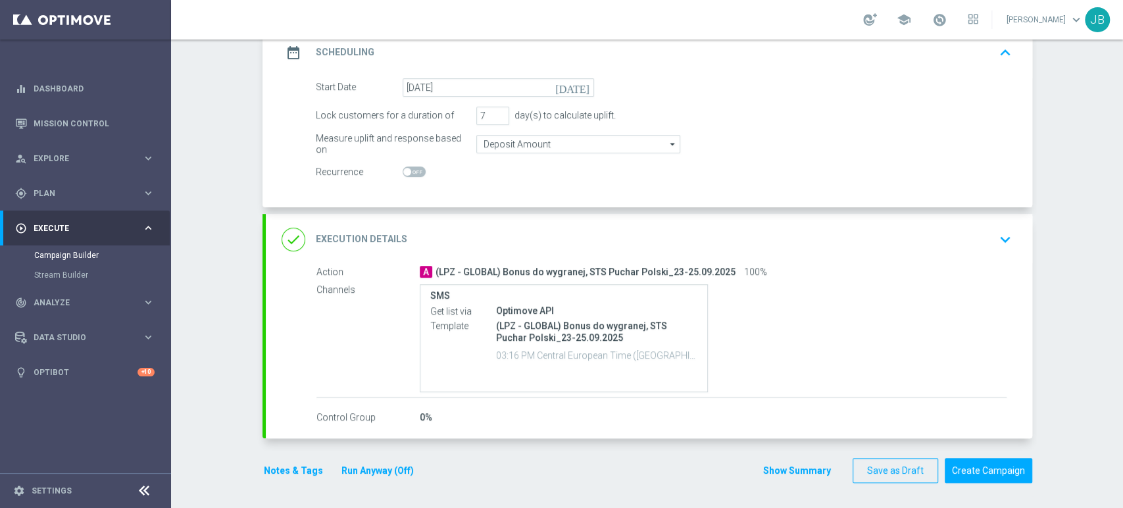
click at [1121, 456] on div "Campaign Builder Scheduled Campaign Triggered Campaign Status: Draft done Targe…" at bounding box center [647, 273] width 952 height 468
click at [989, 218] on div "done Execution Details keyboard_arrow_down" at bounding box center [649, 239] width 766 height 51
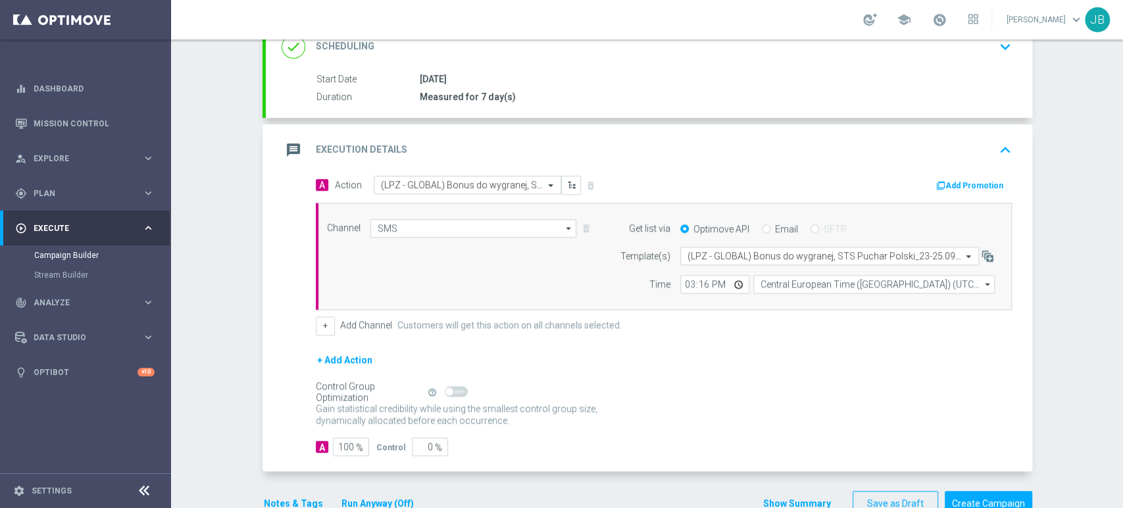
scroll to position [181, 0]
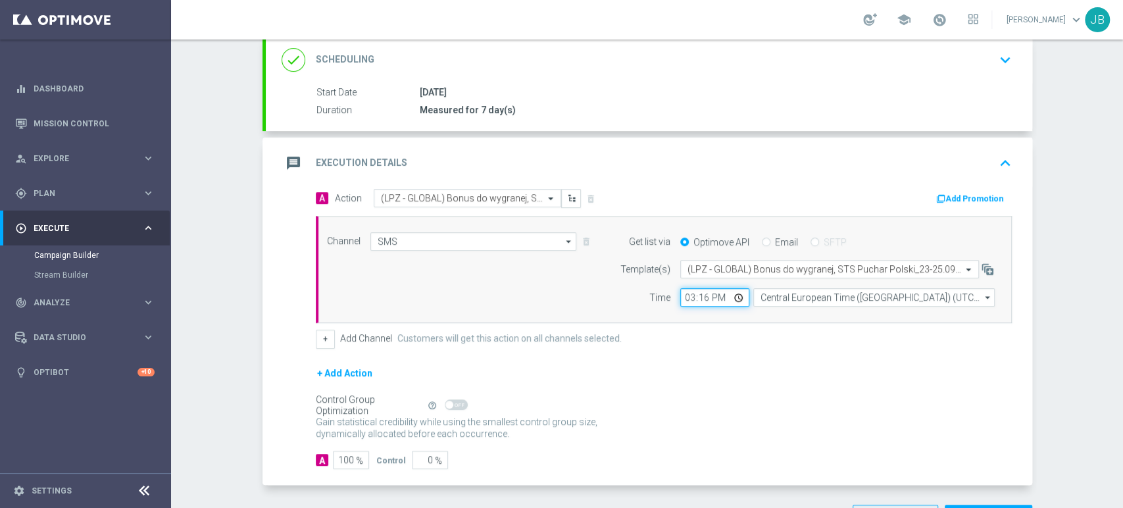
click at [697, 296] on input "15:16" at bounding box center [714, 297] width 69 height 18
type input "15:17"
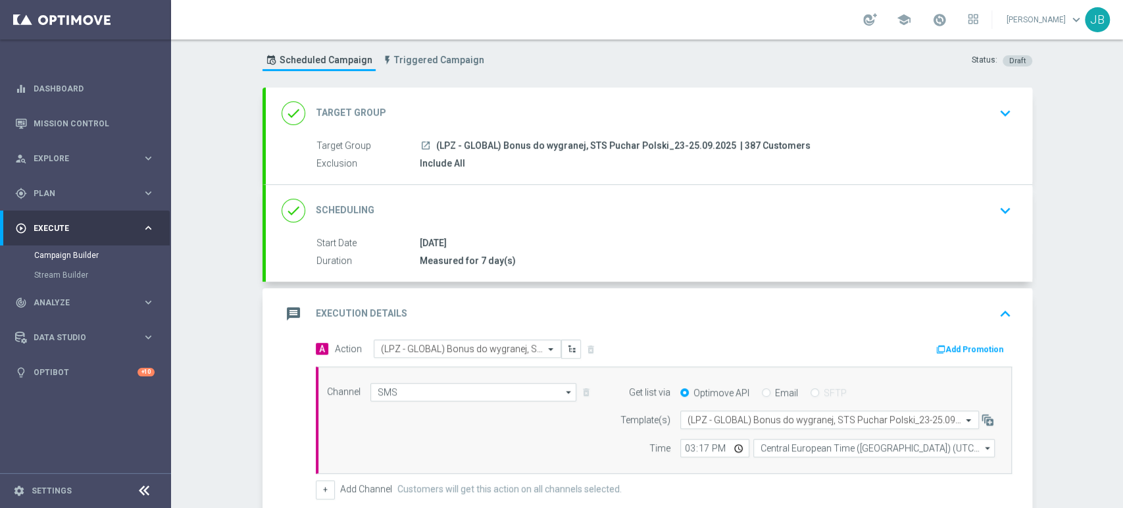
click at [1121, 104] on div "Campaign Builder Scheduled Campaign Triggered Campaign Status: Draft done Targe…" at bounding box center [647, 273] width 952 height 468
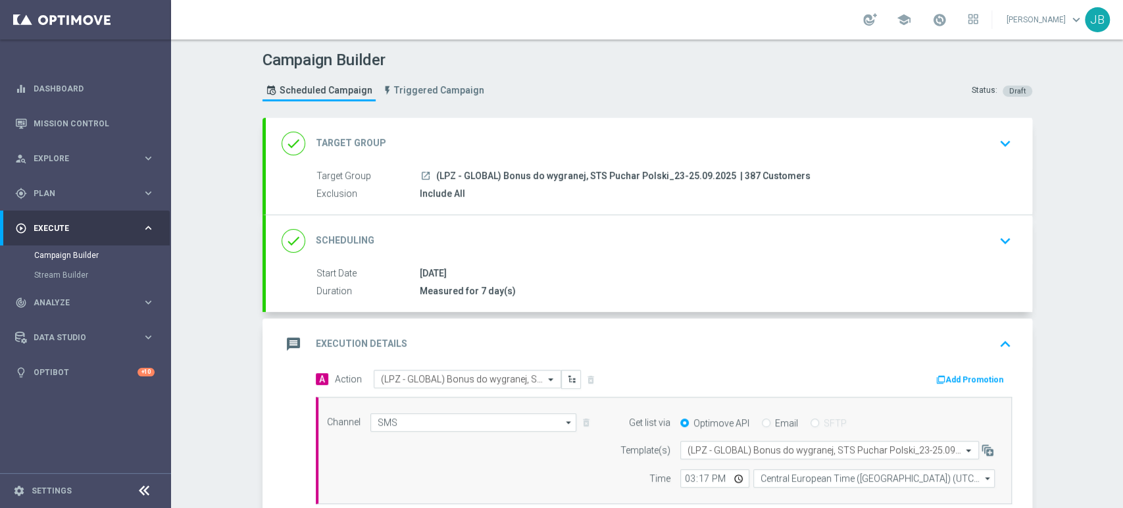
click at [1074, 236] on div "Campaign Builder Scheduled Campaign Triggered Campaign Status: Draft done Targe…" at bounding box center [647, 273] width 952 height 468
click at [995, 147] on icon "keyboard_arrow_down" at bounding box center [1005, 143] width 20 height 20
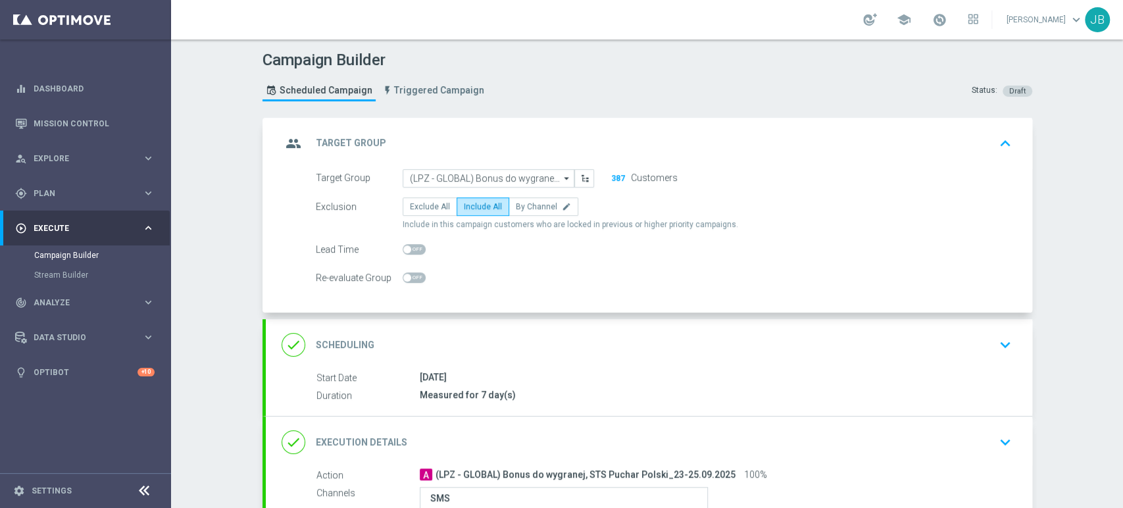
click at [990, 325] on div "done Scheduling keyboard_arrow_down" at bounding box center [649, 344] width 766 height 51
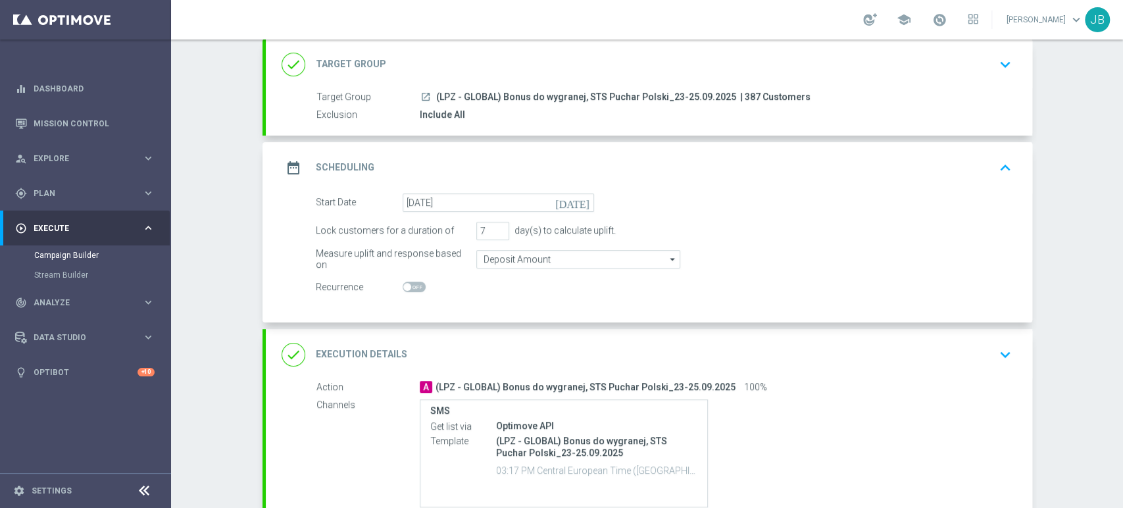
scroll to position [105, 0]
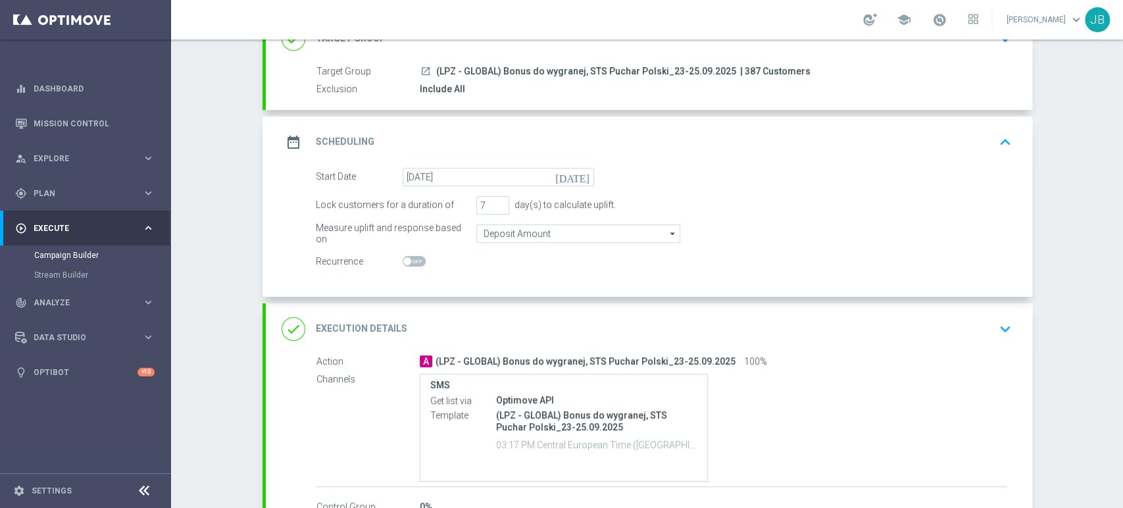
click at [981, 327] on div "done Execution Details keyboard_arrow_down" at bounding box center [648, 328] width 735 height 25
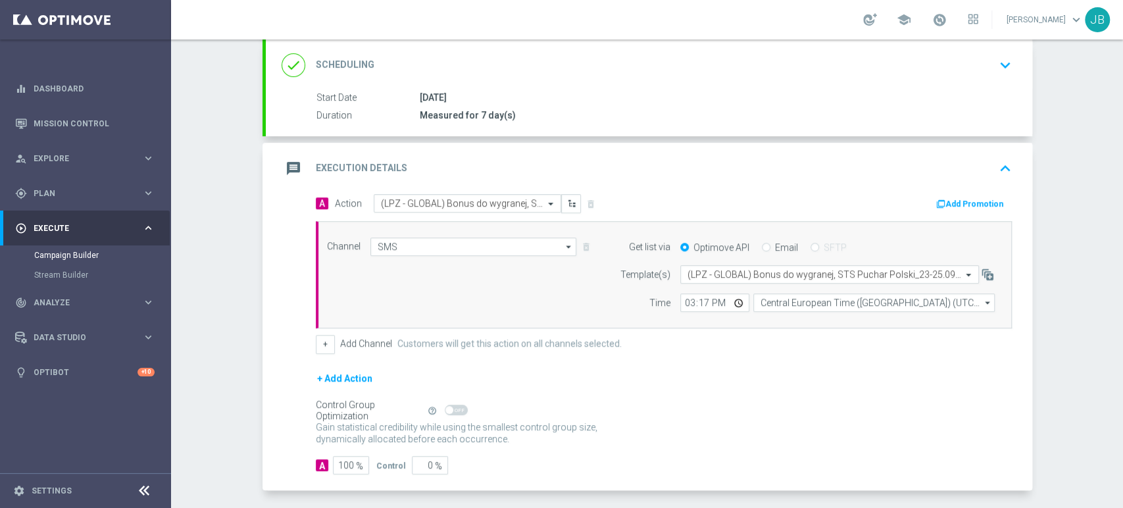
scroll to position [178, 0]
click at [1079, 418] on div "Campaign Builder Scheduled Campaign Triggered Campaign Status: Draft done Targe…" at bounding box center [647, 273] width 952 height 468
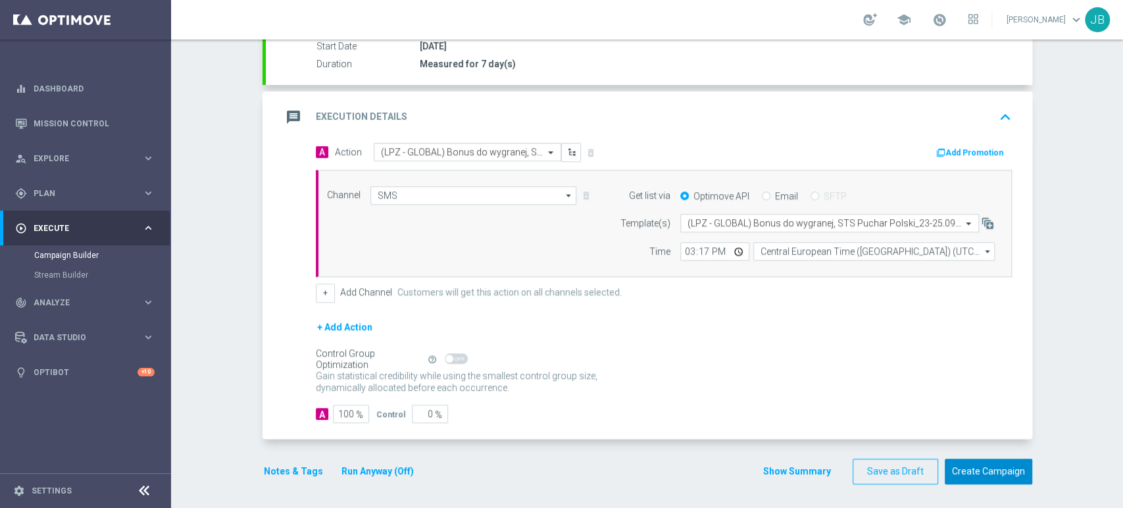
click at [1004, 464] on button "Create Campaign" at bounding box center [987, 471] width 87 height 26
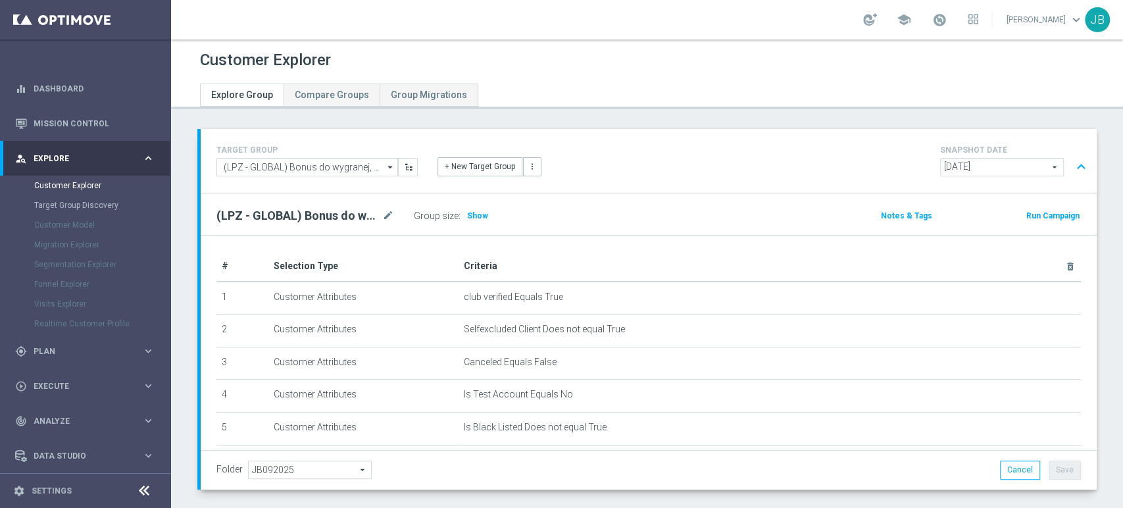
scroll to position [63, 0]
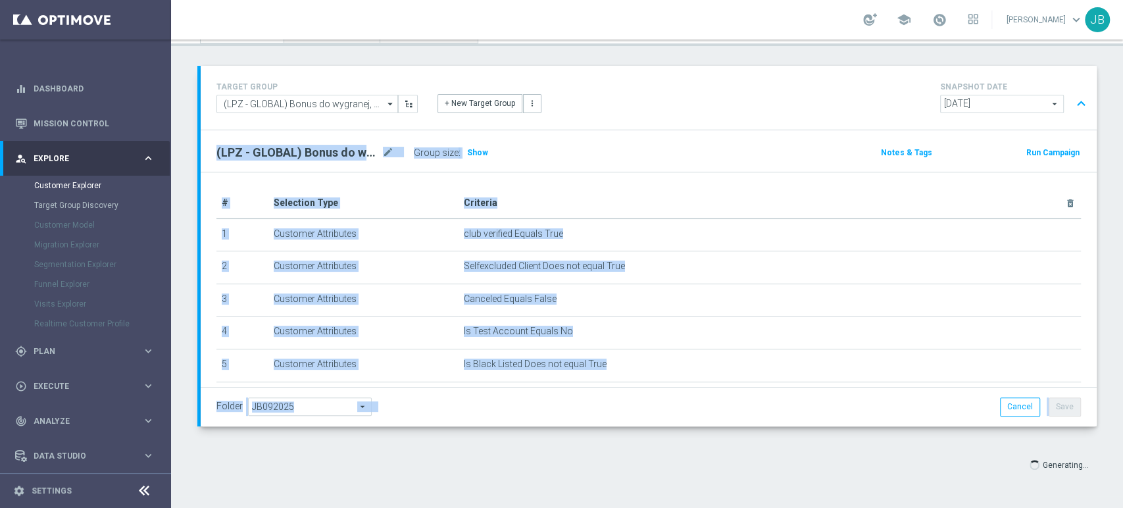
drag, startPoint x: 1121, startPoint y: 312, endPoint x: 1105, endPoint y: 464, distance: 153.5
click at [1105, 464] on div "Customer Explorer Explore Group Compare Groups Group Migrations TARGET GROUP (L…" at bounding box center [647, 273] width 952 height 468
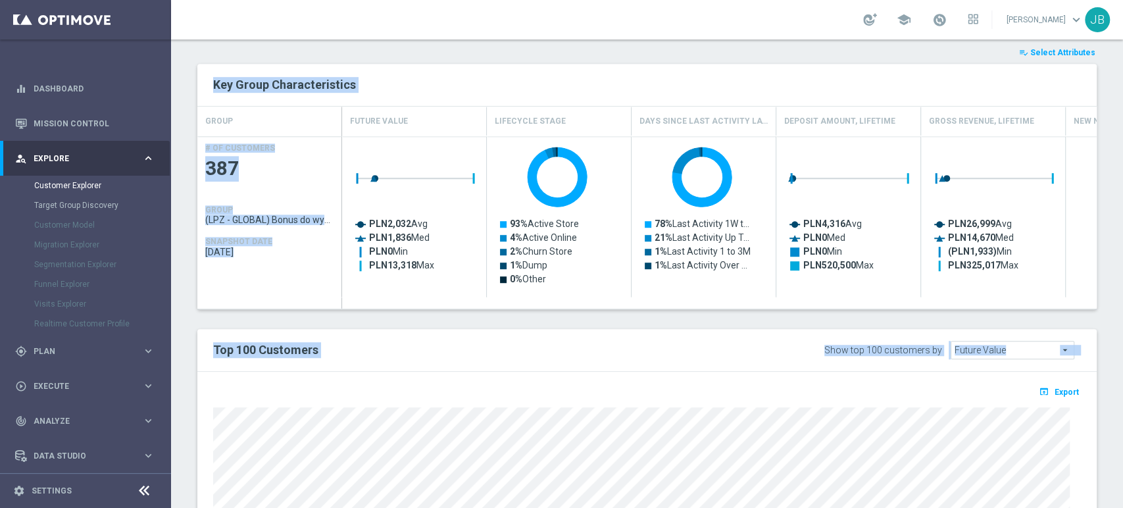
scroll to position [602, 0]
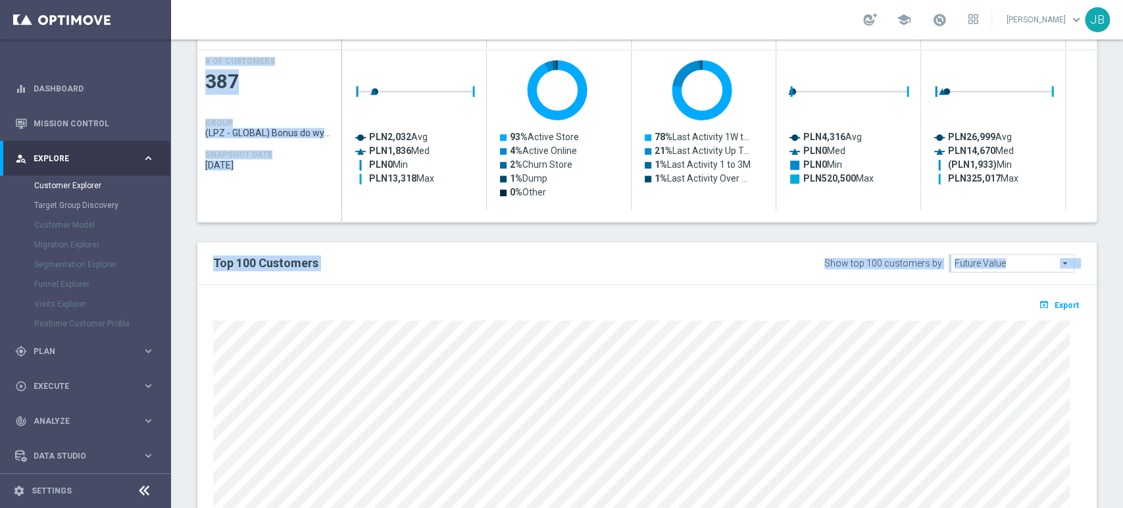
drag, startPoint x: 1121, startPoint y: 226, endPoint x: 1121, endPoint y: 425, distance: 199.3
click at [1121, 425] on div "Customer Explorer Explore Group Compare Groups Group Migrations TARGET GROUP (L…" at bounding box center [647, 273] width 952 height 468
